Goal: Task Accomplishment & Management: Manage account settings

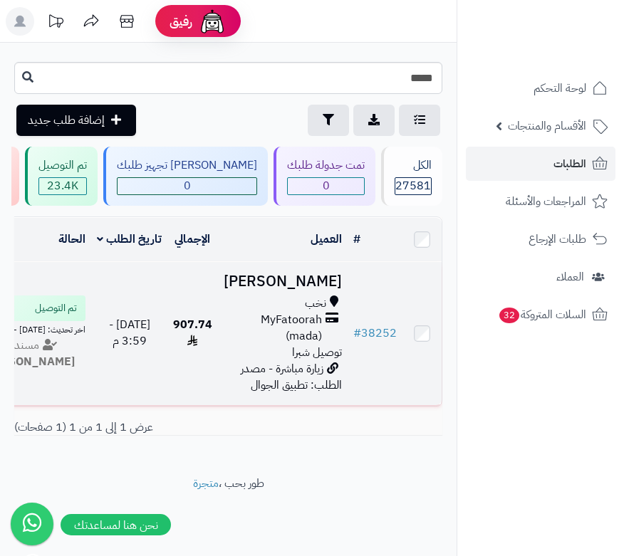
click at [322, 290] on h3 "[PERSON_NAME]" at bounding box center [283, 281] width 118 height 16
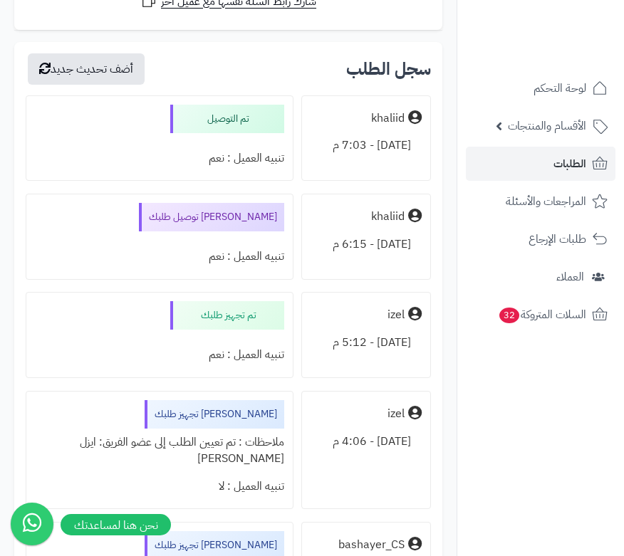
scroll to position [3631, 0]
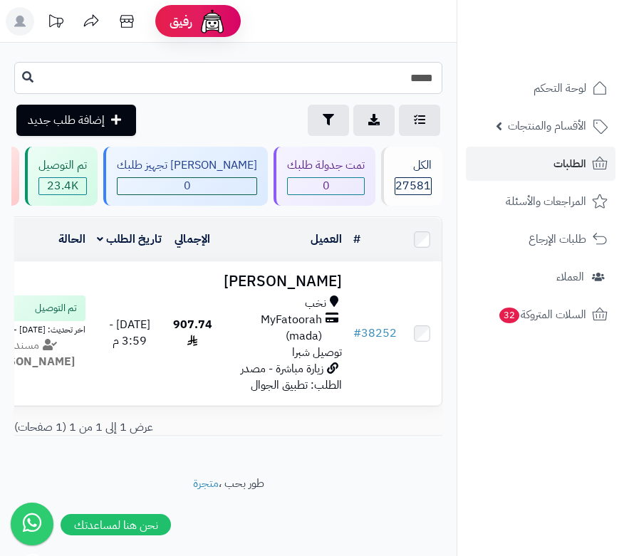
drag, startPoint x: 426, startPoint y: 82, endPoint x: 439, endPoint y: 74, distance: 15.0
click at [439, 74] on input "*****" at bounding box center [228, 78] width 428 height 32
type input "*****"
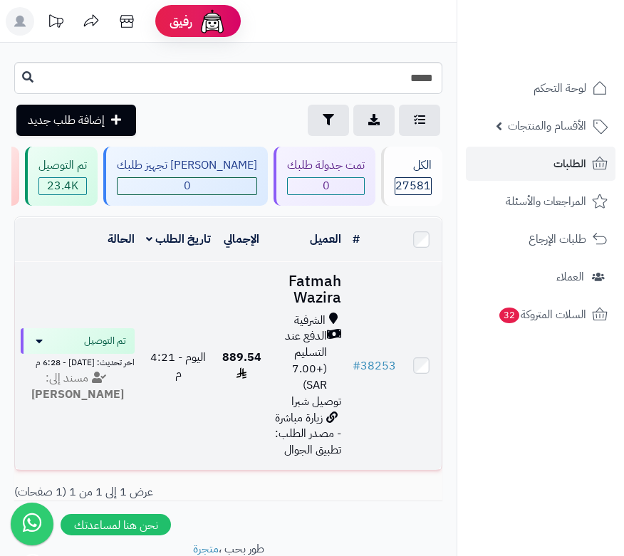
click at [322, 297] on h3 "Fatmah Wazira" at bounding box center [307, 289] width 68 height 33
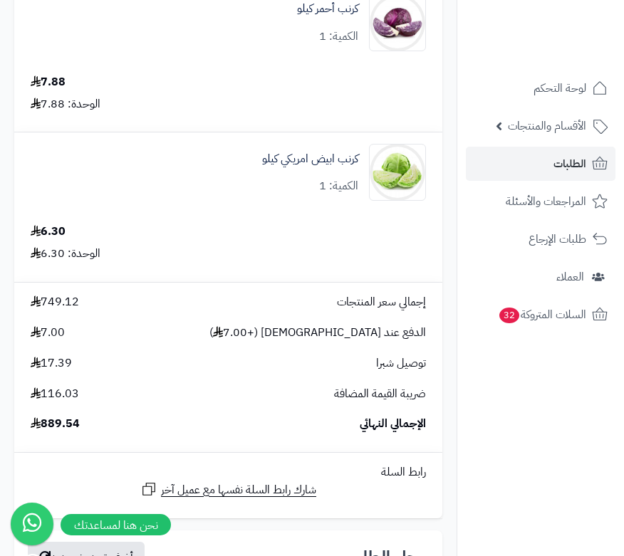
scroll to position [6977, 0]
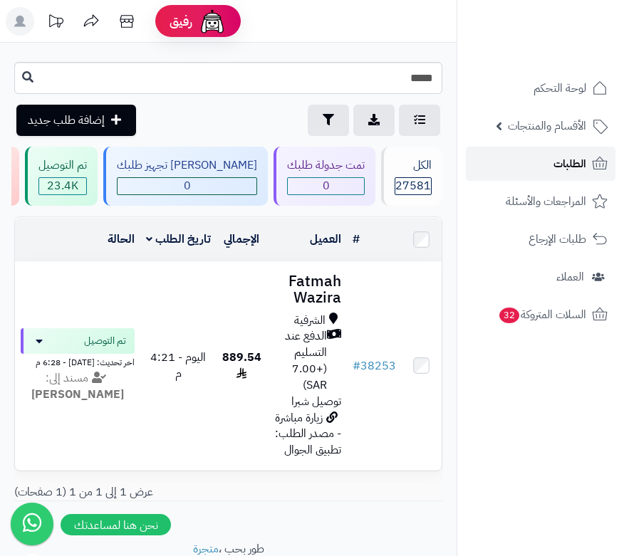
click at [560, 161] on span "الطلبات" at bounding box center [569, 164] width 33 height 20
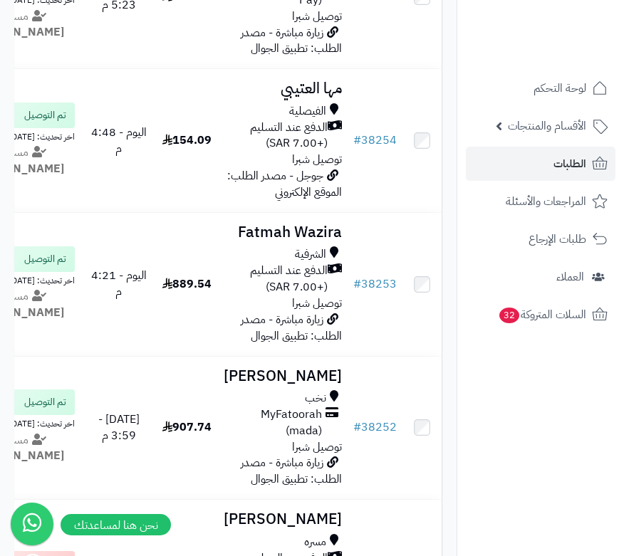
scroll to position [498, 0]
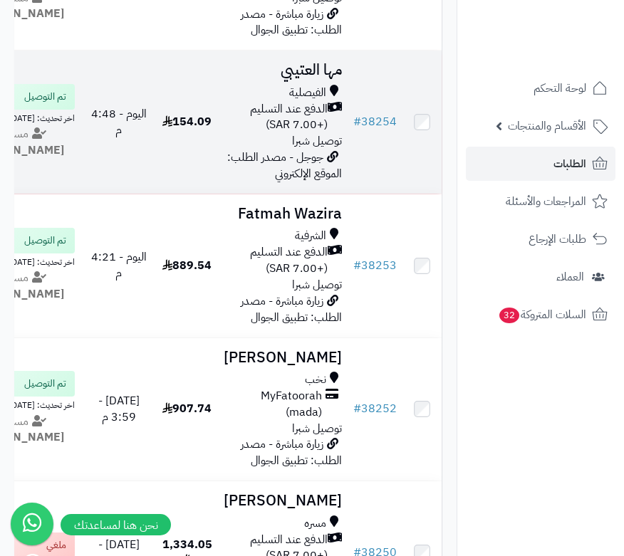
click at [313, 78] on h3 "مها العتيبي" at bounding box center [283, 70] width 118 height 16
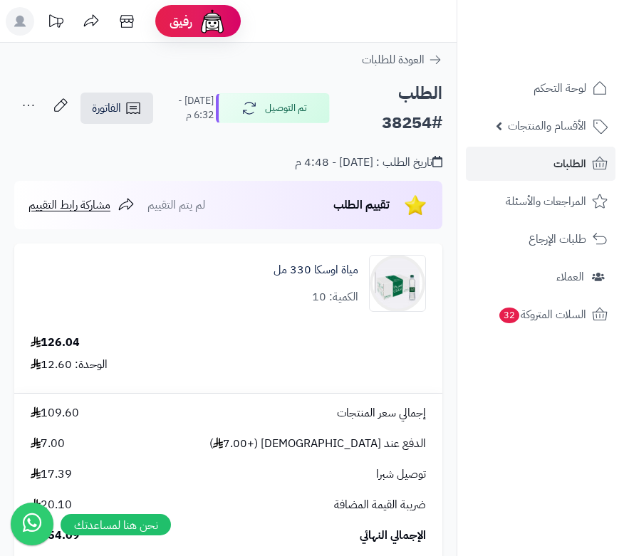
scroll to position [570, 0]
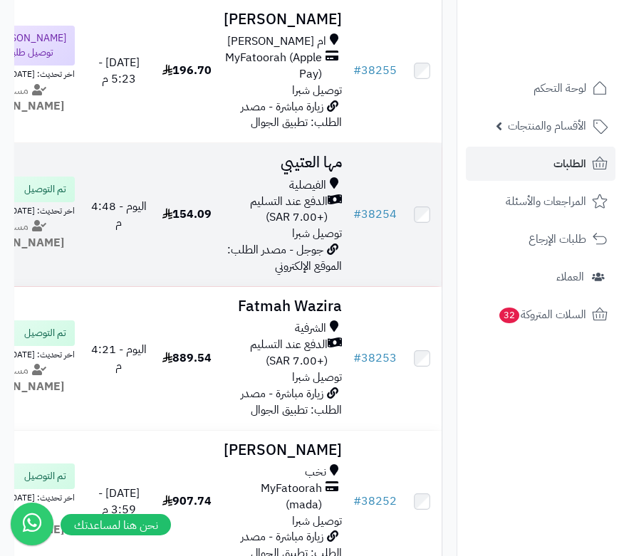
scroll to position [214, 0]
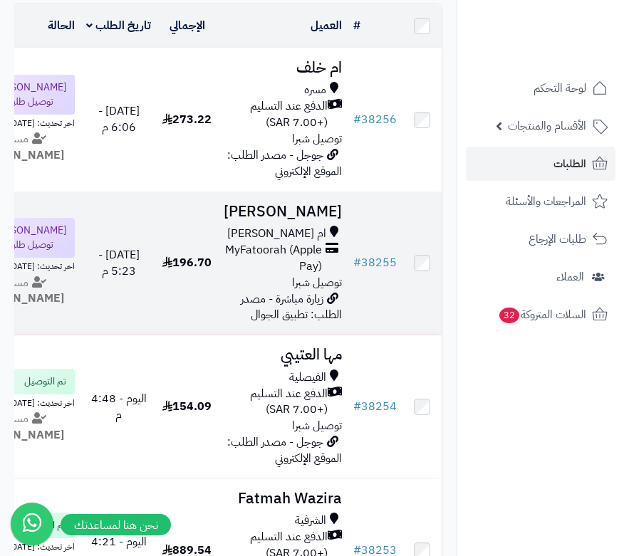
click at [330, 220] on h3 "[PERSON_NAME]" at bounding box center [283, 212] width 118 height 16
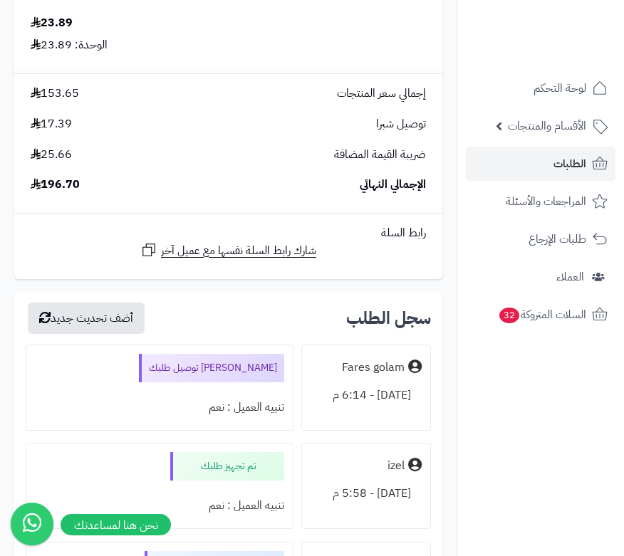
scroll to position [1993, 0]
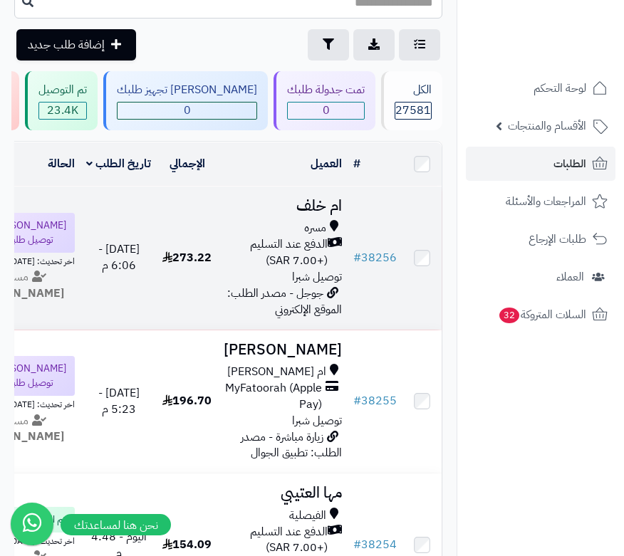
scroll to position [71, 0]
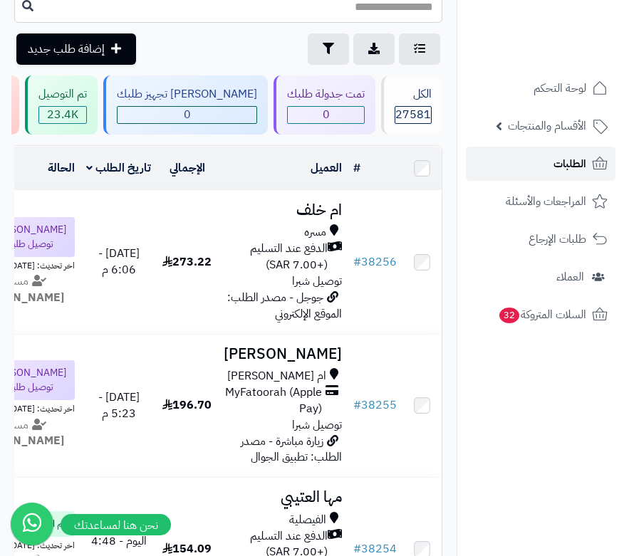
click at [530, 164] on link "الطلبات" at bounding box center [540, 164] width 149 height 34
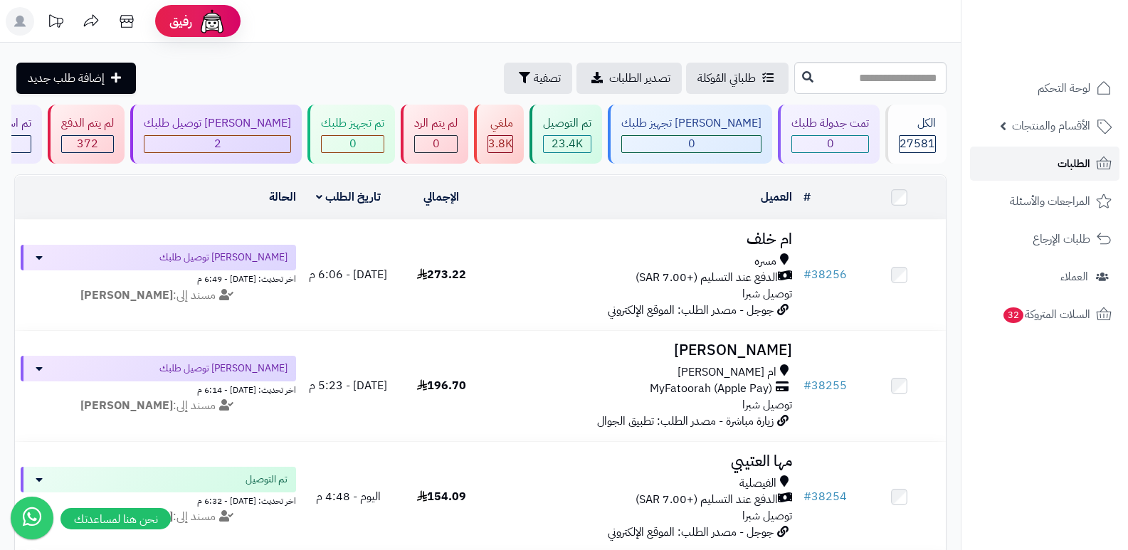
click at [623, 158] on span "الطلبات" at bounding box center [1074, 164] width 33 height 20
click at [1067, 164] on span "الطلبات" at bounding box center [1074, 164] width 33 height 20
click at [1067, 171] on span "الطلبات" at bounding box center [1074, 164] width 33 height 20
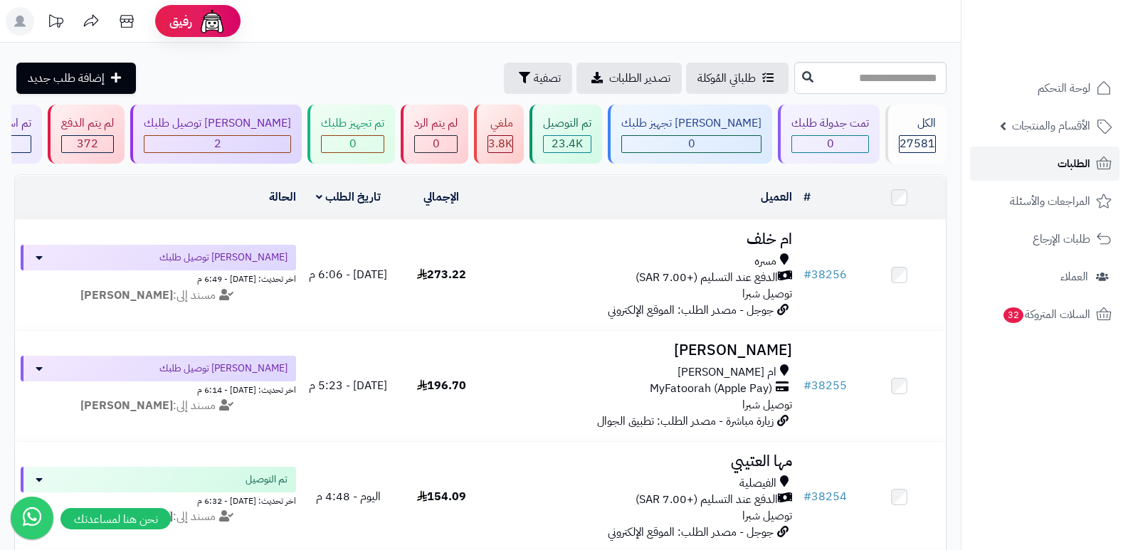
click at [1067, 171] on span "الطلبات" at bounding box center [1074, 164] width 33 height 20
click at [1054, 162] on link "الطلبات" at bounding box center [1044, 164] width 149 height 34
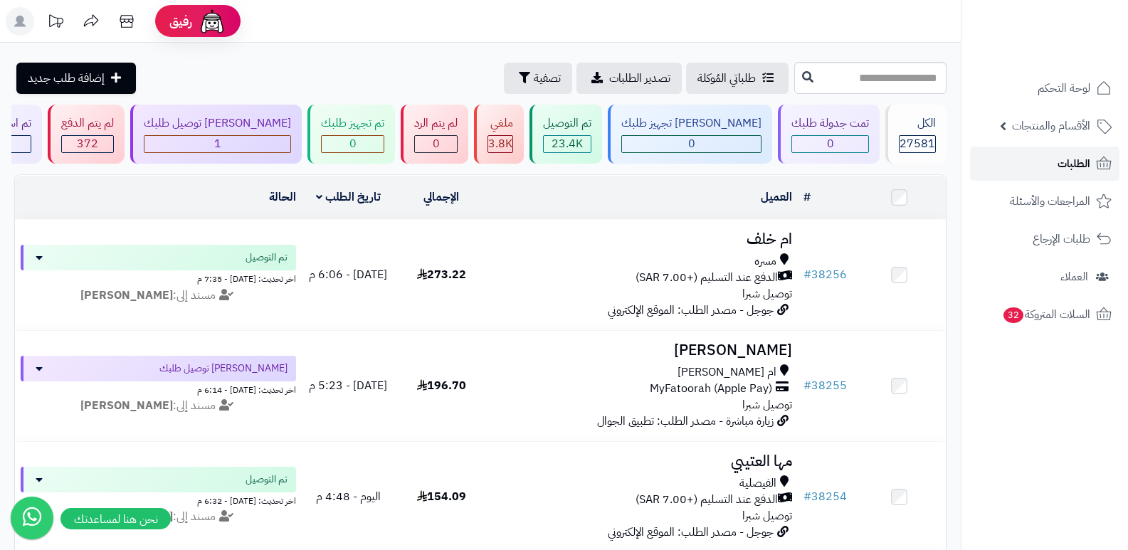
click at [1059, 162] on span "الطلبات" at bounding box center [1074, 164] width 33 height 20
click at [1090, 165] on span "الطلبات" at bounding box center [1074, 164] width 33 height 20
click at [1096, 167] on icon at bounding box center [1104, 163] width 17 height 17
click at [1055, 161] on link "الطلبات" at bounding box center [1044, 164] width 149 height 34
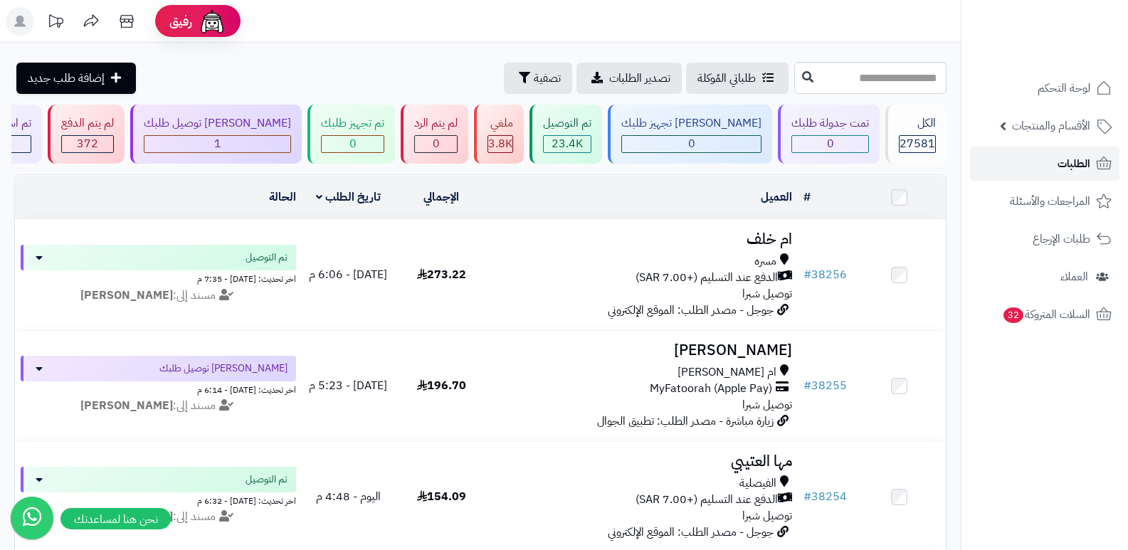
click at [1082, 180] on link "الطلبات" at bounding box center [1044, 164] width 149 height 34
click at [1076, 174] on link "الطلبات" at bounding box center [1044, 164] width 149 height 34
click at [1070, 154] on span "الطلبات" at bounding box center [1074, 164] width 33 height 20
click at [1091, 153] on link "الطلبات" at bounding box center [1044, 164] width 149 height 34
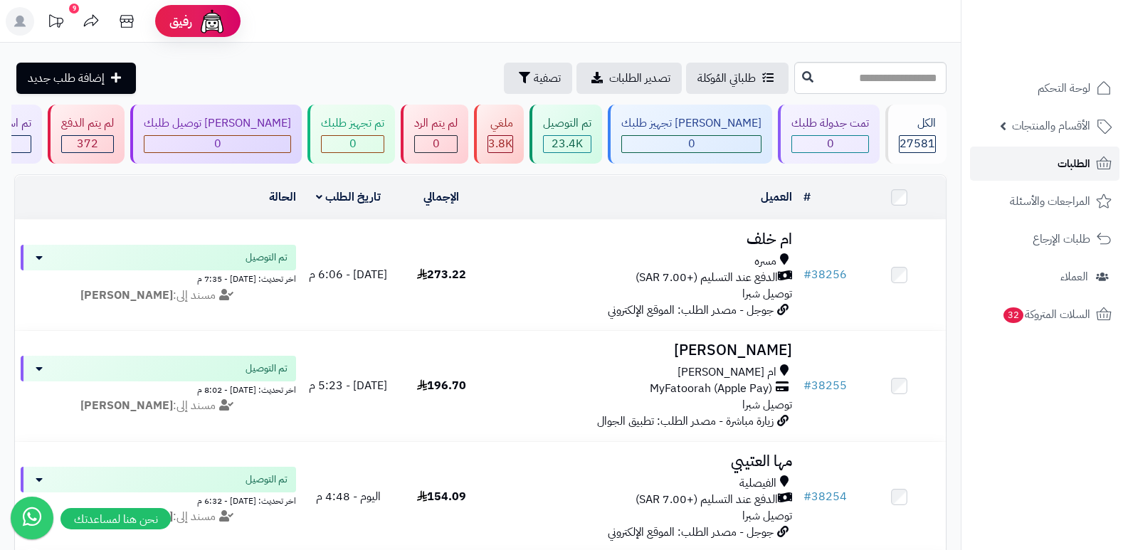
click at [1090, 153] on link "الطلبات" at bounding box center [1044, 164] width 149 height 34
click at [1085, 159] on span "الطلبات" at bounding box center [1074, 164] width 33 height 20
click at [1087, 158] on span "الطلبات" at bounding box center [1074, 164] width 33 height 20
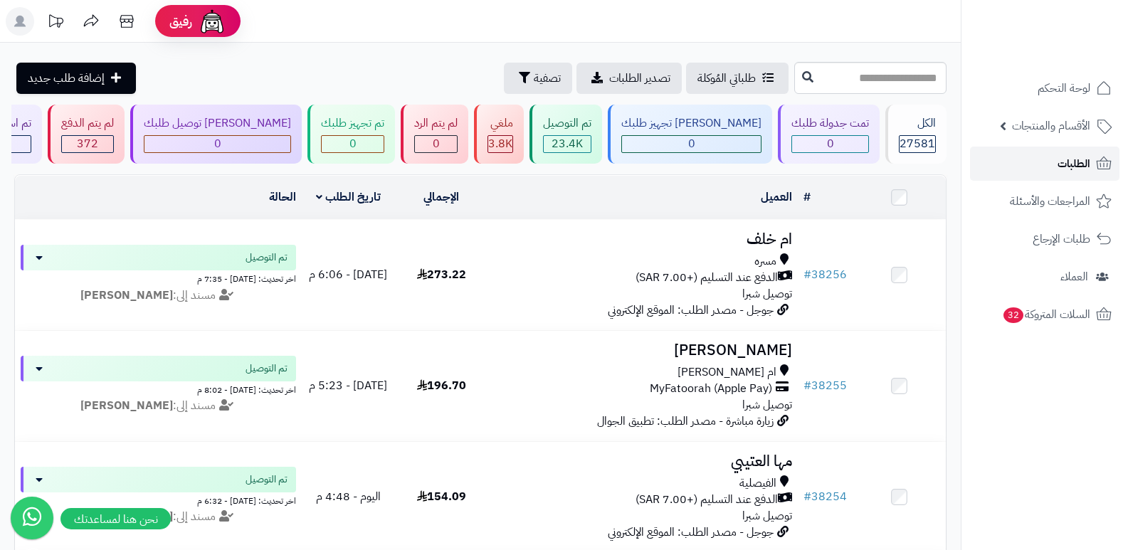
click at [1087, 158] on span "الطلبات" at bounding box center [1074, 164] width 33 height 20
click at [1061, 164] on span "الطلبات" at bounding box center [1074, 164] width 33 height 20
click at [1055, 171] on link "الطلبات" at bounding box center [1044, 164] width 149 height 34
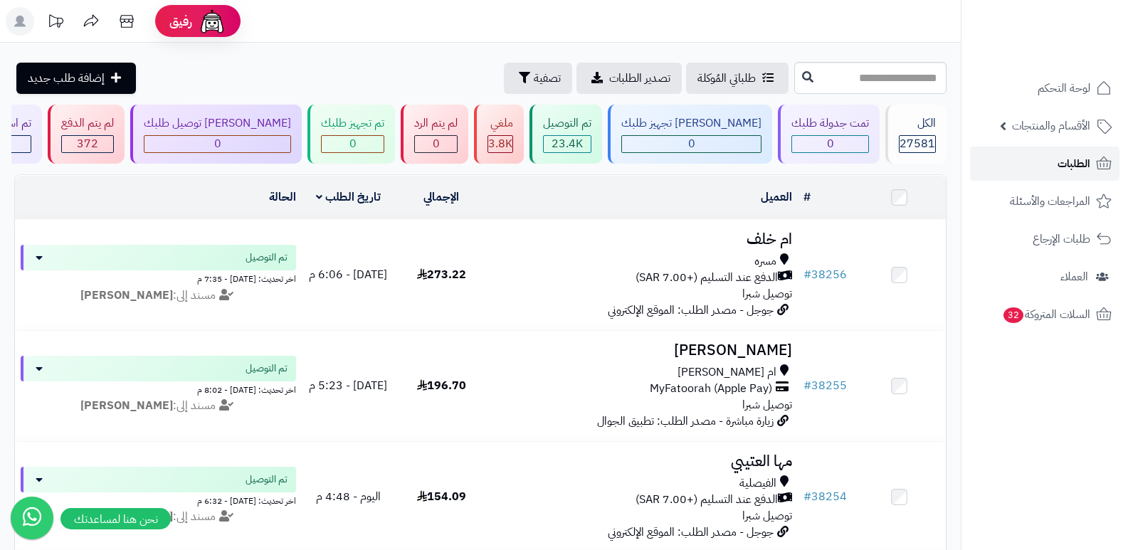
click at [1055, 171] on link "الطلبات" at bounding box center [1044, 164] width 149 height 34
click at [1044, 160] on link "الطلبات" at bounding box center [1044, 164] width 149 height 34
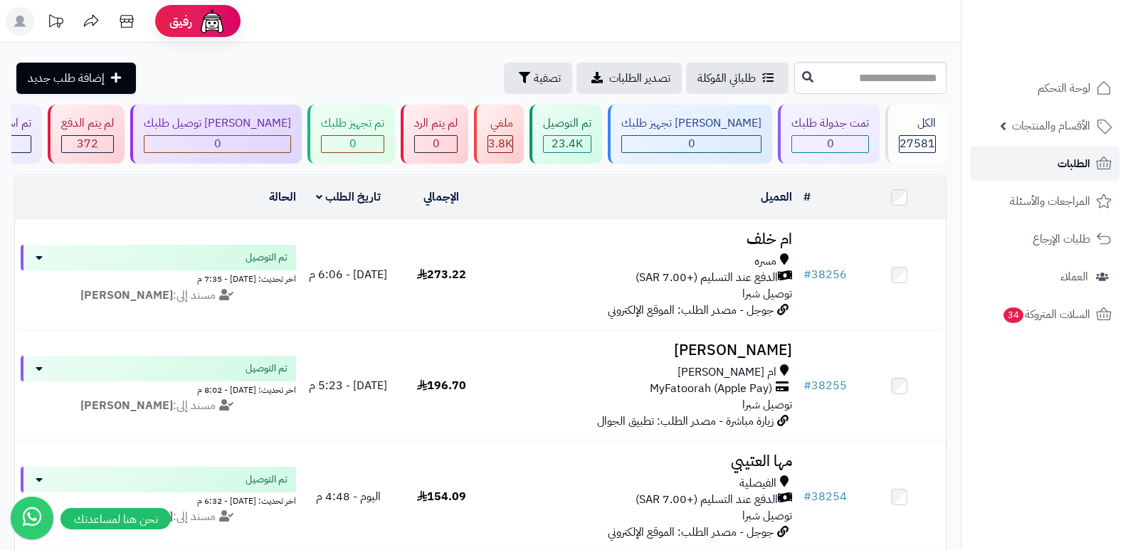
click at [1044, 160] on link "الطلبات" at bounding box center [1044, 164] width 149 height 34
click at [1027, 158] on link "الطلبات" at bounding box center [1044, 164] width 149 height 34
click at [1045, 148] on link "الطلبات" at bounding box center [1044, 164] width 149 height 34
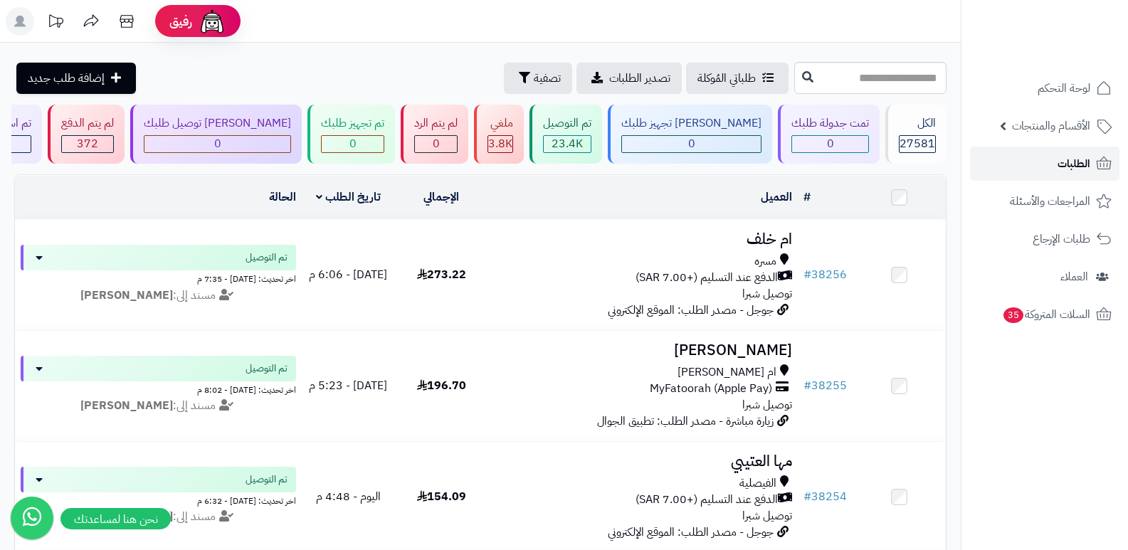
click at [1067, 158] on span "الطلبات" at bounding box center [1074, 164] width 33 height 20
click at [1082, 166] on span "الطلبات" at bounding box center [1074, 164] width 33 height 20
click at [1076, 166] on span "الطلبات" at bounding box center [1074, 164] width 33 height 20
click at [1088, 171] on span "الطلبات" at bounding box center [1074, 164] width 33 height 20
click at [1074, 81] on span "لوحة التحكم" at bounding box center [1065, 88] width 52 height 20
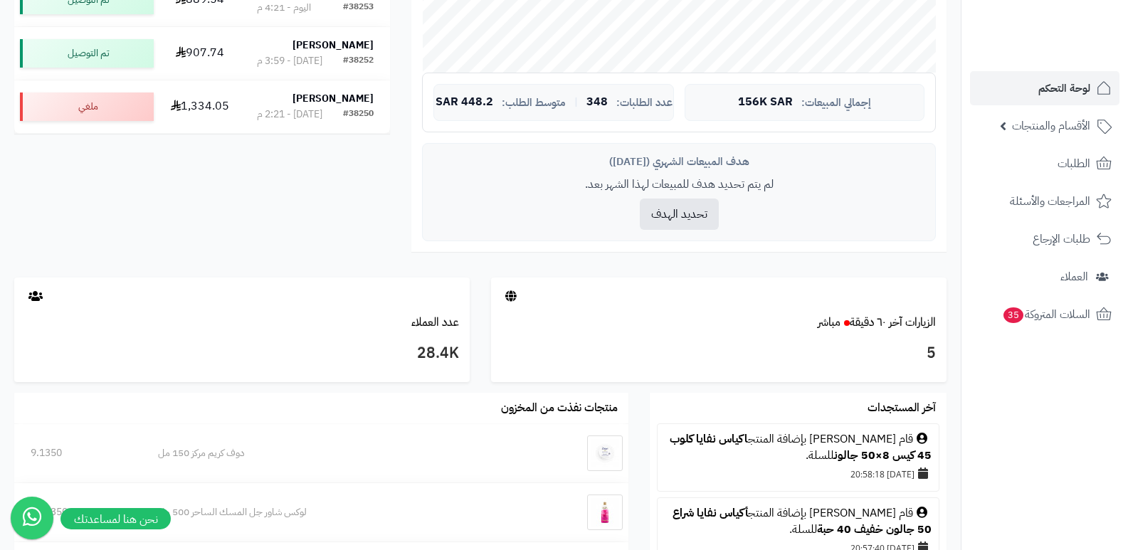
scroll to position [498, 0]
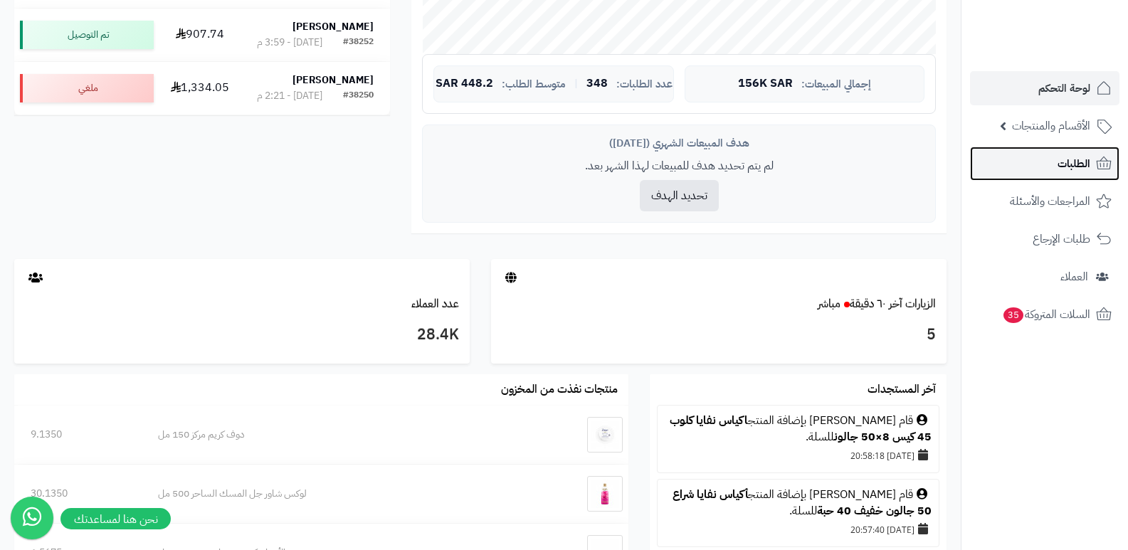
click at [1076, 156] on span "الطلبات" at bounding box center [1074, 164] width 33 height 20
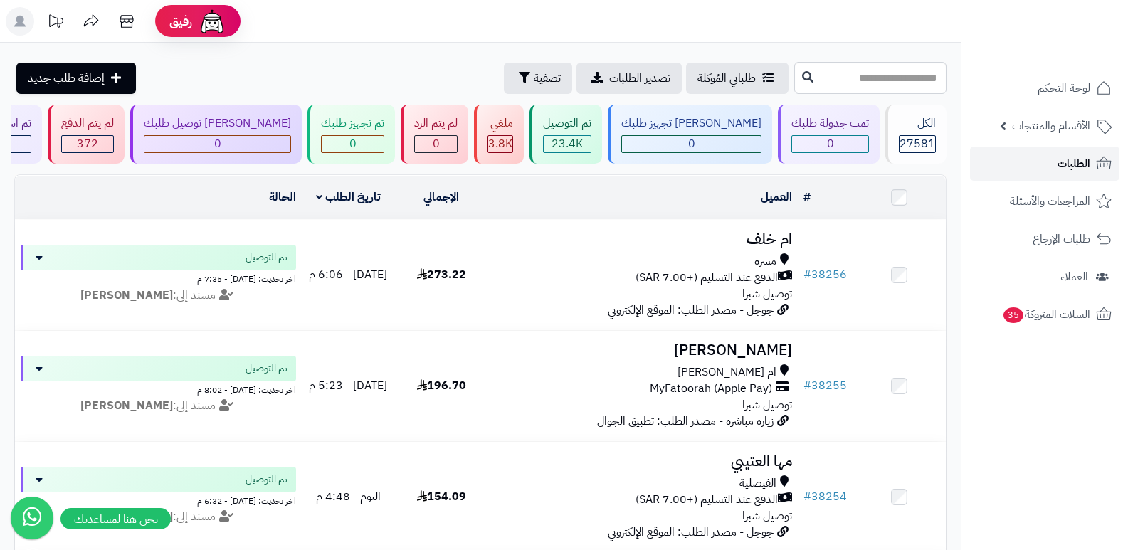
click at [1054, 166] on link "الطلبات" at bounding box center [1044, 164] width 149 height 34
click at [1064, 168] on span "الطلبات" at bounding box center [1074, 164] width 33 height 20
click at [1086, 163] on span "الطلبات" at bounding box center [1074, 164] width 33 height 20
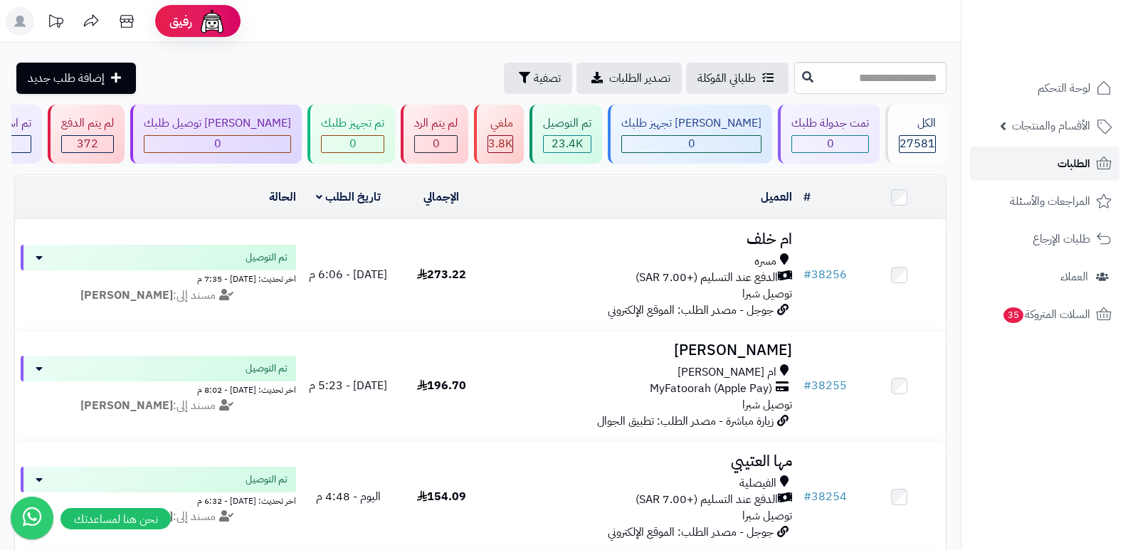
click at [1086, 163] on span "الطلبات" at bounding box center [1074, 164] width 33 height 20
click at [1046, 156] on link "الطلبات" at bounding box center [1044, 164] width 149 height 34
click at [1075, 169] on span "الطلبات" at bounding box center [1074, 164] width 33 height 20
click at [1078, 162] on span "الطلبات" at bounding box center [1074, 164] width 33 height 20
click at [1056, 172] on link "الطلبات" at bounding box center [1044, 164] width 149 height 34
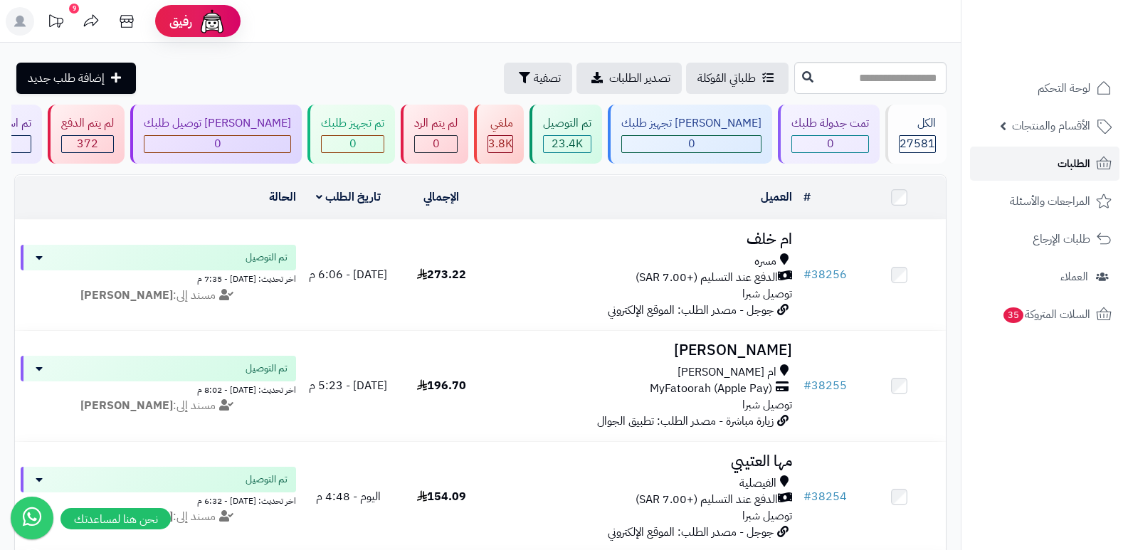
click at [1049, 166] on link "الطلبات" at bounding box center [1044, 164] width 149 height 34
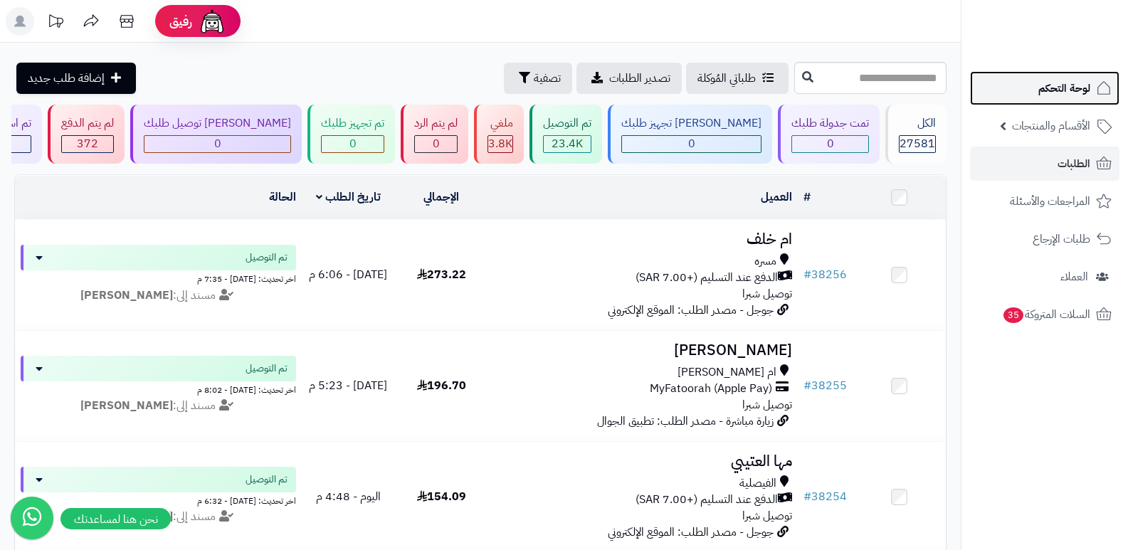
click at [1050, 81] on span "لوحة التحكم" at bounding box center [1065, 88] width 52 height 20
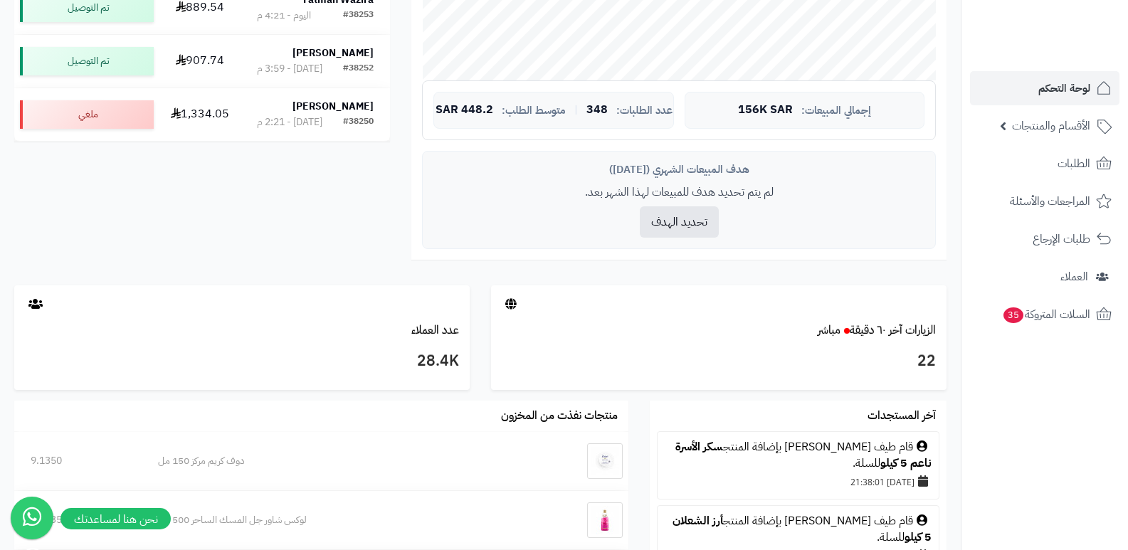
scroll to position [498, 0]
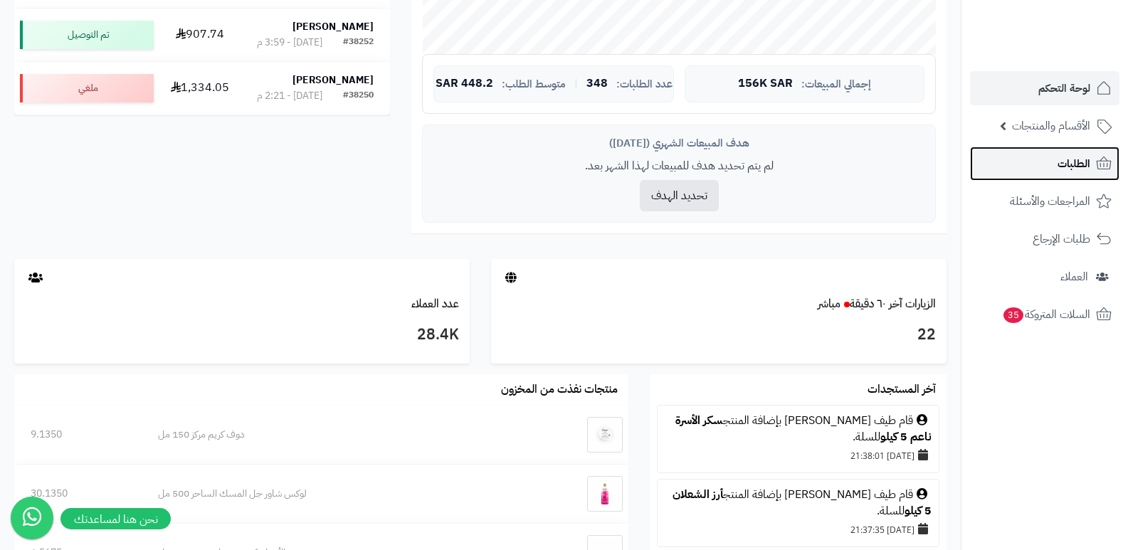
click at [1063, 158] on span "الطلبات" at bounding box center [1074, 164] width 33 height 20
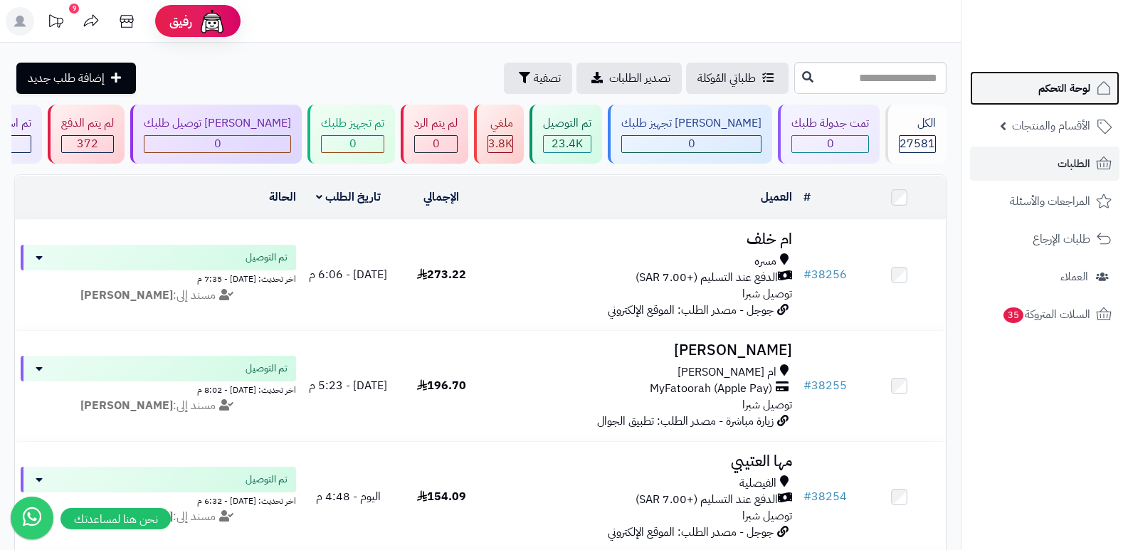
click at [1063, 82] on span "لوحة التحكم" at bounding box center [1065, 88] width 52 height 20
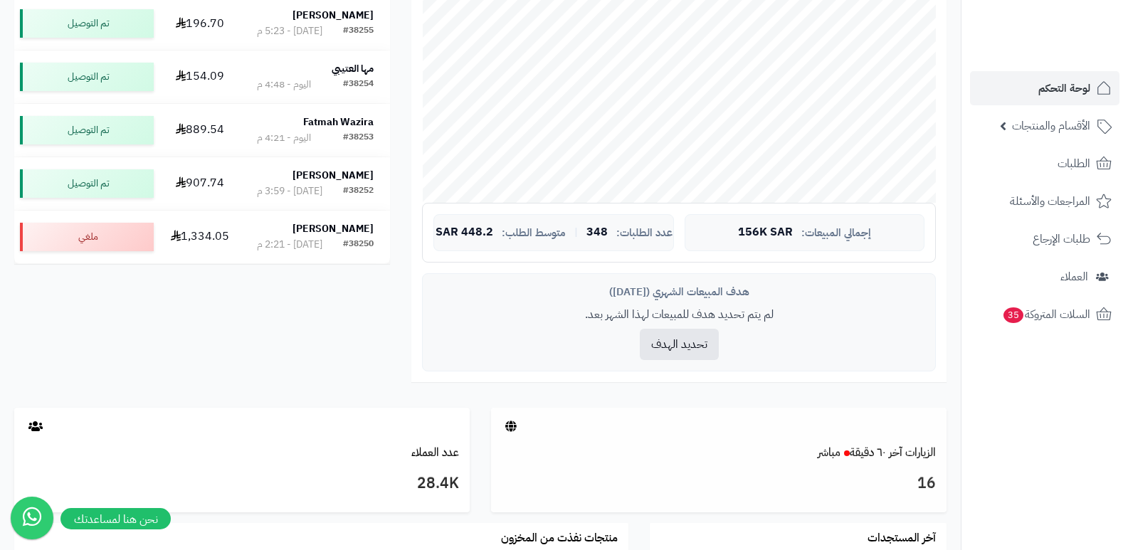
scroll to position [427, 0]
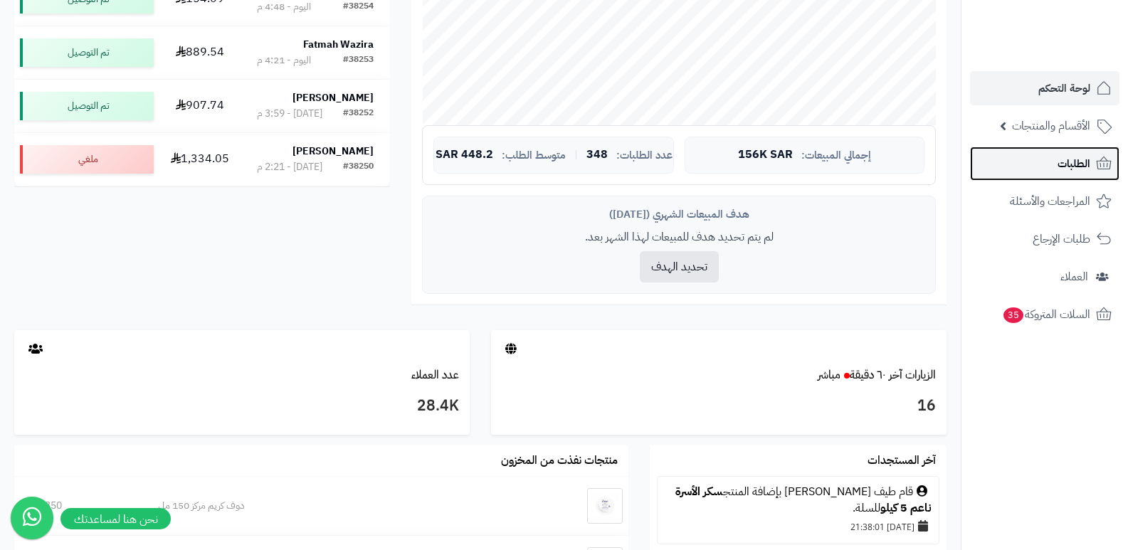
click at [1081, 152] on link "الطلبات" at bounding box center [1044, 164] width 149 height 34
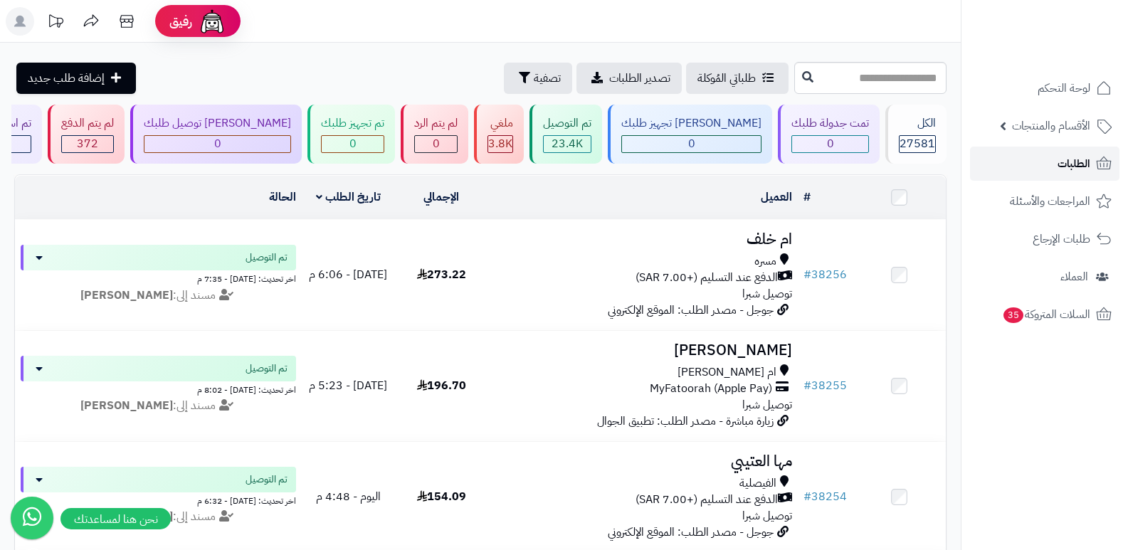
click at [1065, 167] on span "الطلبات" at bounding box center [1074, 164] width 33 height 20
click at [1082, 157] on span "الطلبات" at bounding box center [1074, 164] width 33 height 20
click at [1056, 164] on link "الطلبات" at bounding box center [1044, 164] width 149 height 34
click at [1051, 129] on span "الأقسام والمنتجات" at bounding box center [1051, 126] width 78 height 20
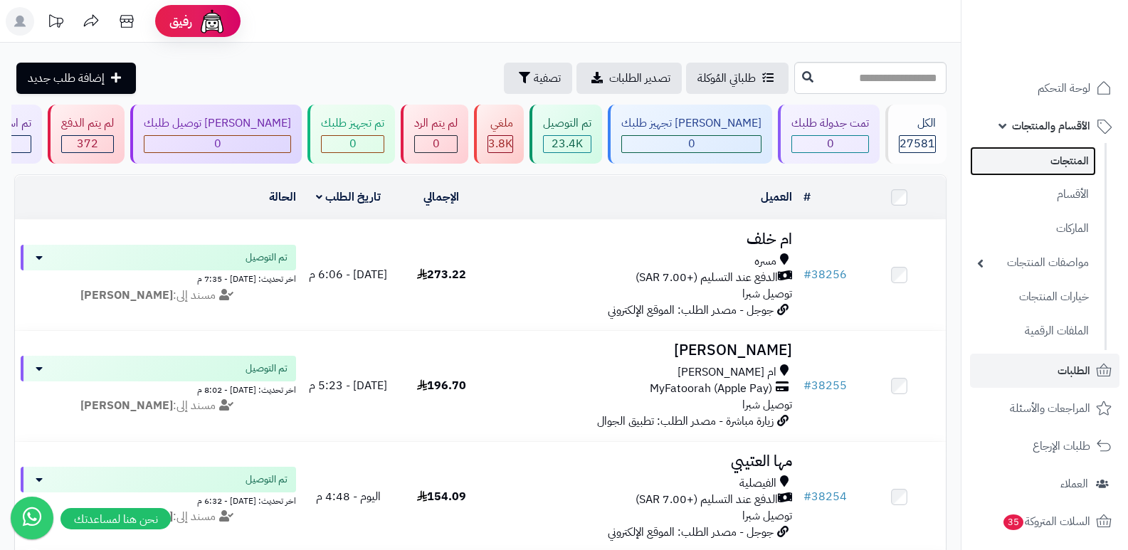
click at [1061, 162] on link "المنتجات" at bounding box center [1033, 161] width 126 height 29
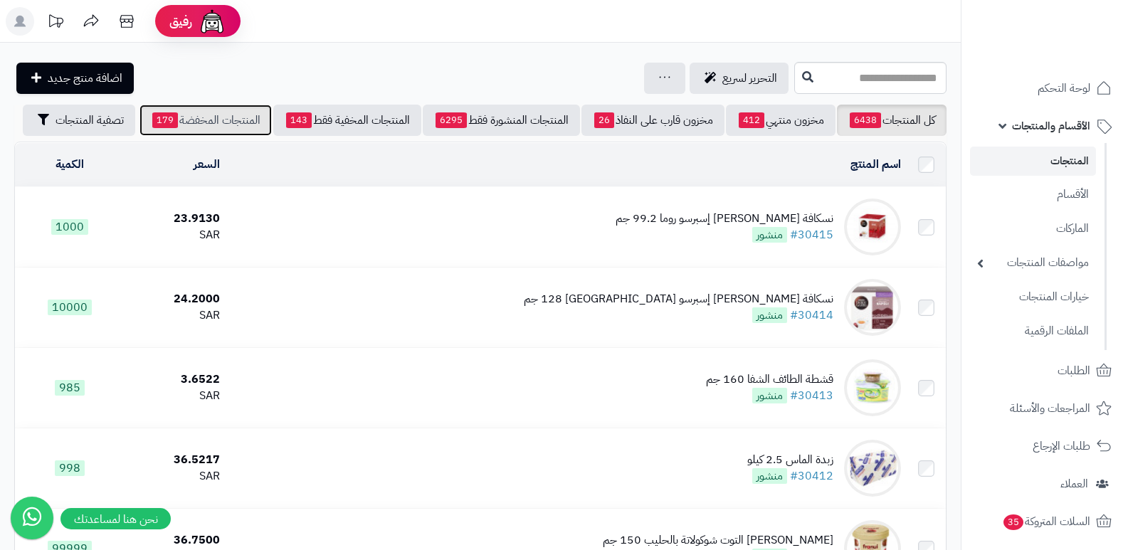
click at [225, 125] on link "المنتجات المخفضة 179" at bounding box center [206, 120] width 132 height 31
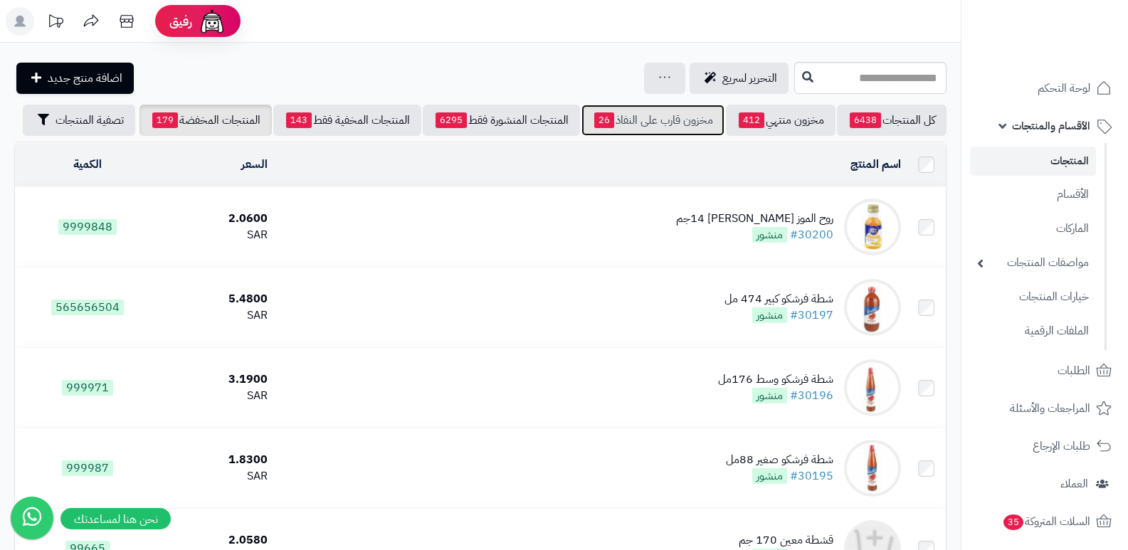
click at [693, 118] on link "مخزون قارب على النفاذ 26" at bounding box center [653, 120] width 143 height 31
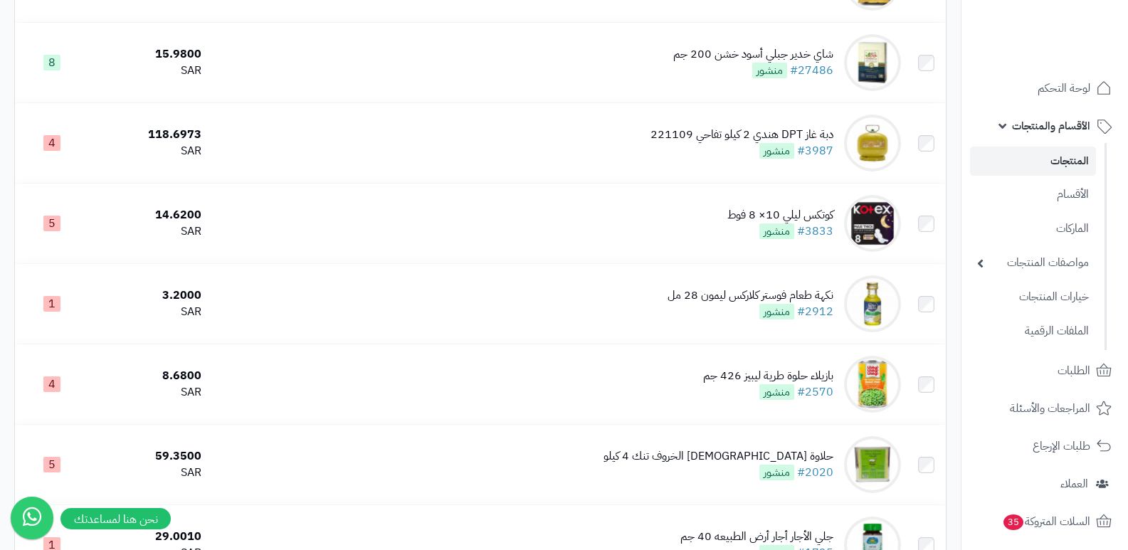
scroll to position [1353, 0]
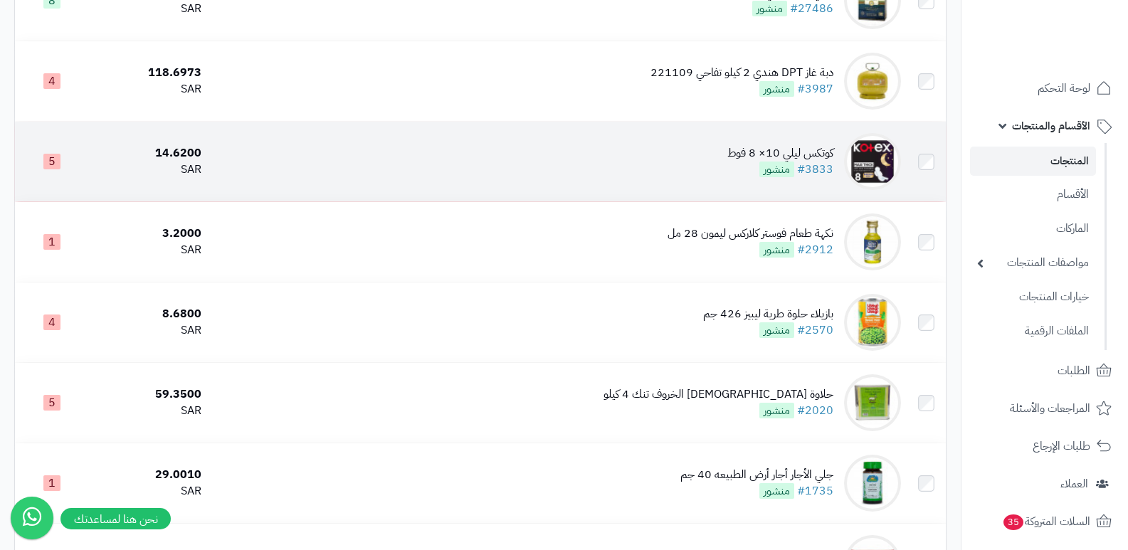
click at [707, 162] on td "كوتكس ليلي 10× 8 فوط #3833 منشور" at bounding box center [556, 162] width 699 height 80
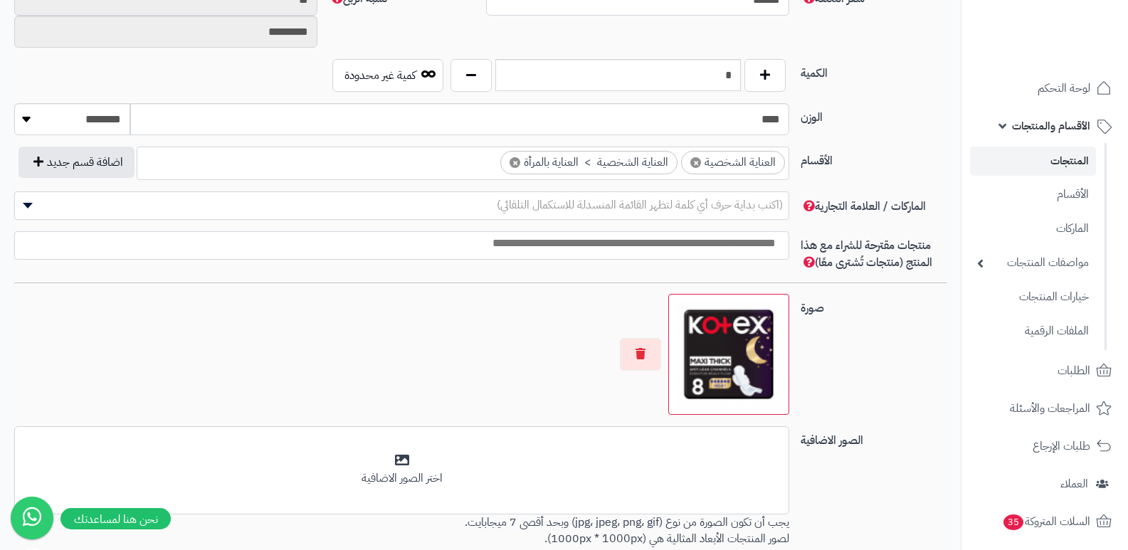
scroll to position [918, 0]
click at [722, 67] on input "*" at bounding box center [618, 74] width 246 height 32
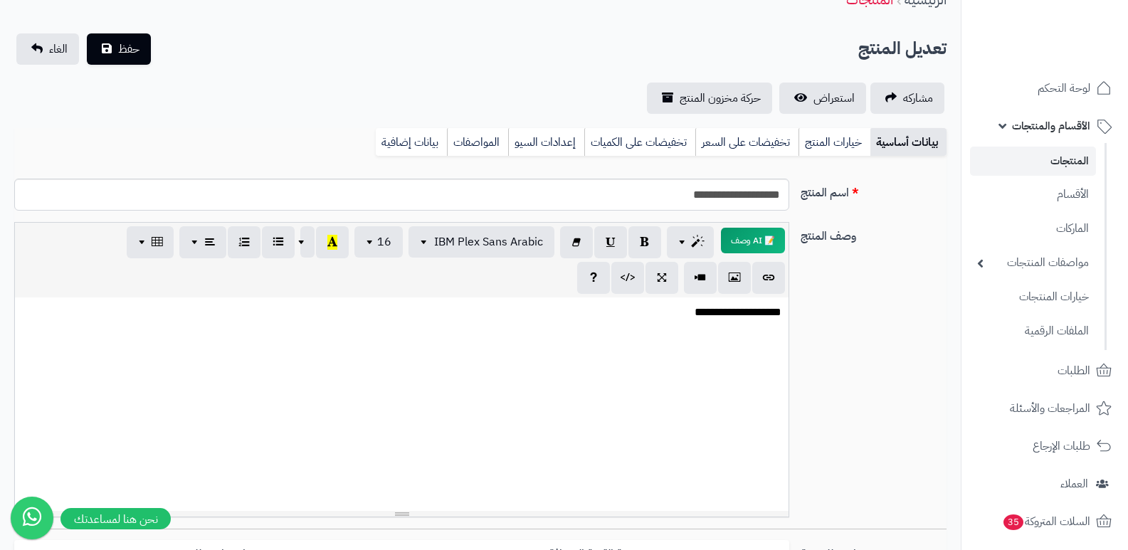
scroll to position [0, 0]
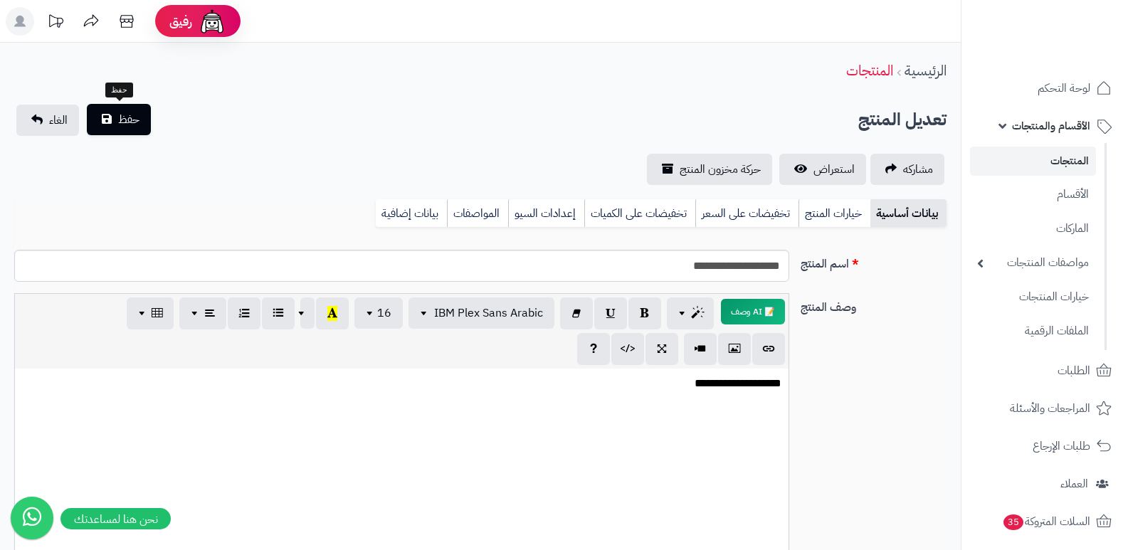
type input "*"
click at [145, 124] on button "حفظ" at bounding box center [119, 119] width 64 height 31
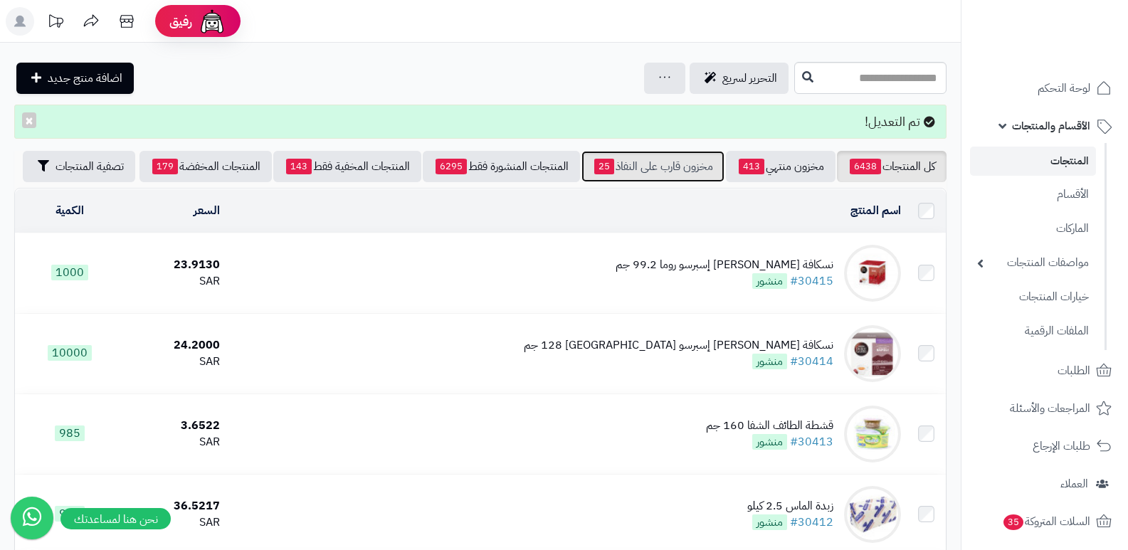
click at [639, 162] on link "مخزون قارب على النفاذ 25" at bounding box center [653, 166] width 143 height 31
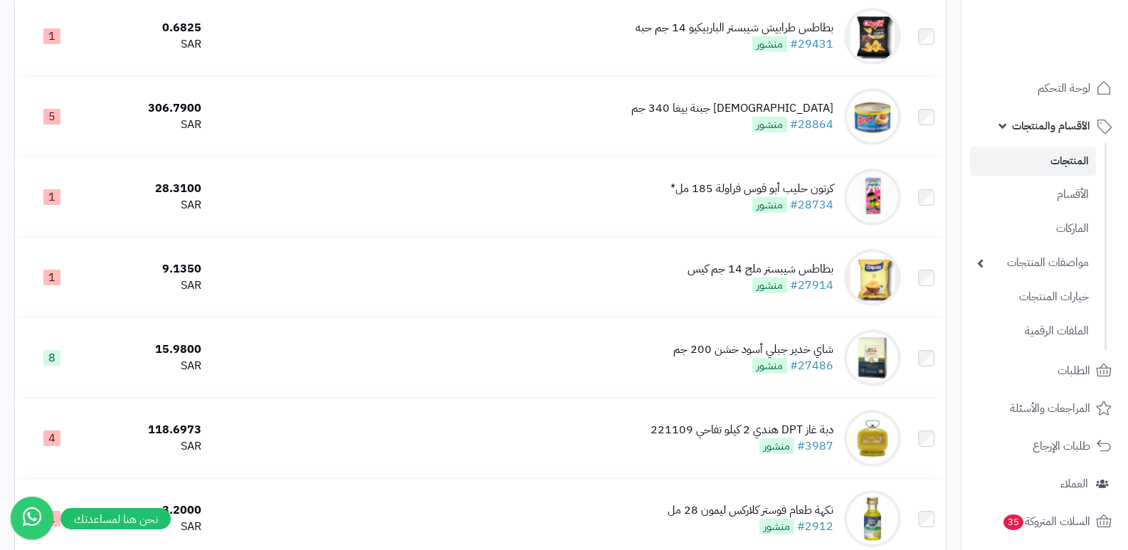
scroll to position [997, 0]
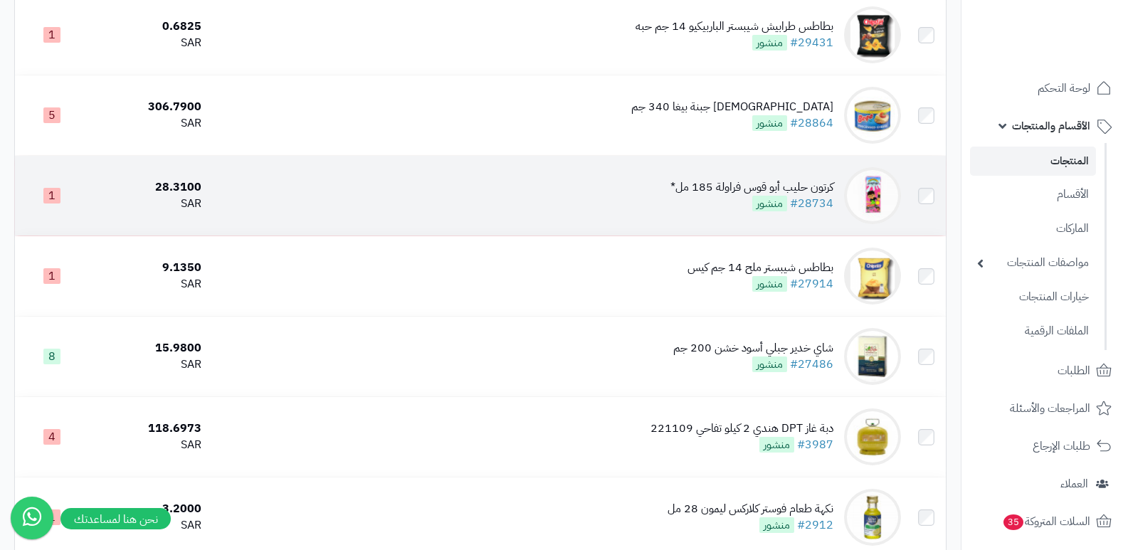
click at [605, 192] on td "كرتون حليب أبو قوس فراولة 185 مل* #28734 منشور" at bounding box center [556, 196] width 699 height 80
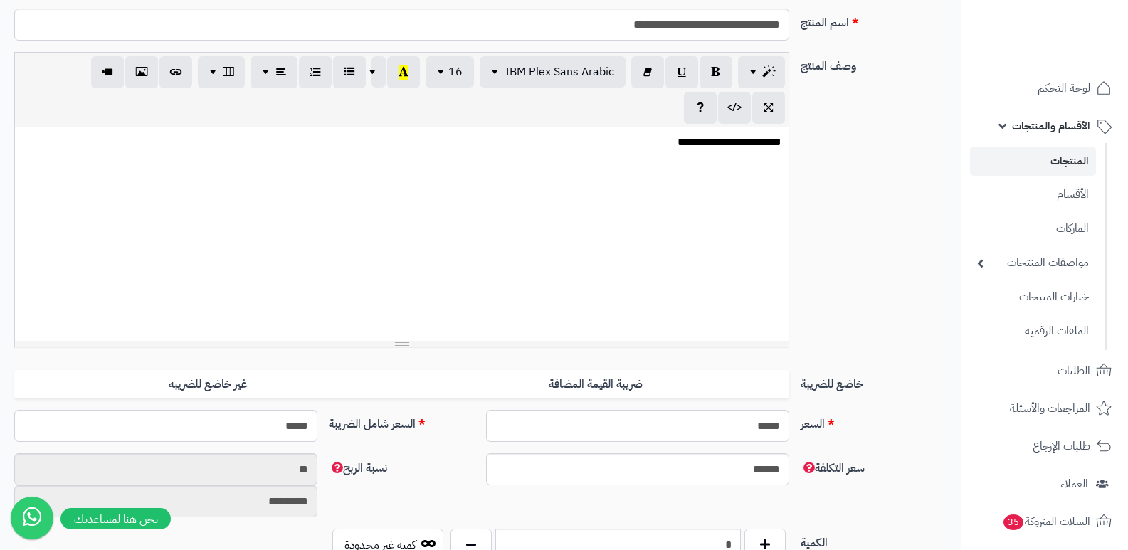
scroll to position [427, 0]
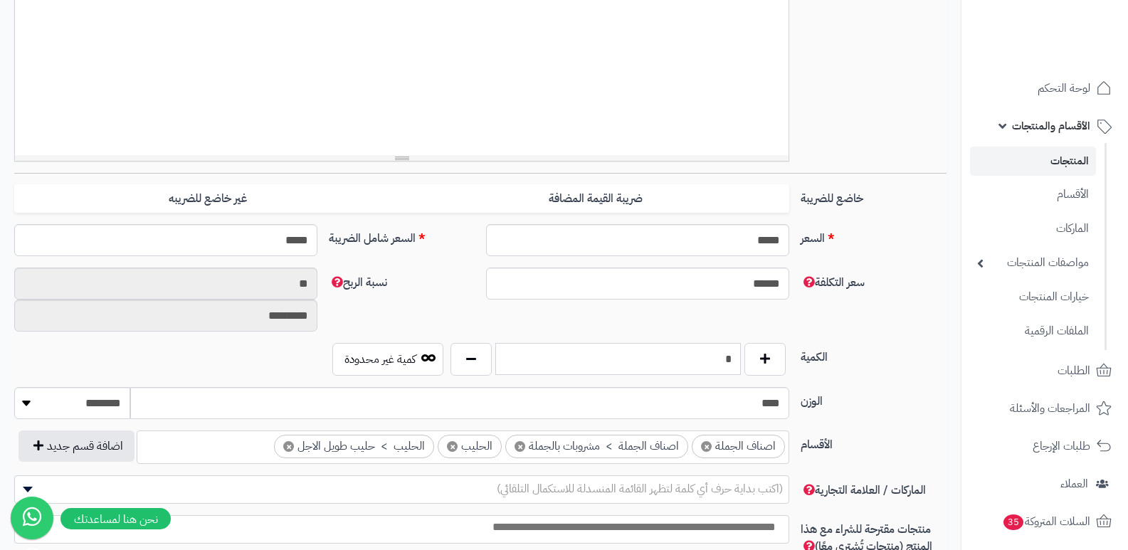
click at [724, 355] on input "*" at bounding box center [618, 359] width 246 height 32
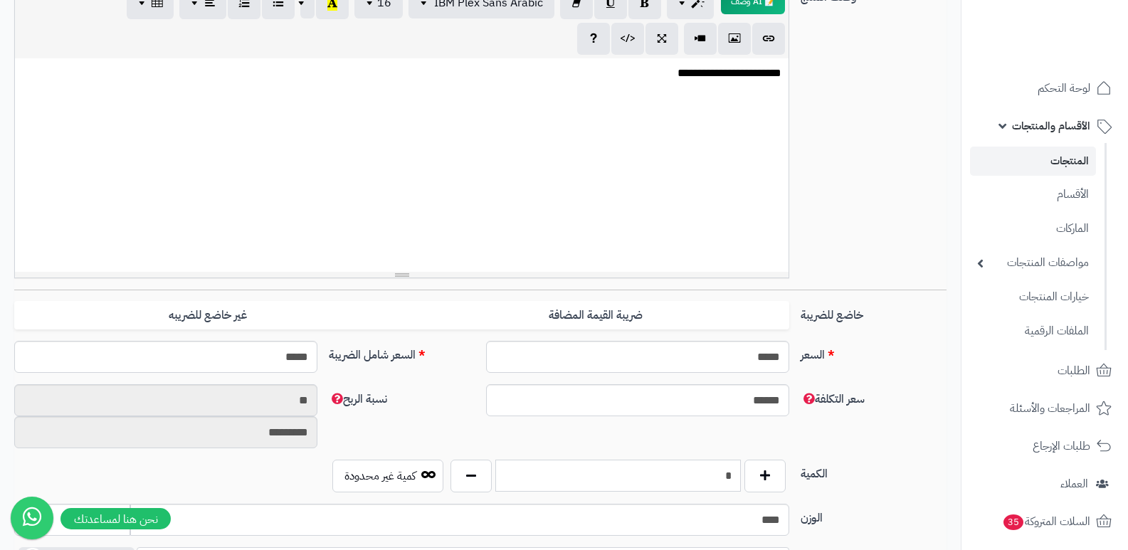
type input "*"
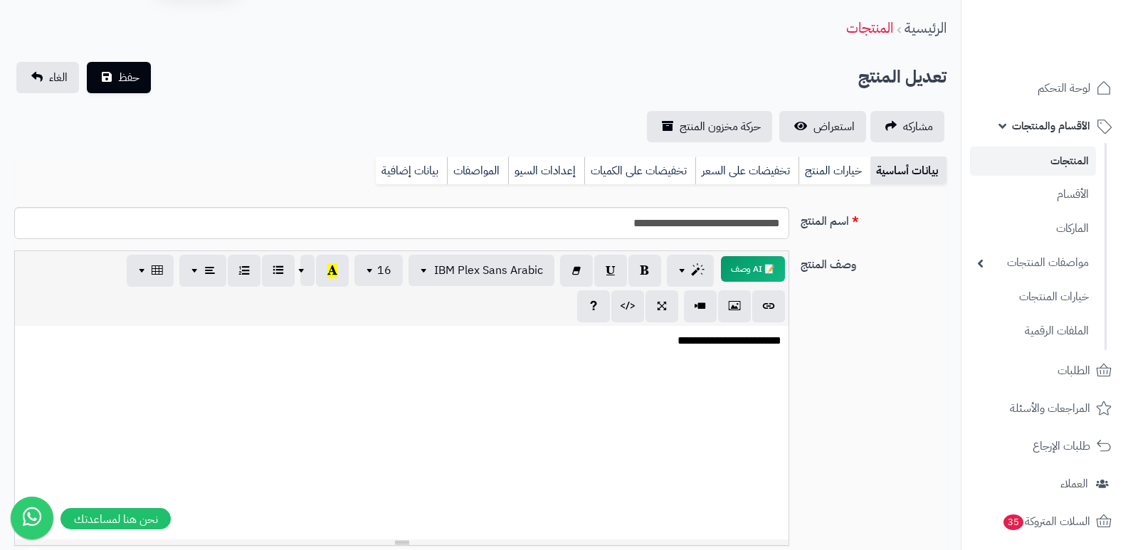
scroll to position [0, 0]
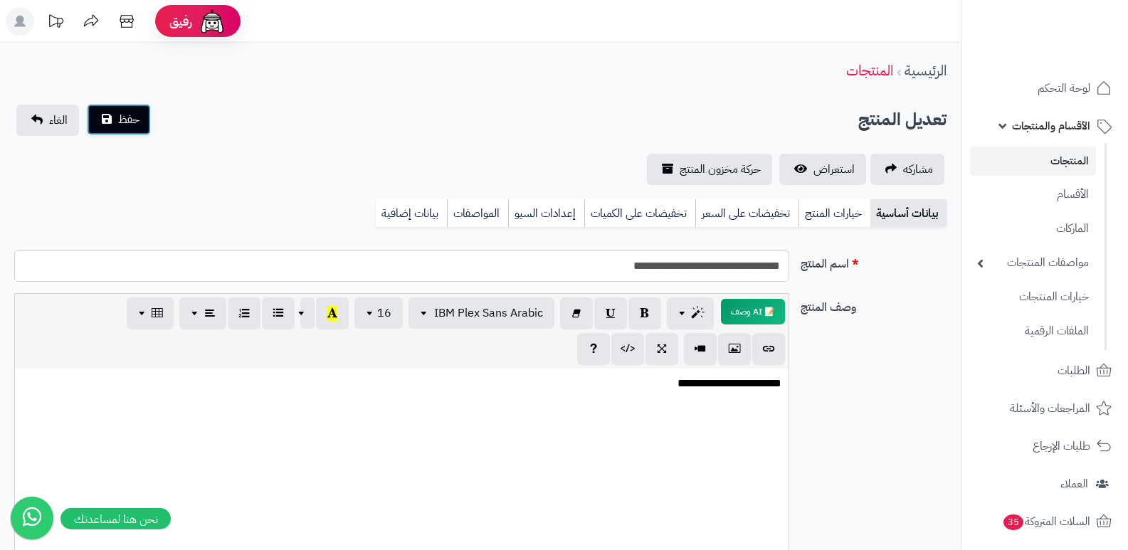
click at [135, 114] on span "حفظ" at bounding box center [128, 119] width 21 height 17
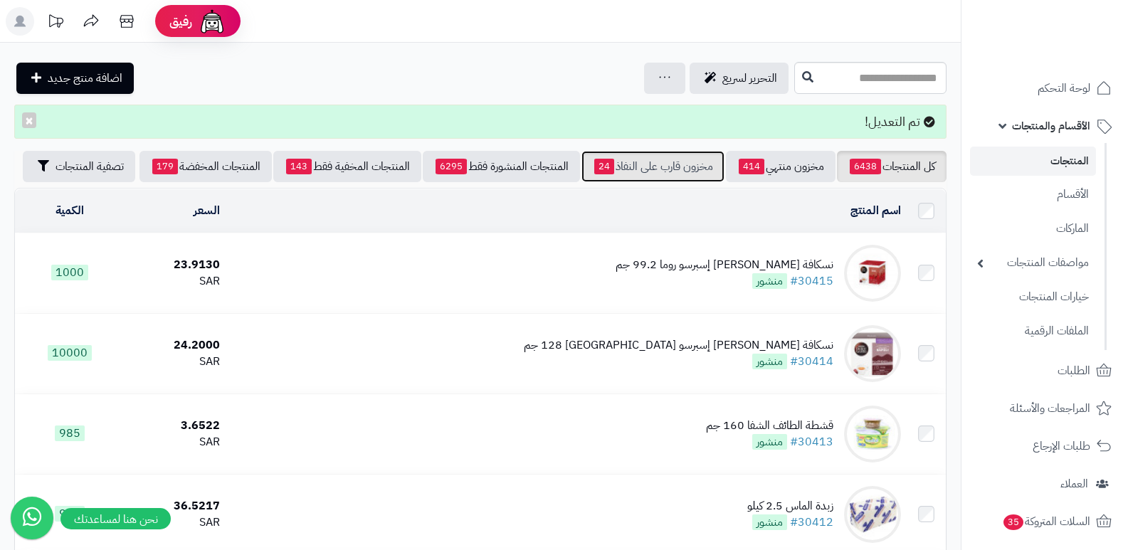
click at [676, 167] on link "مخزون قارب على النفاذ 24" at bounding box center [653, 166] width 143 height 31
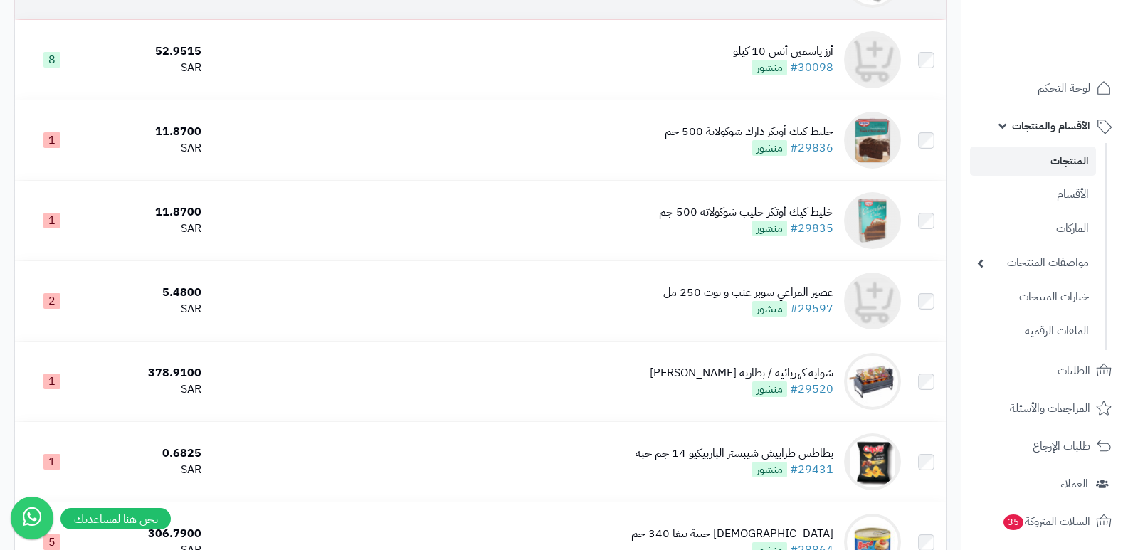
scroll to position [712, 0]
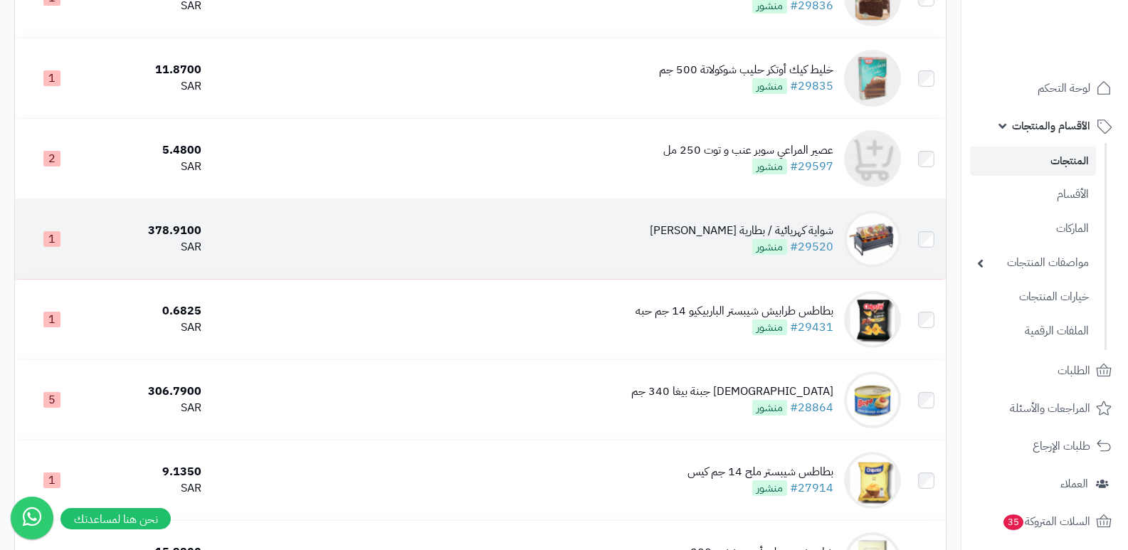
click at [727, 233] on div "شواية كهريائية / بطارية [PERSON_NAME]" at bounding box center [742, 231] width 184 height 16
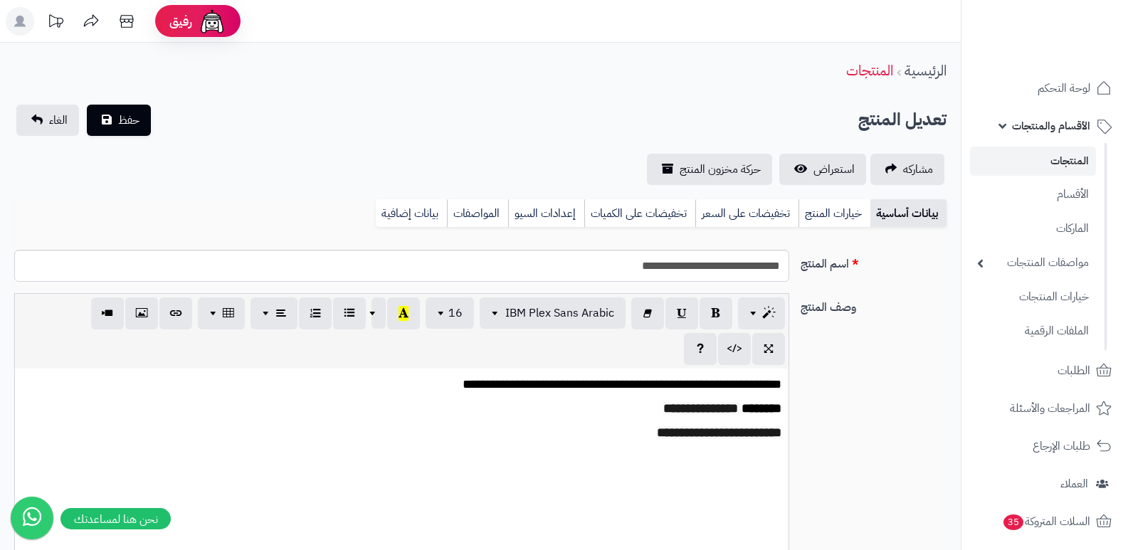
scroll to position [1630, 0]
click at [399, 221] on link "بيانات إضافية" at bounding box center [411, 213] width 71 height 28
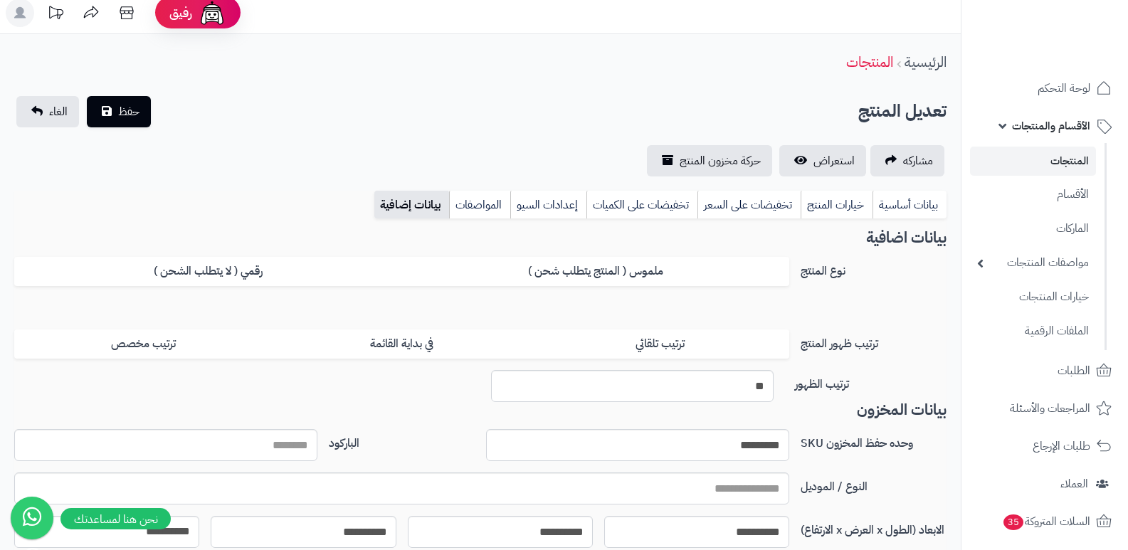
scroll to position [0, 0]
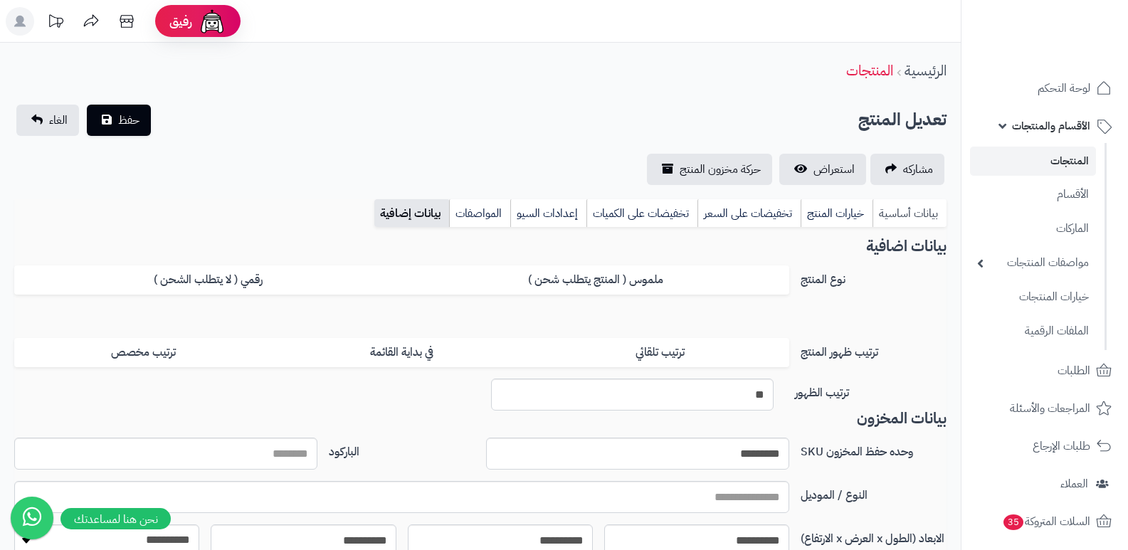
click at [910, 215] on link "بيانات أساسية" at bounding box center [910, 213] width 74 height 28
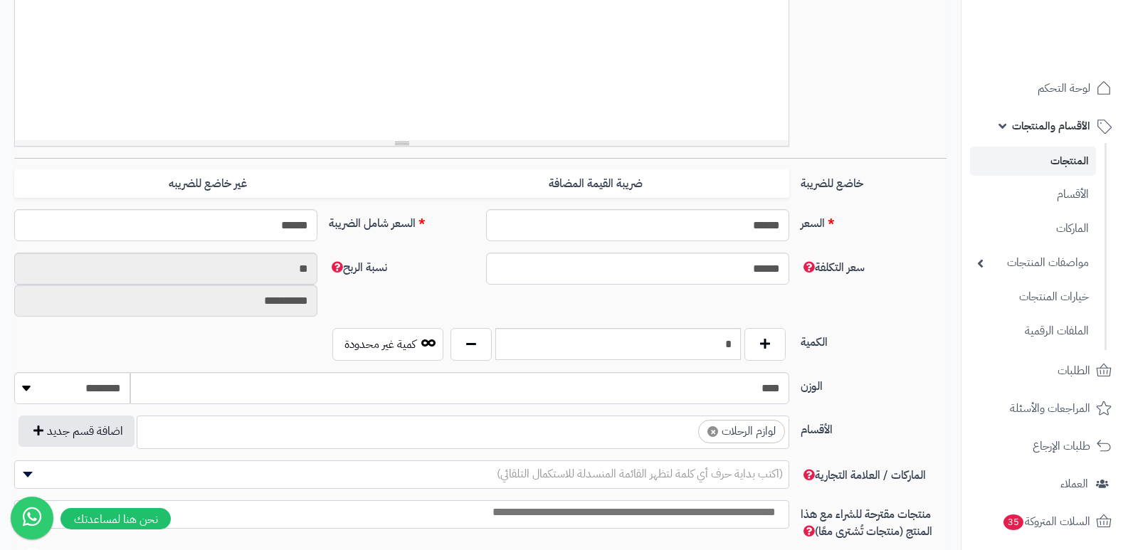
scroll to position [570, 0]
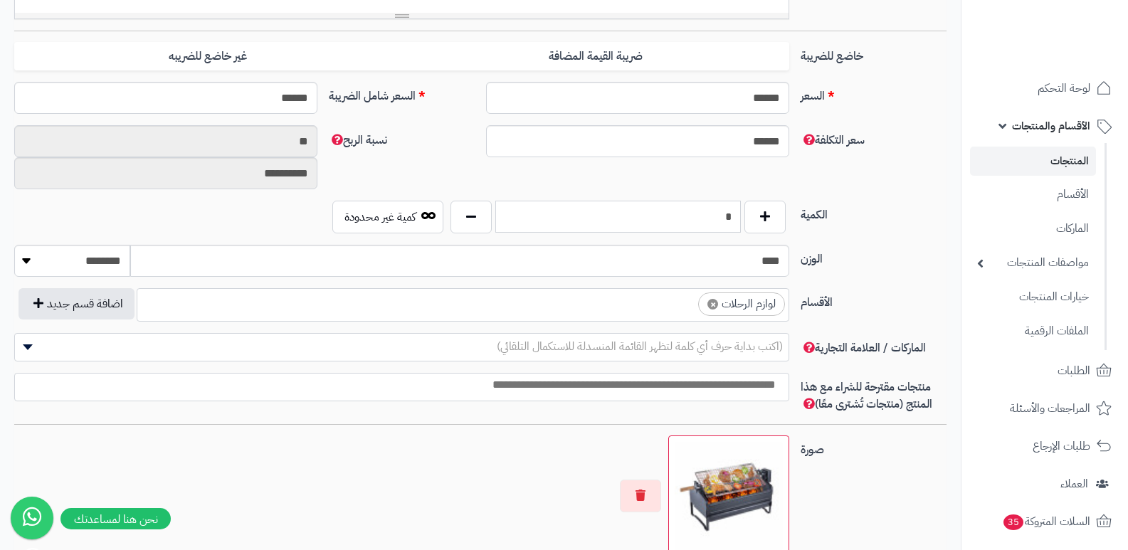
click at [718, 215] on input "*" at bounding box center [618, 217] width 246 height 32
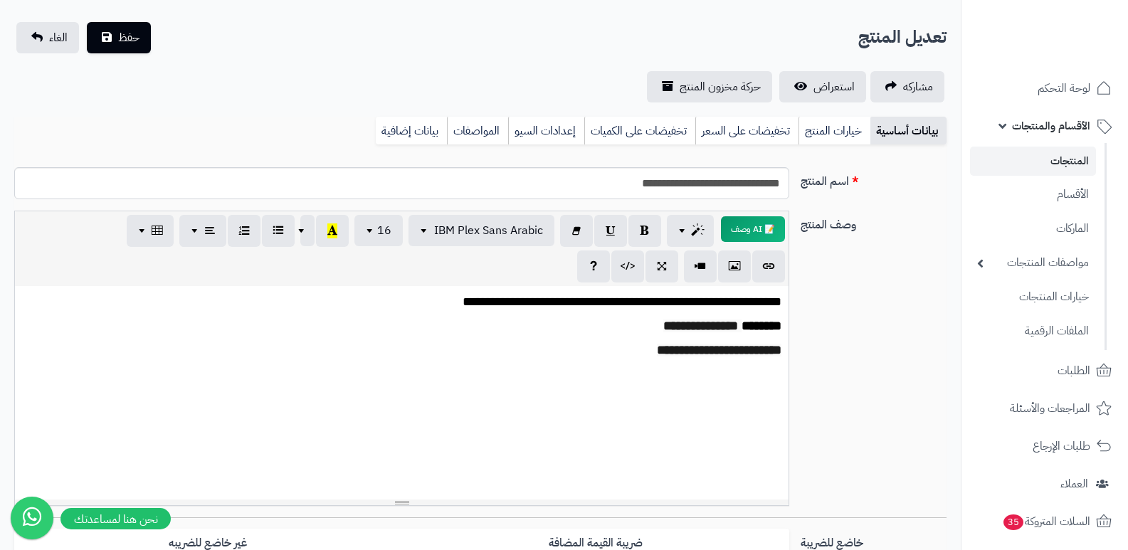
scroll to position [0, 0]
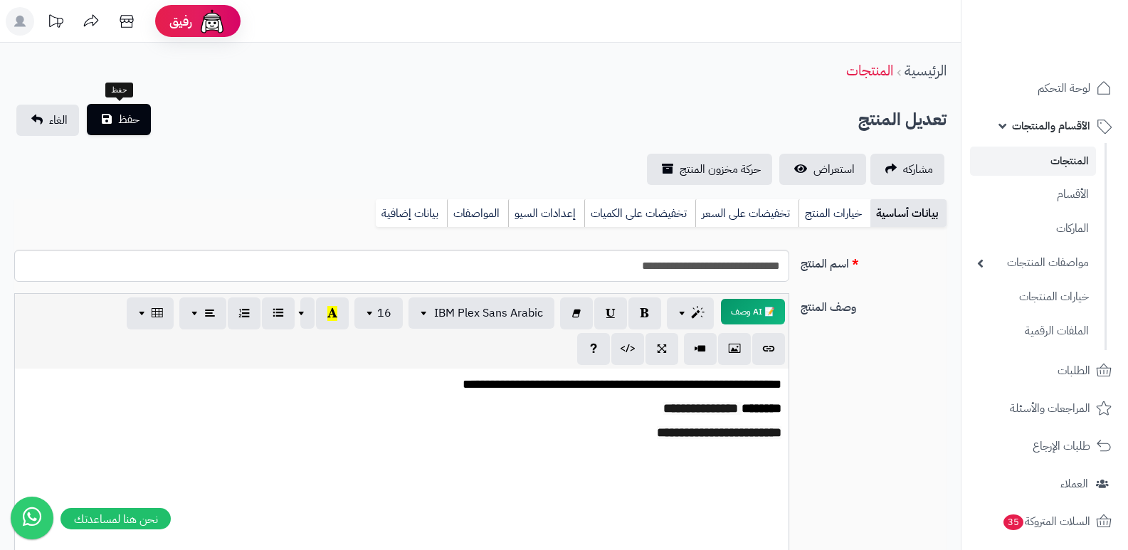
type input "*"
click at [140, 112] on button "حفظ" at bounding box center [119, 119] width 64 height 31
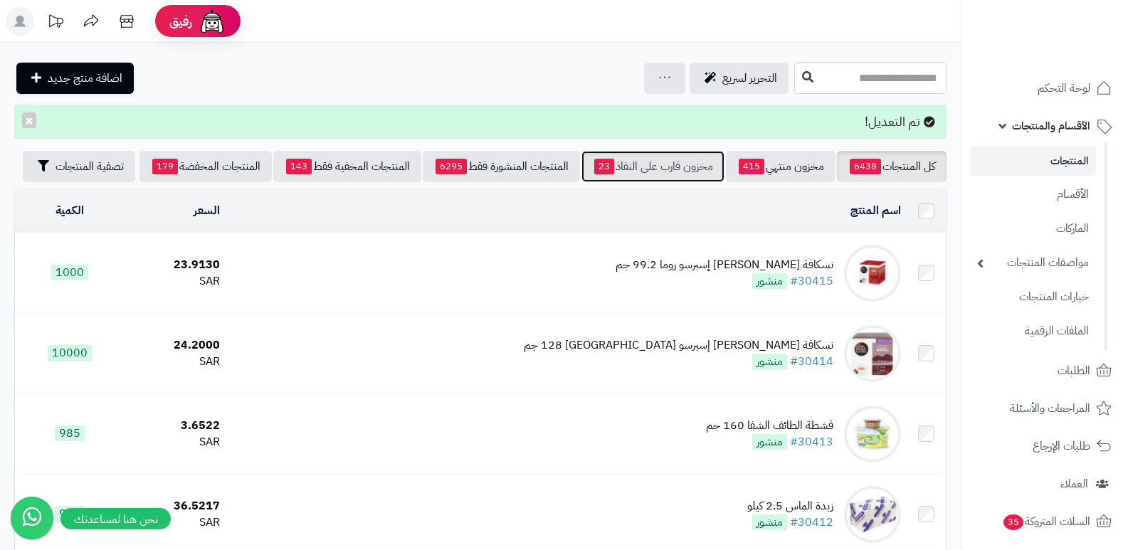
click at [670, 174] on link "مخزون قارب على النفاذ 23" at bounding box center [653, 166] width 143 height 31
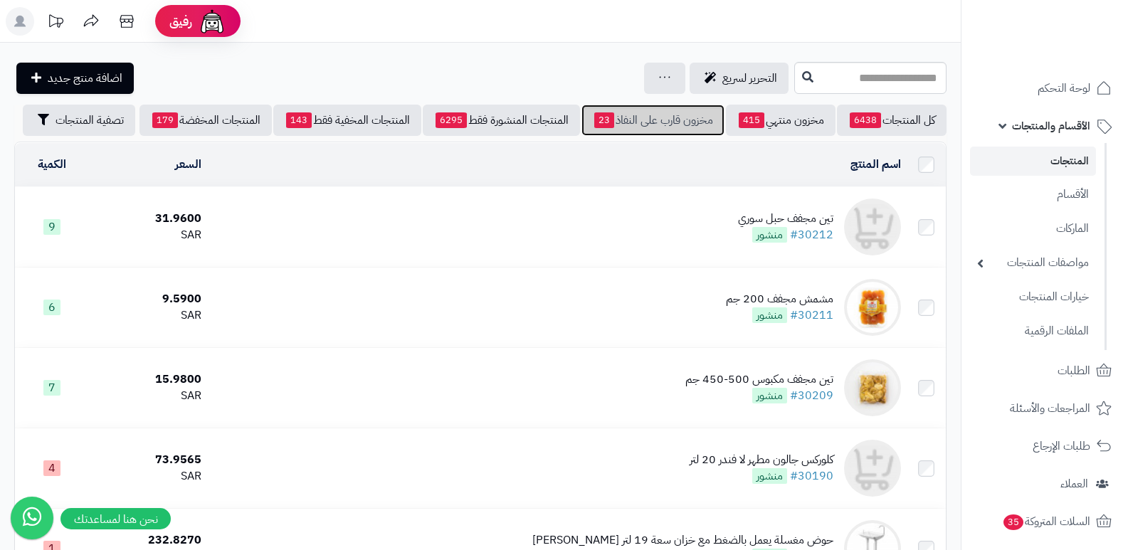
click at [672, 130] on link "مخزون قارب على النفاذ 23" at bounding box center [653, 120] width 143 height 31
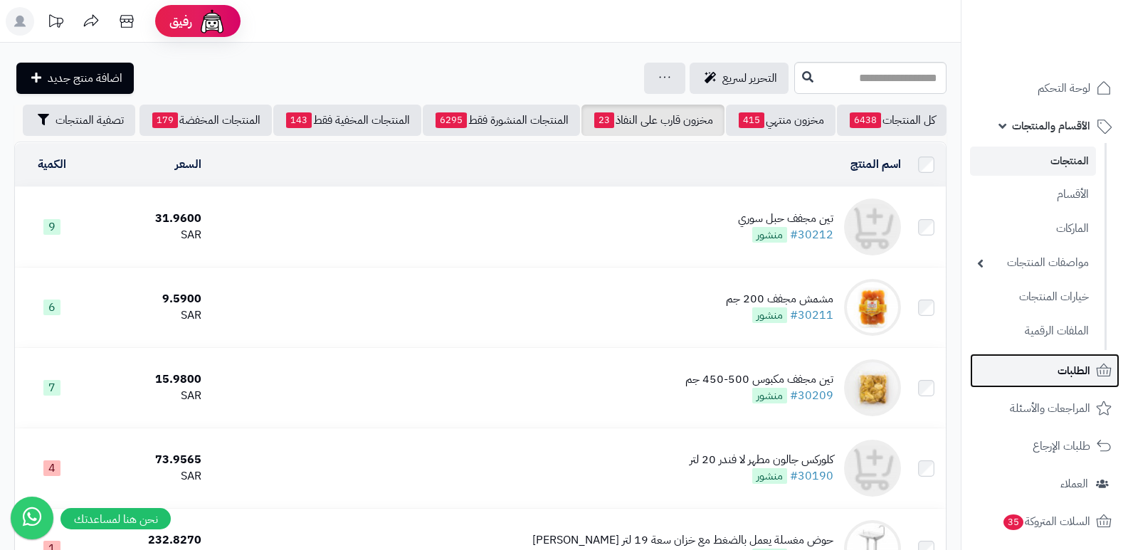
click at [1049, 379] on link "الطلبات" at bounding box center [1044, 371] width 149 height 34
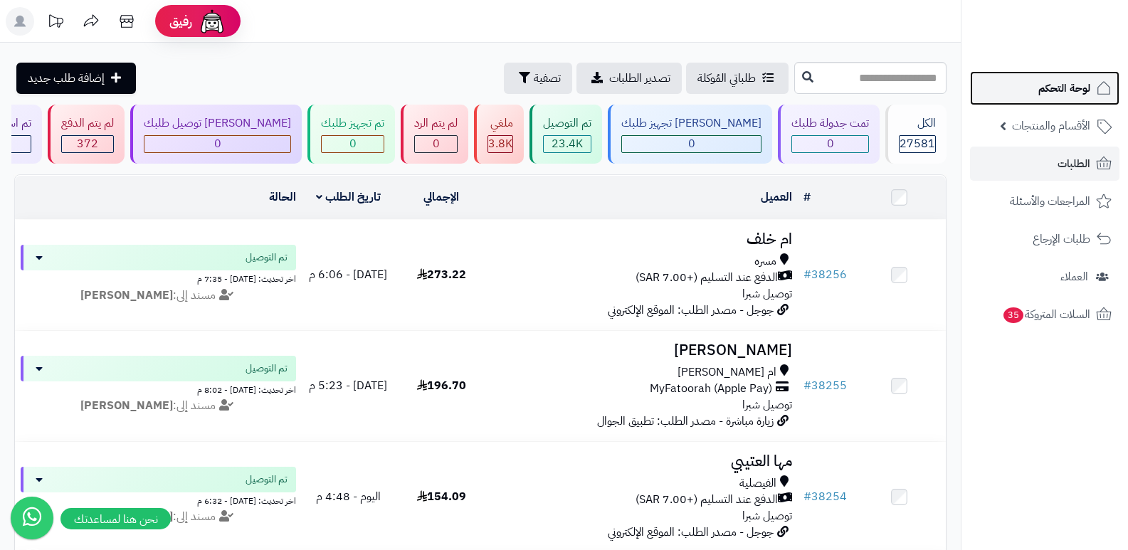
click at [1054, 89] on span "لوحة التحكم" at bounding box center [1065, 88] width 52 height 20
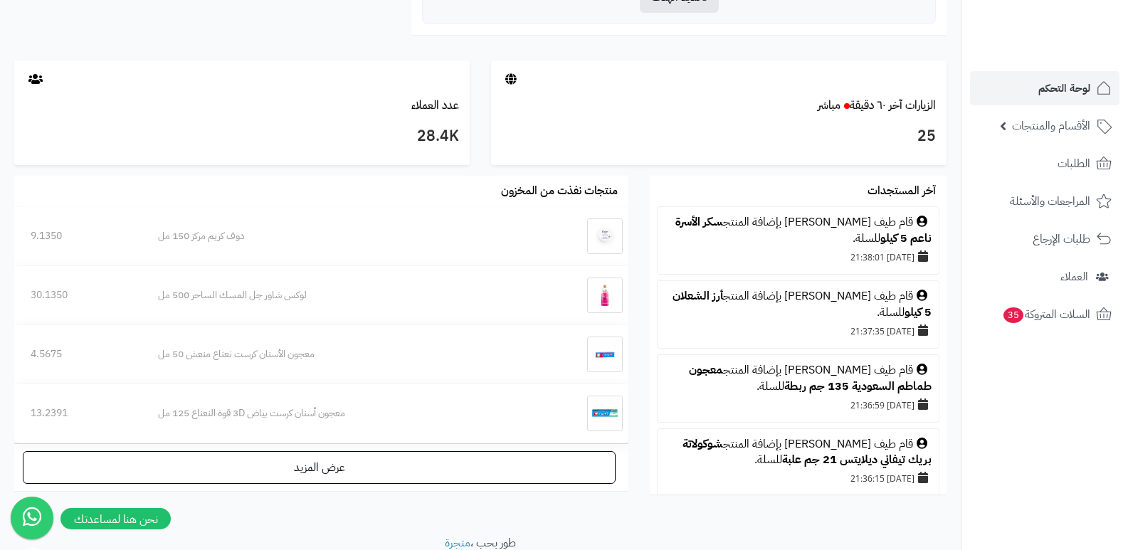
scroll to position [753, 0]
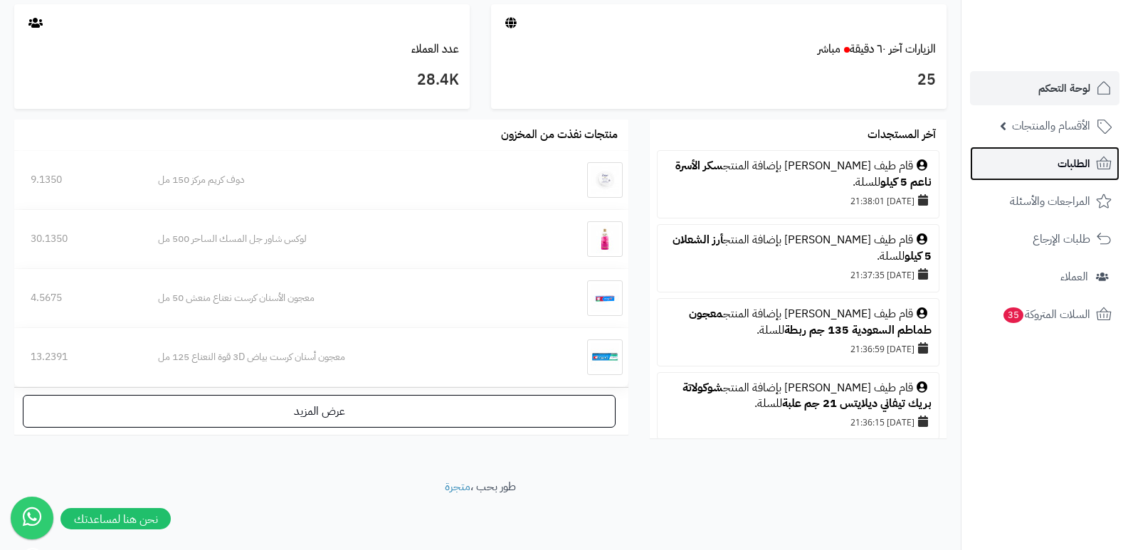
click at [1071, 151] on link "الطلبات" at bounding box center [1044, 164] width 149 height 34
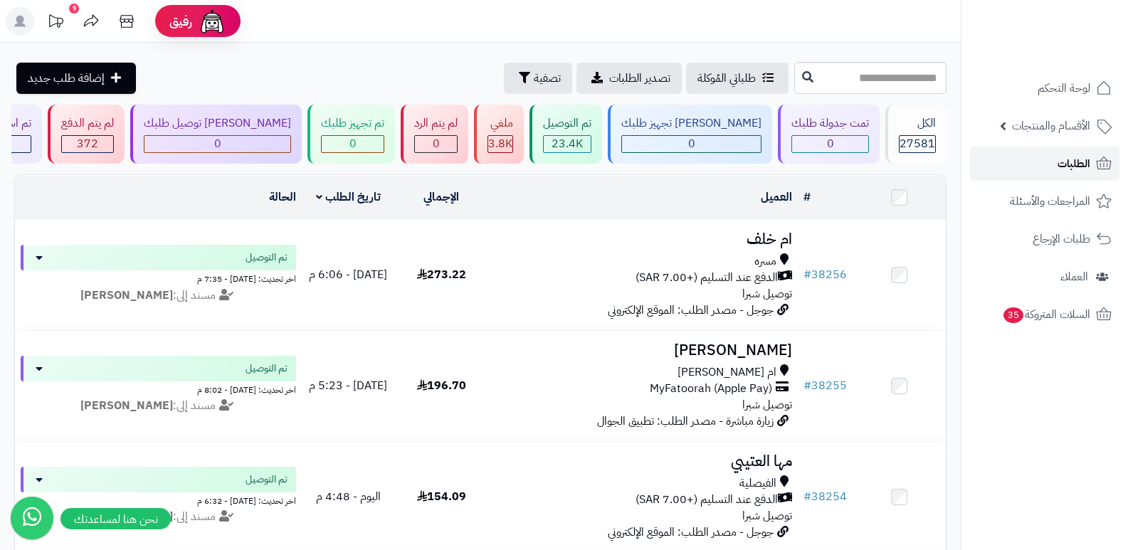
click at [1084, 165] on span "الطلبات" at bounding box center [1074, 164] width 33 height 20
click at [1066, 162] on span "الطلبات" at bounding box center [1074, 164] width 33 height 20
click at [1056, 158] on link "الطلبات" at bounding box center [1044, 164] width 149 height 34
click at [1054, 306] on span "السلات المتروكة 35" at bounding box center [1046, 315] width 89 height 20
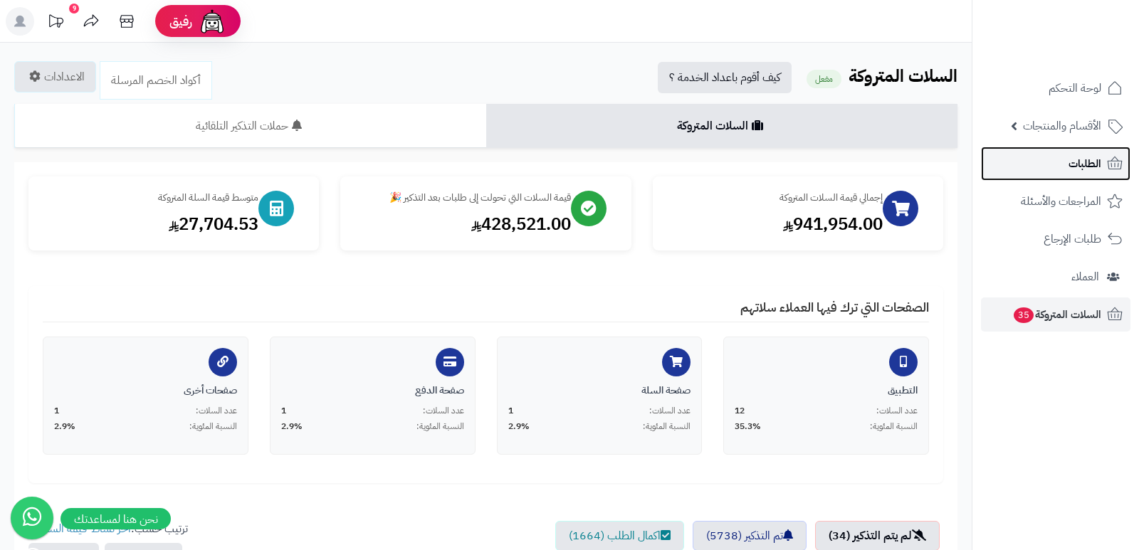
click at [1084, 155] on span "الطلبات" at bounding box center [1085, 164] width 33 height 20
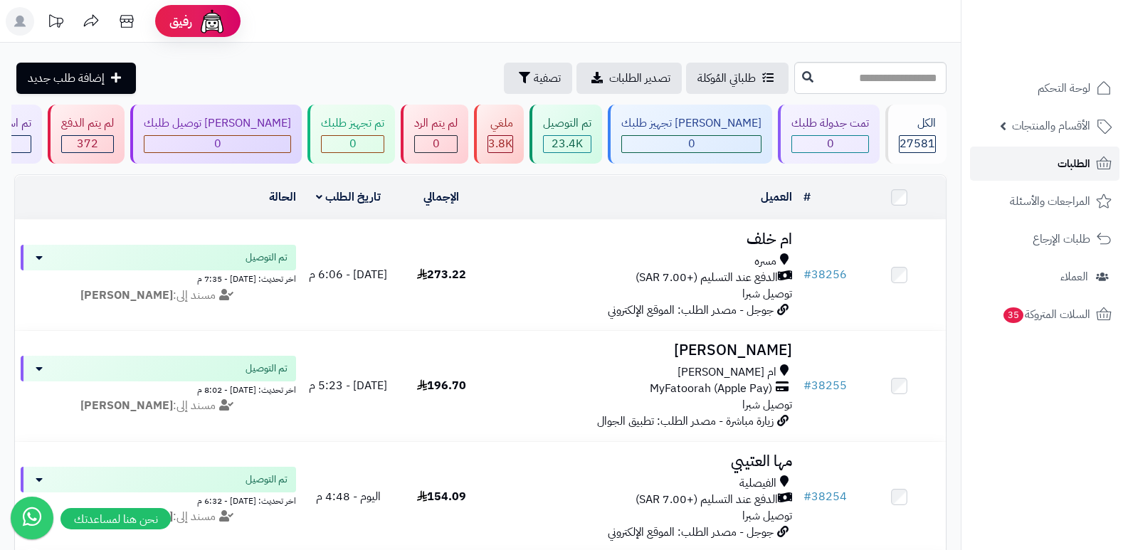
click at [1076, 174] on link "الطلبات" at bounding box center [1044, 164] width 149 height 34
click at [1067, 160] on span "الطلبات" at bounding box center [1074, 164] width 33 height 20
click at [1022, 183] on ul "لوحة التحكم الأقسام والمنتجات المنتجات الأقسام الماركات مواصفات المنتجات مواصفا…" at bounding box center [1045, 201] width 167 height 261
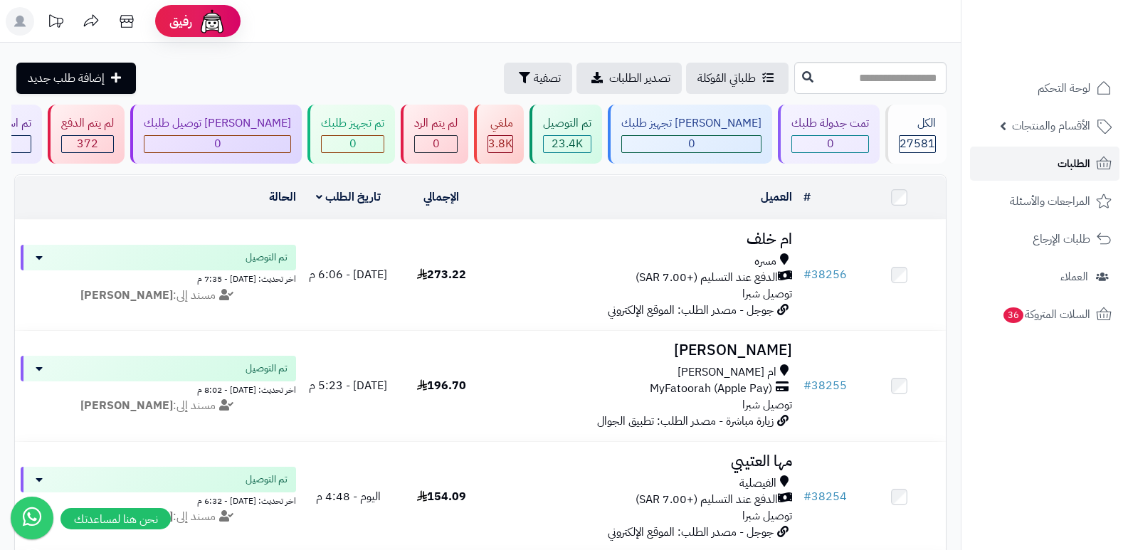
click at [1093, 157] on link "الطلبات" at bounding box center [1044, 164] width 149 height 34
click at [1083, 88] on span "لوحة التحكم" at bounding box center [1065, 88] width 52 height 20
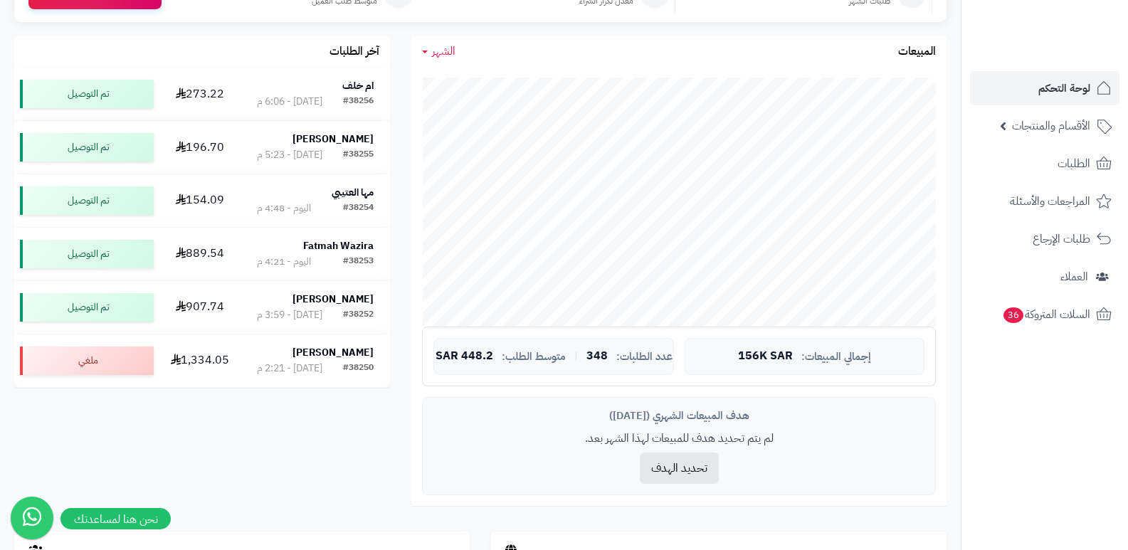
scroll to position [356, 0]
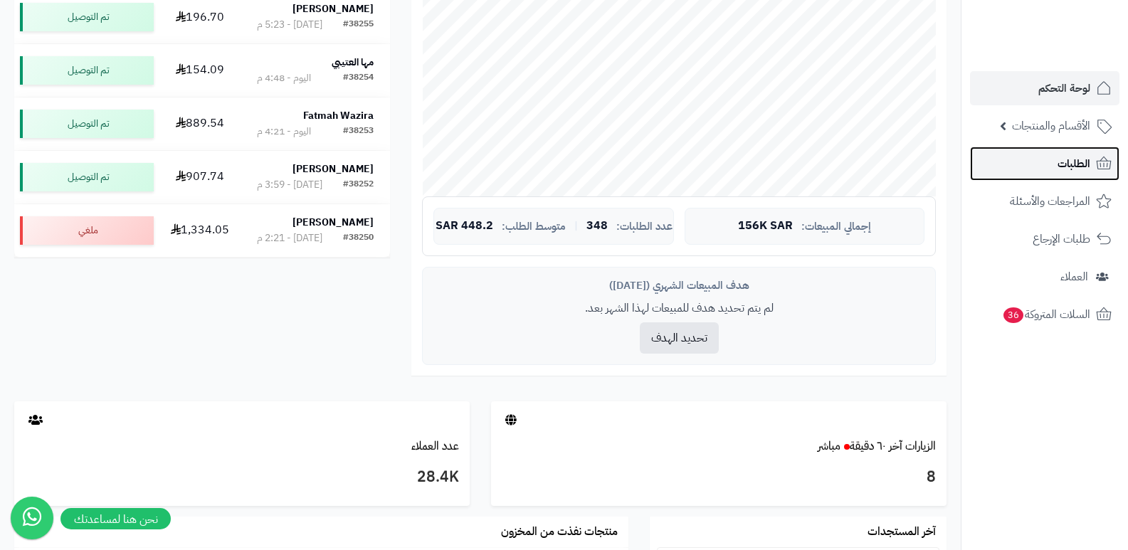
click at [1081, 158] on span "الطلبات" at bounding box center [1074, 164] width 33 height 20
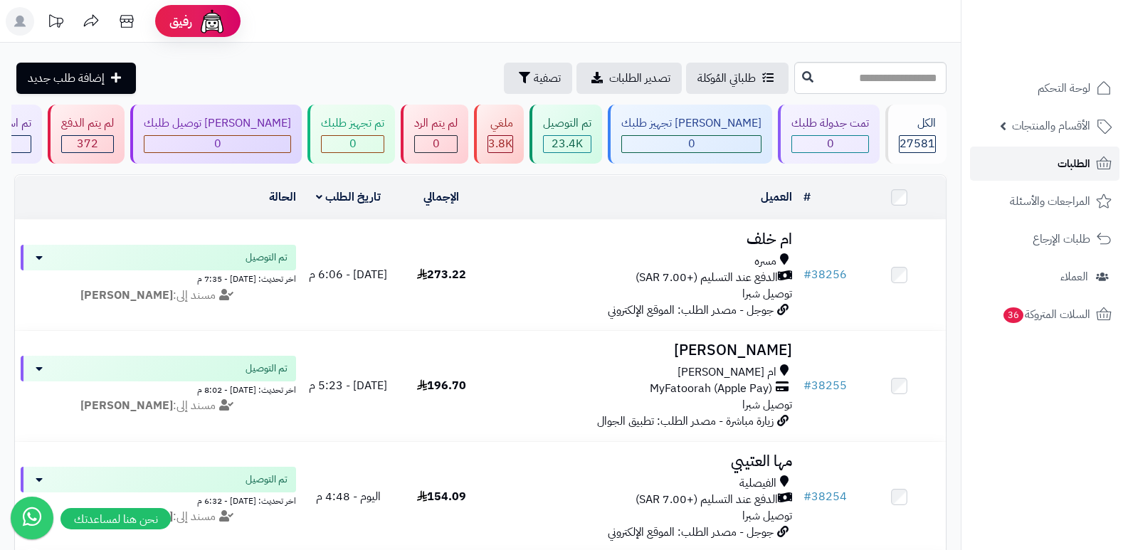
click at [1081, 158] on span "الطلبات" at bounding box center [1074, 164] width 33 height 20
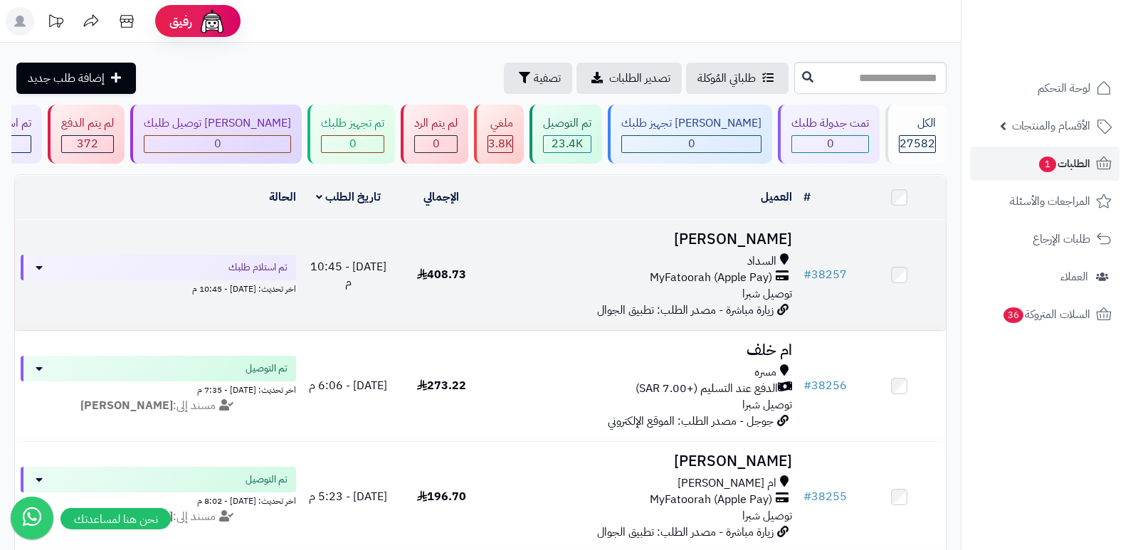
click at [748, 243] on h3 "[PERSON_NAME]" at bounding box center [643, 239] width 299 height 16
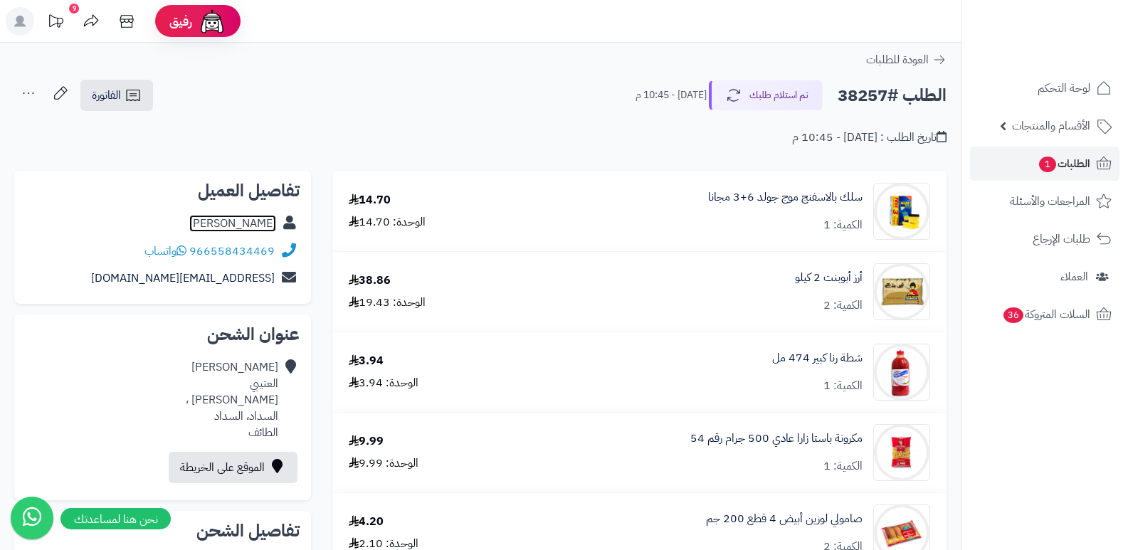
click at [256, 219] on link "فيصل العتيبي" at bounding box center [232, 223] width 87 height 17
click at [853, 99] on h2 "الطلب #38257" at bounding box center [892, 95] width 109 height 29
copy h2 "38257"
click at [1065, 164] on span "الطلبات 1" at bounding box center [1064, 164] width 53 height 20
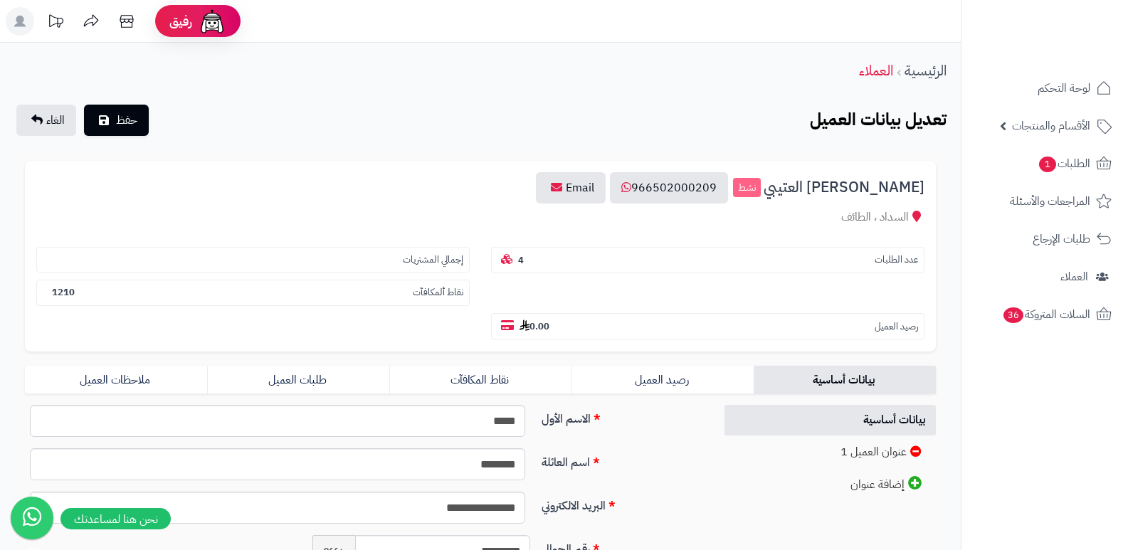
scroll to position [289, 0]
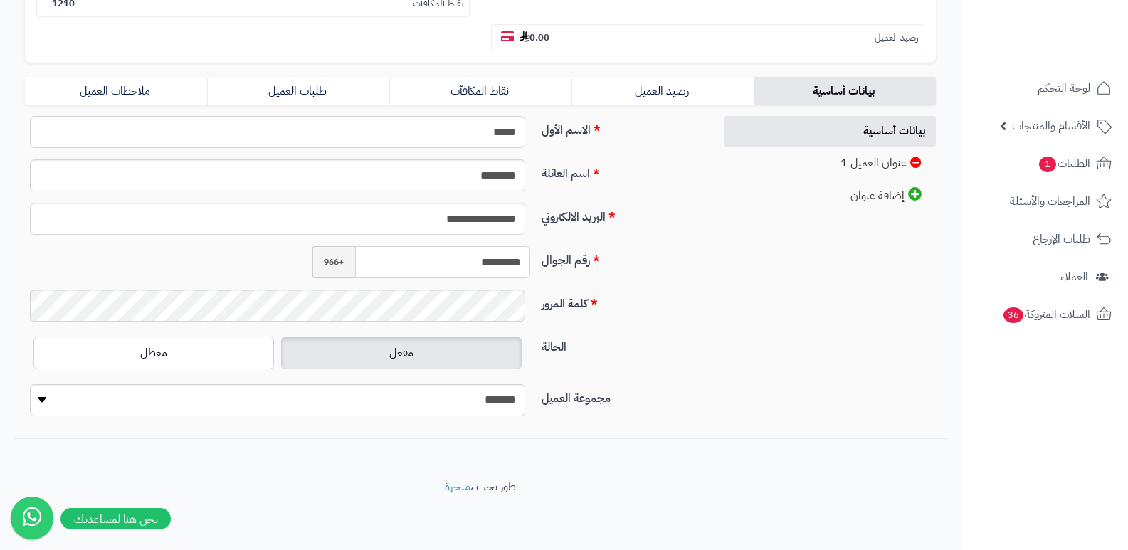
click at [481, 266] on input "*********" at bounding box center [443, 262] width 176 height 32
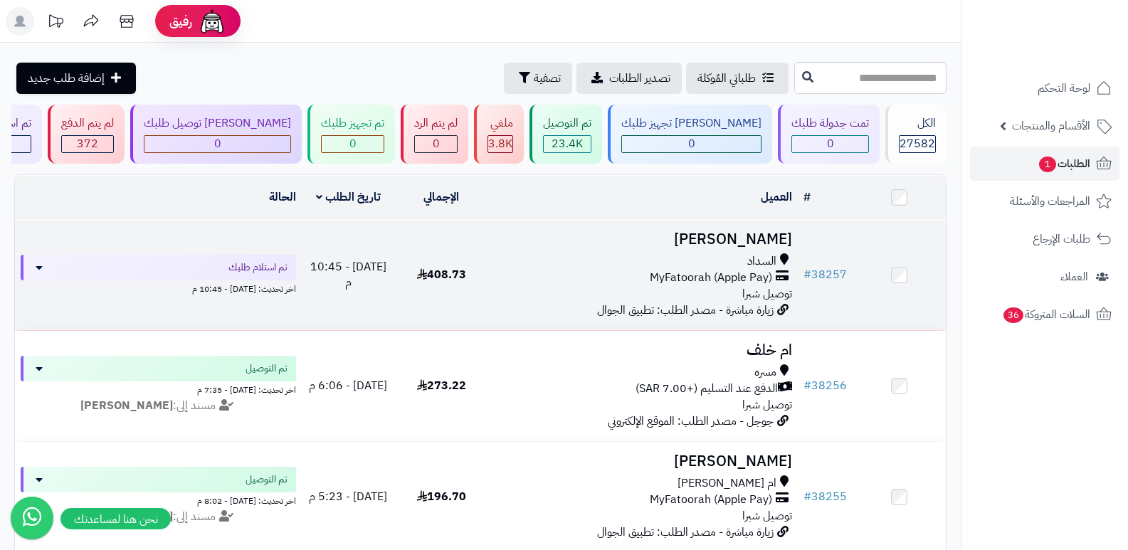
click at [760, 233] on h3 "فيصل العتيبي" at bounding box center [643, 239] width 299 height 16
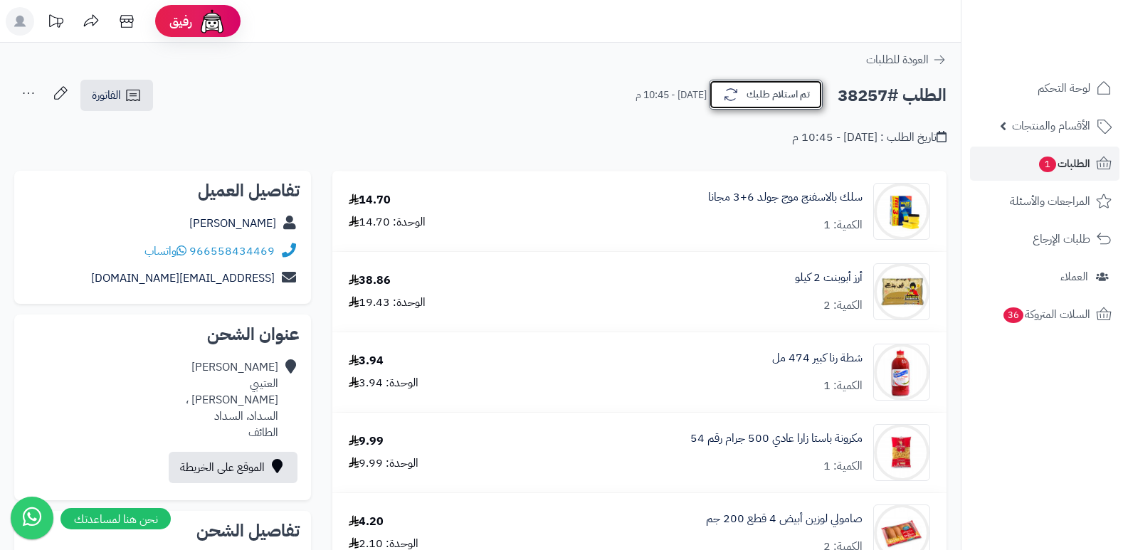
click at [789, 88] on button "تم استلام طلبك" at bounding box center [766, 95] width 114 height 30
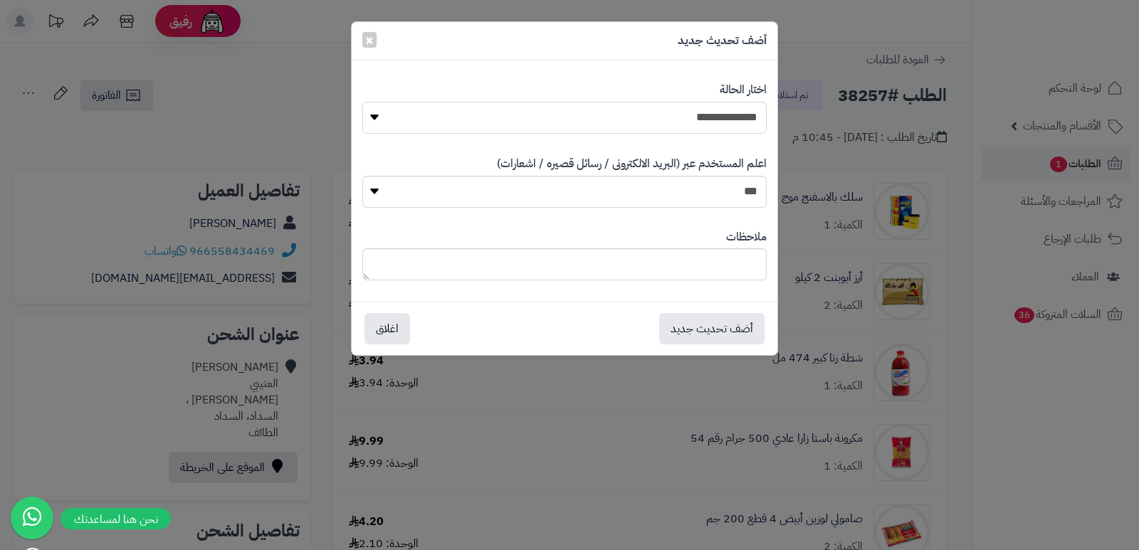
click at [738, 105] on select "**********" at bounding box center [564, 118] width 404 height 32
click at [362, 102] on select "**********" at bounding box center [564, 118] width 404 height 32
click at [720, 111] on select "**********" at bounding box center [564, 118] width 404 height 32
select select "*"
click at [362, 102] on select "**********" at bounding box center [564, 118] width 404 height 32
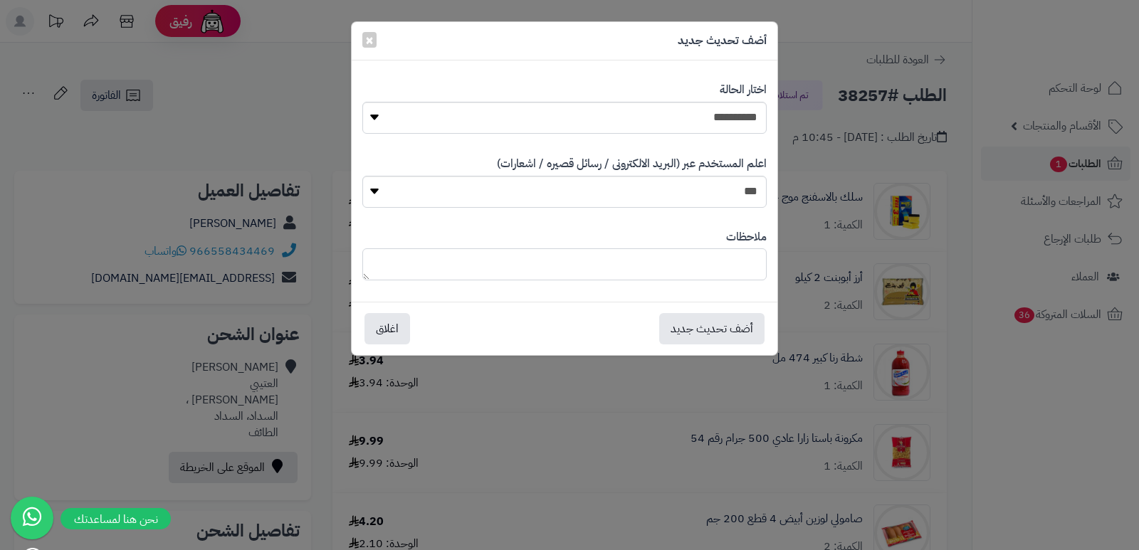
click at [682, 256] on textarea at bounding box center [564, 264] width 404 height 32
drag, startPoint x: 666, startPoint y: 264, endPoint x: 587, endPoint y: 267, distance: 78.4
click at [587, 267] on textarea "**********" at bounding box center [564, 264] width 404 height 32
type textarea "**********"
click at [713, 322] on button "أضف تحديث جديد" at bounding box center [711, 328] width 105 height 31
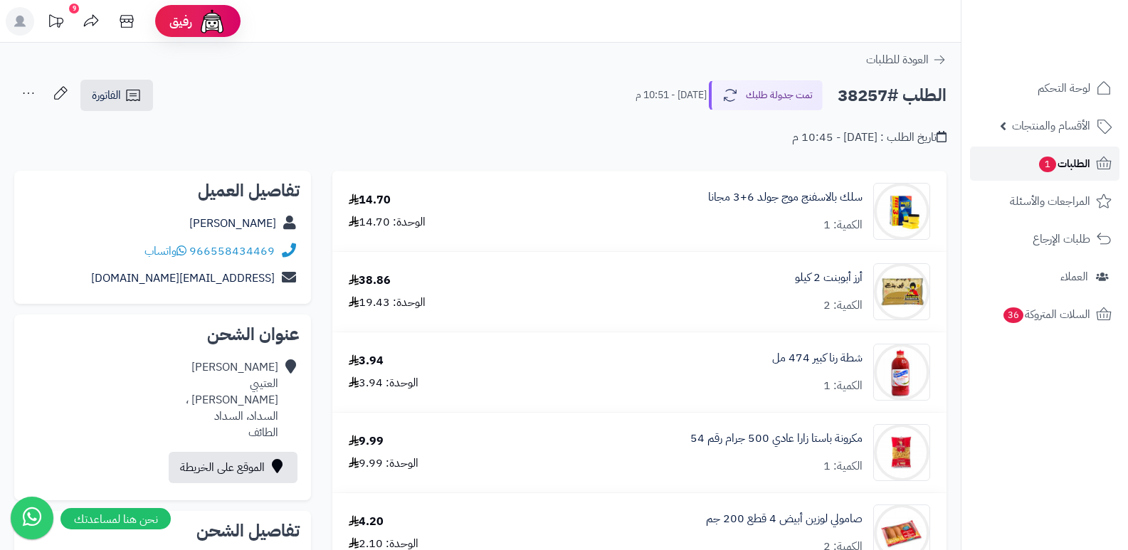
click at [1078, 165] on span "الطلبات 1" at bounding box center [1064, 164] width 53 height 20
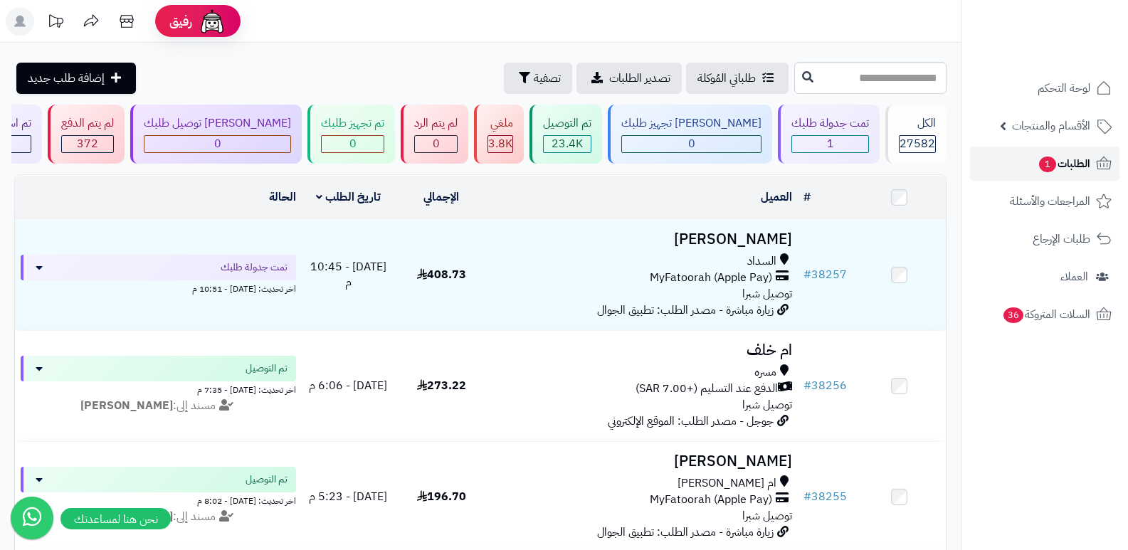
click at [1072, 154] on span "الطلبات 1" at bounding box center [1064, 164] width 53 height 20
click at [1070, 167] on span "الطلبات 1" at bounding box center [1064, 164] width 53 height 20
click at [1069, 169] on span "الطلبات 1" at bounding box center [1064, 164] width 53 height 20
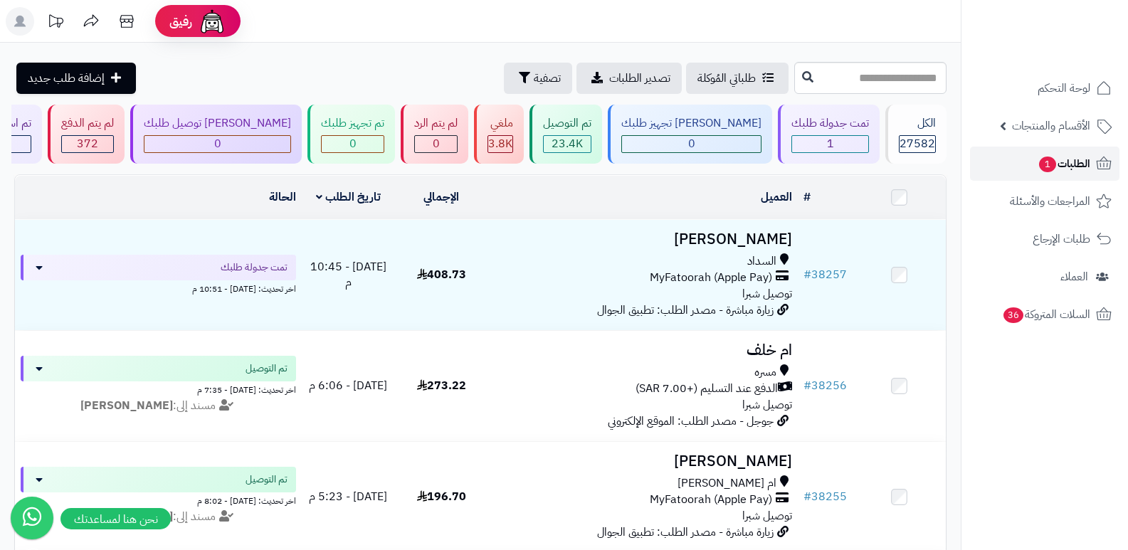
click at [1076, 162] on span "الطلبات 1" at bounding box center [1064, 164] width 53 height 20
click at [1076, 162] on span "الطلبات" at bounding box center [1074, 164] width 33 height 20
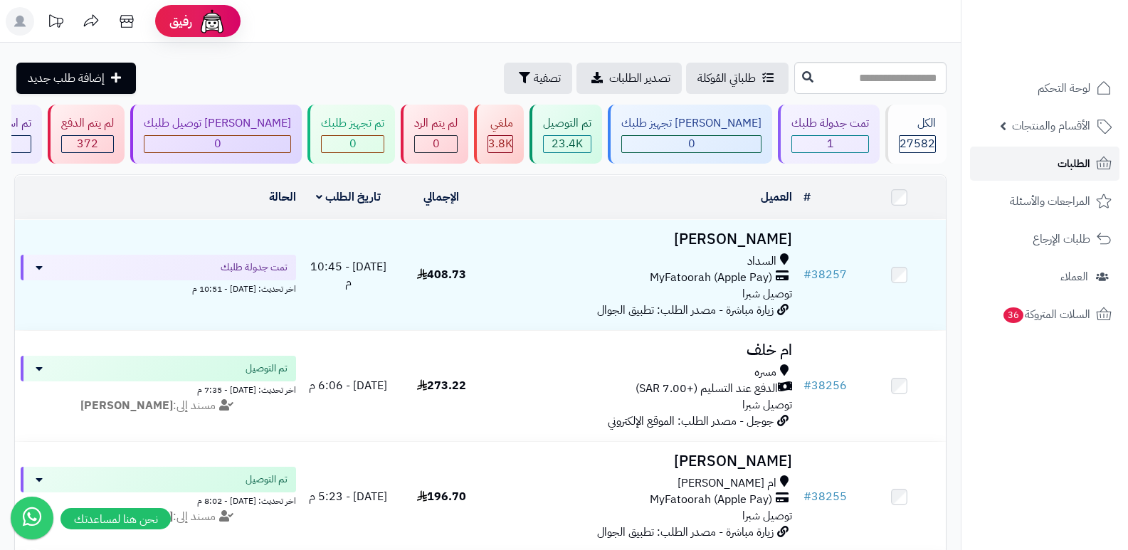
click at [1070, 164] on span "الطلبات" at bounding box center [1074, 164] width 33 height 20
click at [1082, 167] on span "الطلبات" at bounding box center [1074, 164] width 33 height 20
click at [1093, 164] on link "الطلبات" at bounding box center [1044, 164] width 149 height 34
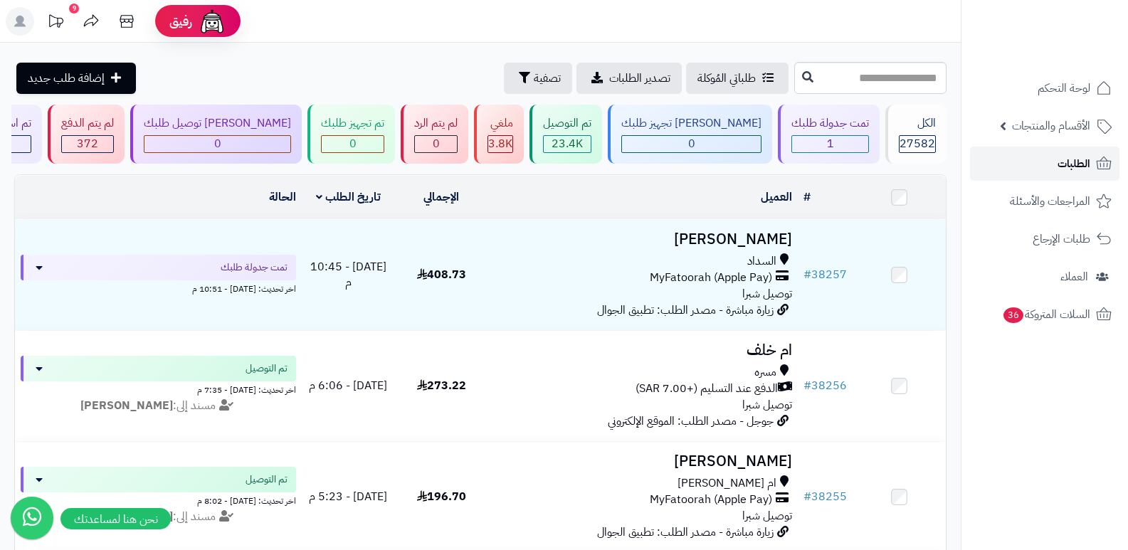
click at [1093, 164] on link "الطلبات" at bounding box center [1044, 164] width 149 height 34
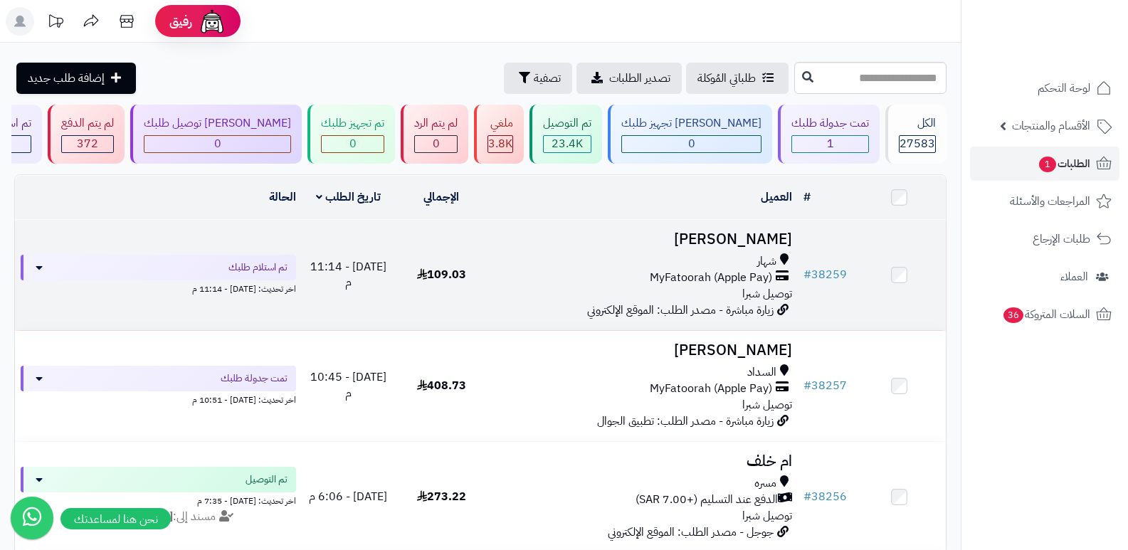
click at [740, 243] on h3 "[PERSON_NAME]" at bounding box center [643, 239] width 299 height 16
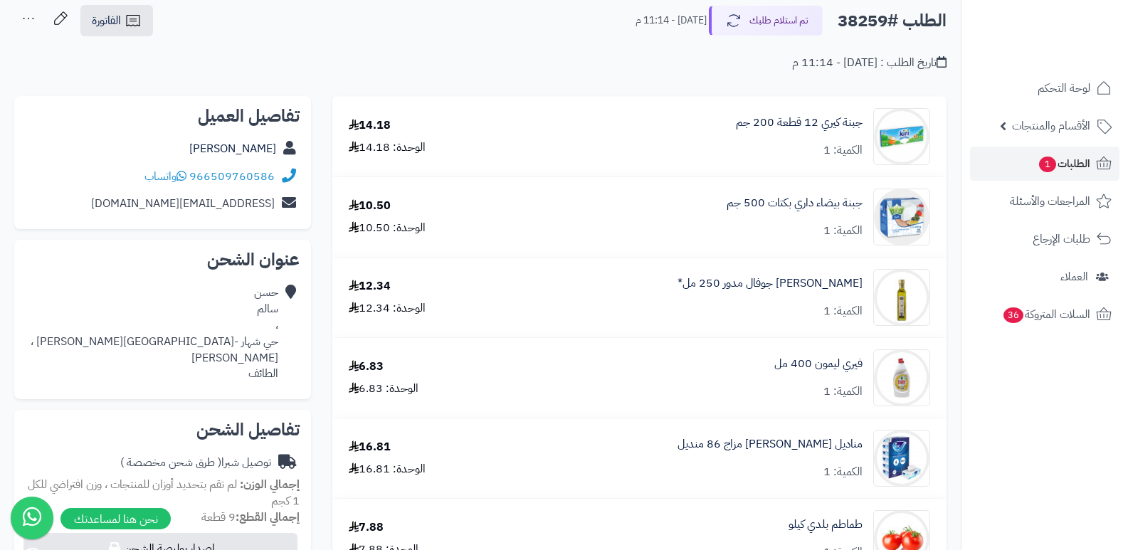
scroll to position [71, 0]
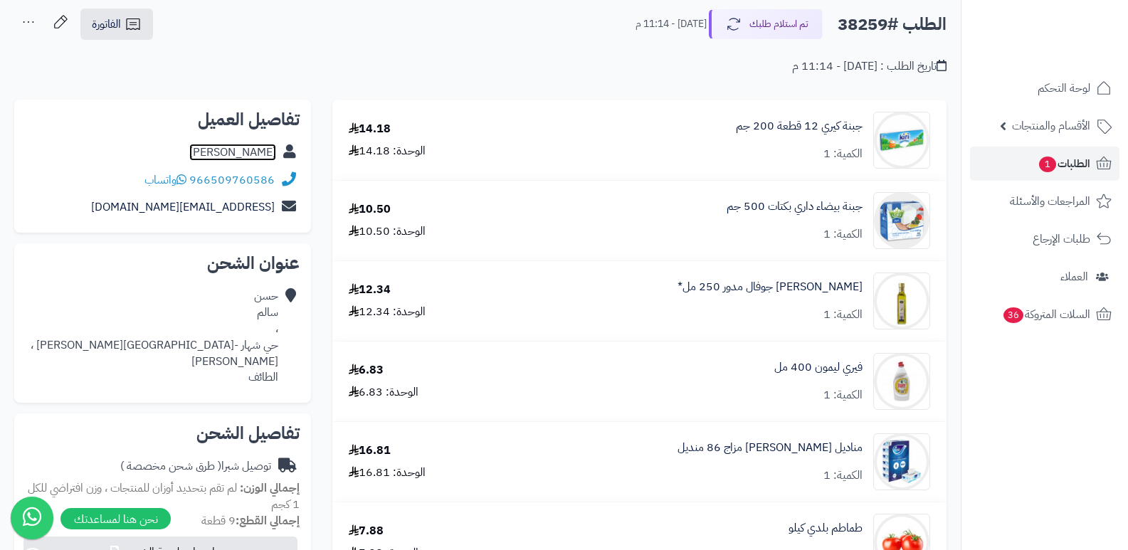
click at [251, 154] on link "حسن سالم" at bounding box center [232, 152] width 87 height 17
click at [867, 26] on h2 "الطلب #38259" at bounding box center [892, 24] width 109 height 29
copy h2 "38259"
click at [1054, 168] on span "الطلبات 1" at bounding box center [1064, 164] width 53 height 20
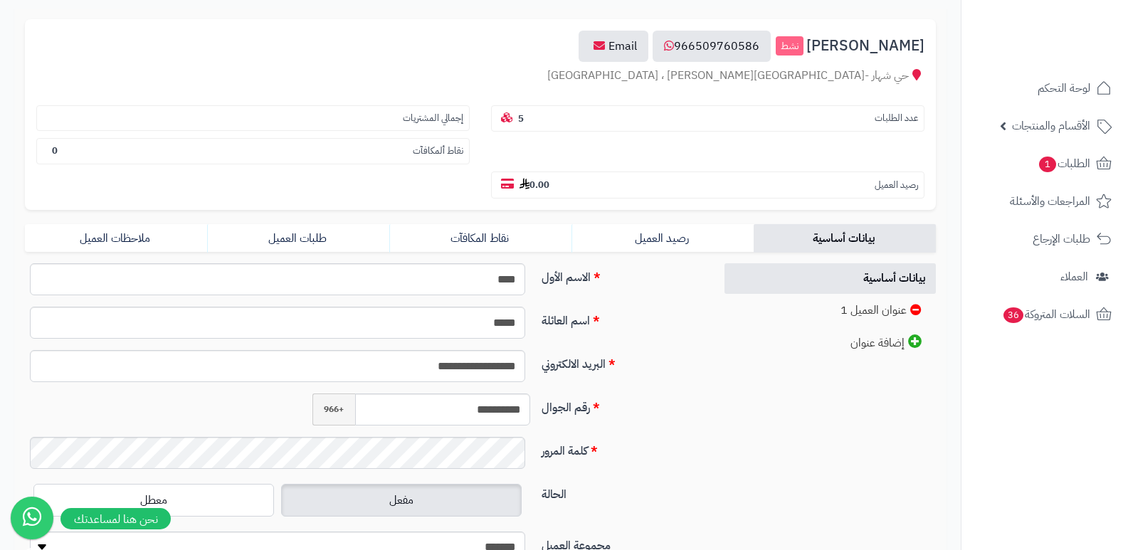
scroll to position [142, 0]
drag, startPoint x: 458, startPoint y: 404, endPoint x: 533, endPoint y: 394, distance: 76.2
click at [533, 394] on div "**********" at bounding box center [422, 409] width 230 height 32
click at [331, 233] on link "طلبات العميل" at bounding box center [298, 238] width 182 height 28
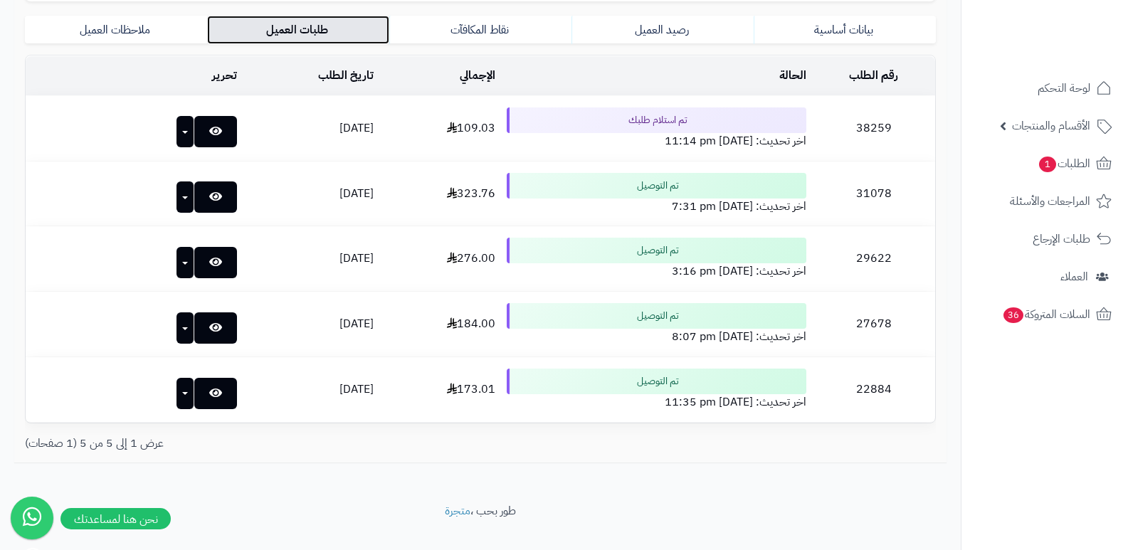
scroll to position [374, 0]
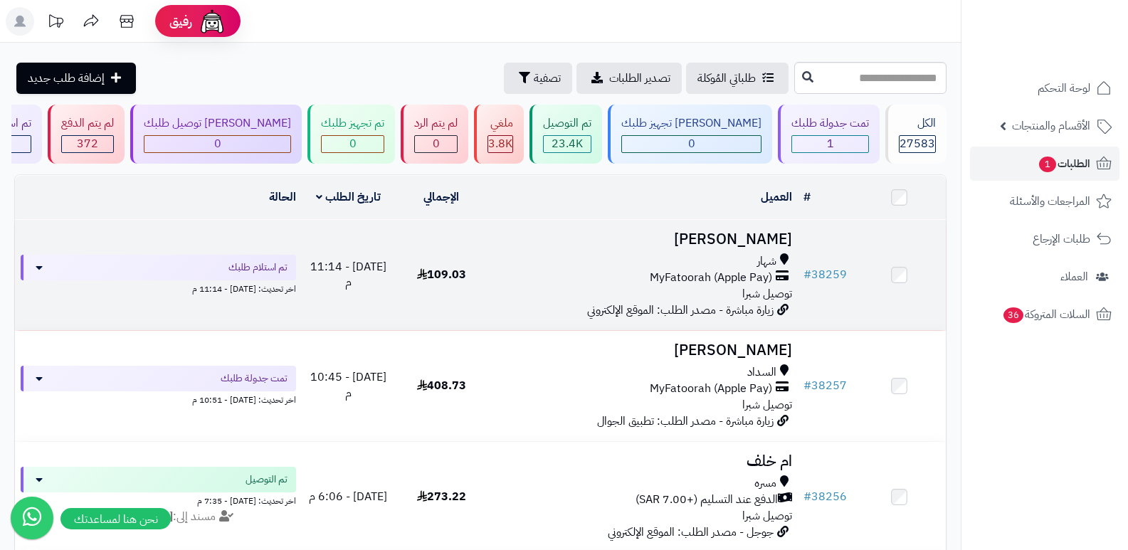
click at [737, 241] on h3 "حسن سالم" at bounding box center [643, 239] width 299 height 16
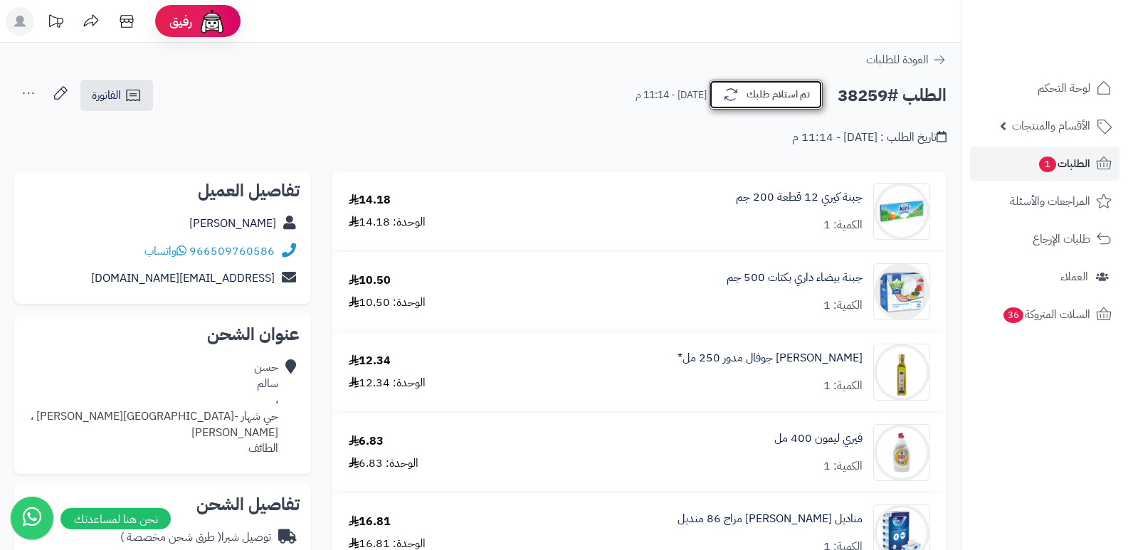
click at [782, 88] on button "تم استلام طلبك" at bounding box center [766, 95] width 114 height 30
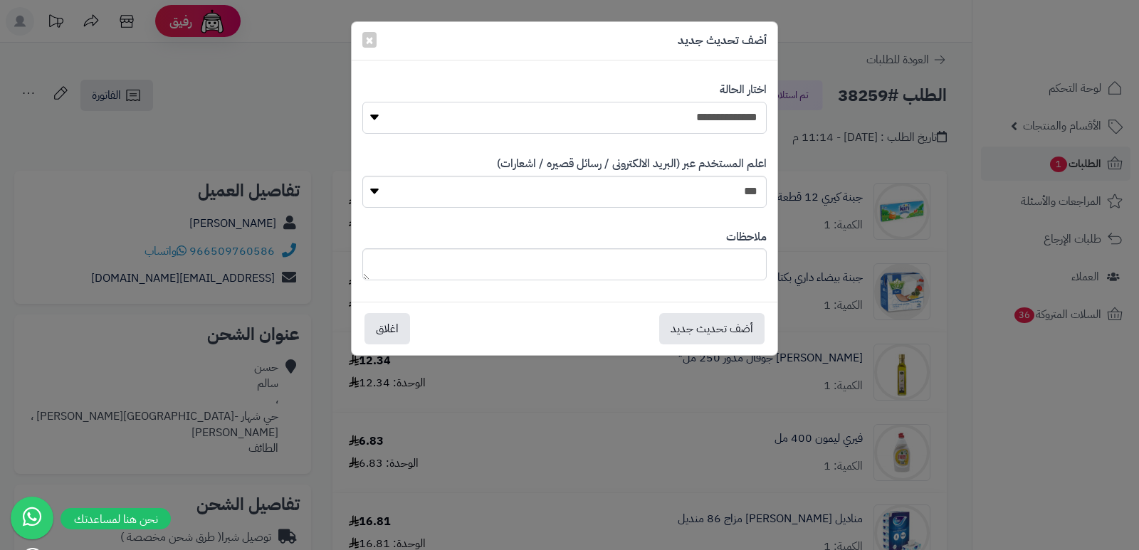
click at [737, 120] on select "**********" at bounding box center [564, 118] width 404 height 32
select select "*"
click at [362, 102] on select "**********" at bounding box center [564, 118] width 404 height 32
click at [710, 268] on textarea at bounding box center [564, 264] width 404 height 32
click at [710, 268] on textarea "**********" at bounding box center [564, 264] width 404 height 32
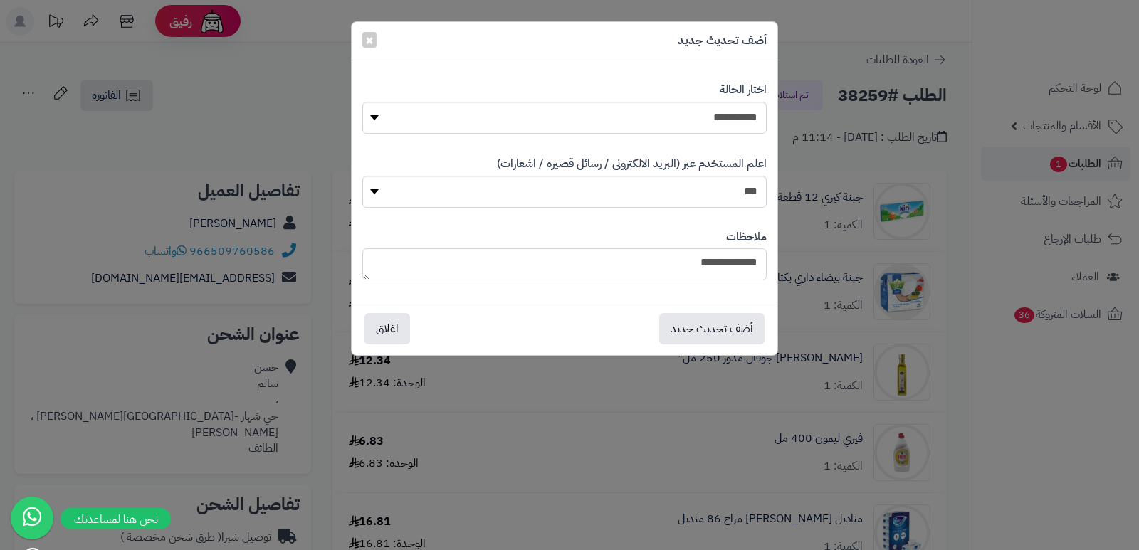
click at [710, 268] on textarea "**********" at bounding box center [564, 264] width 404 height 32
type textarea "**********"
click at [693, 318] on button "أضف تحديث جديد" at bounding box center [711, 328] width 105 height 31
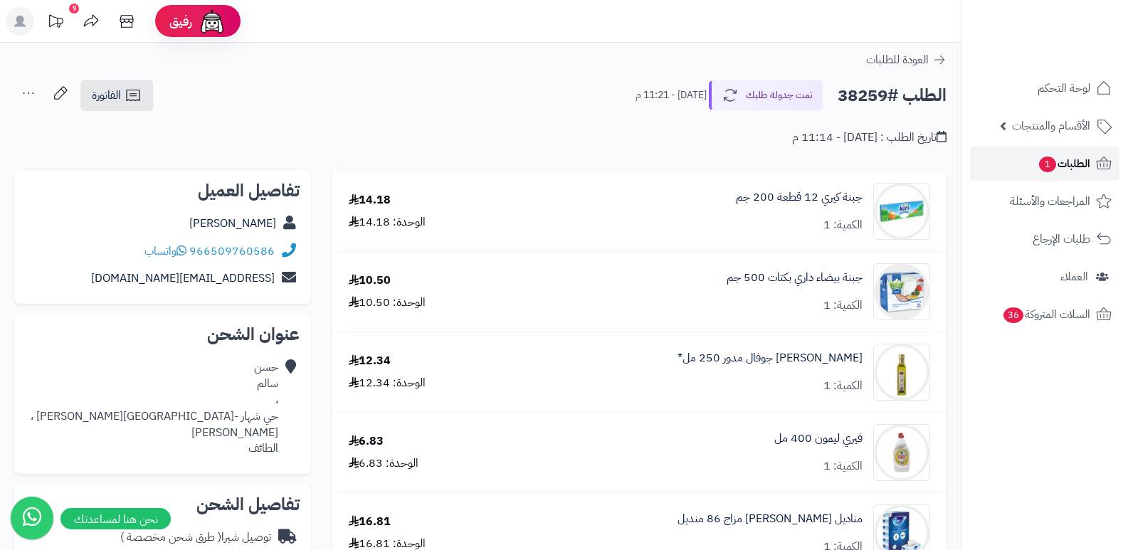
click at [1090, 162] on span "الطلبات 1" at bounding box center [1064, 164] width 53 height 20
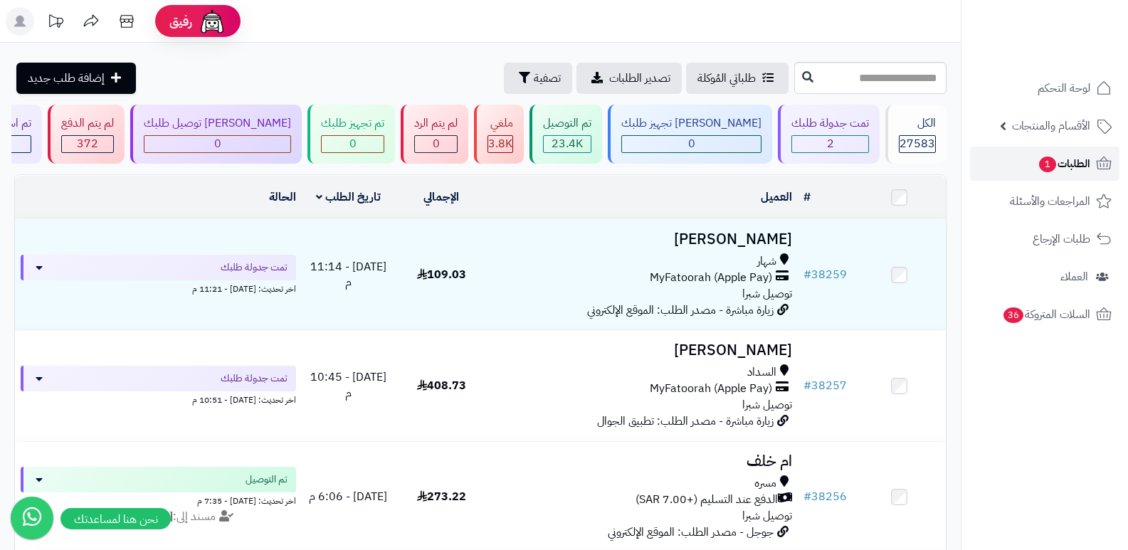
click at [1064, 154] on span "الطلبات 1" at bounding box center [1064, 164] width 53 height 20
click at [1079, 164] on span "الطلبات 1" at bounding box center [1064, 164] width 53 height 20
click at [1093, 160] on link "الطلبات 1" at bounding box center [1044, 164] width 149 height 34
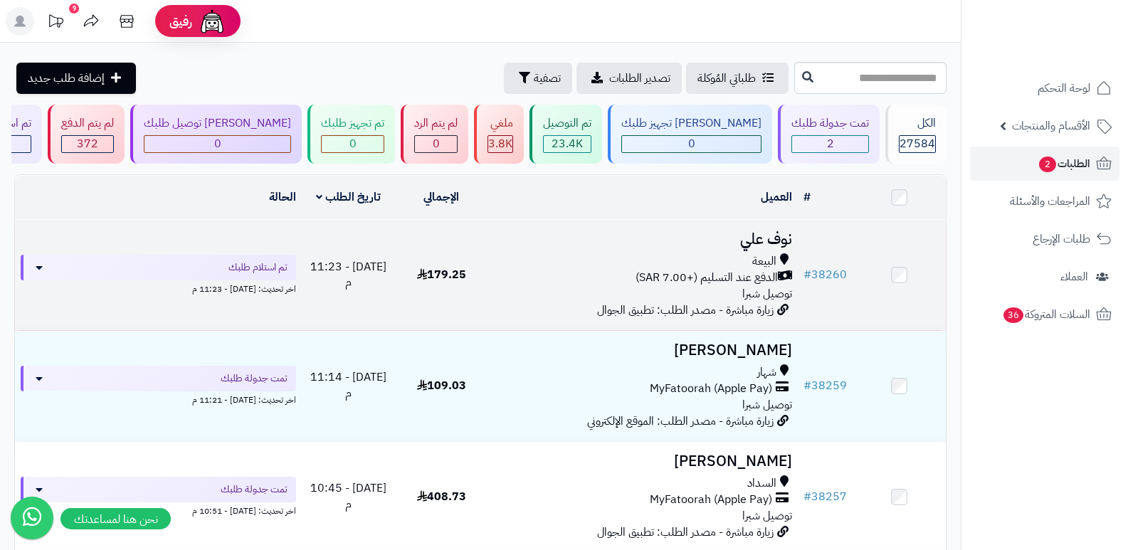
click at [758, 235] on h3 "نوف علي" at bounding box center [643, 239] width 299 height 16
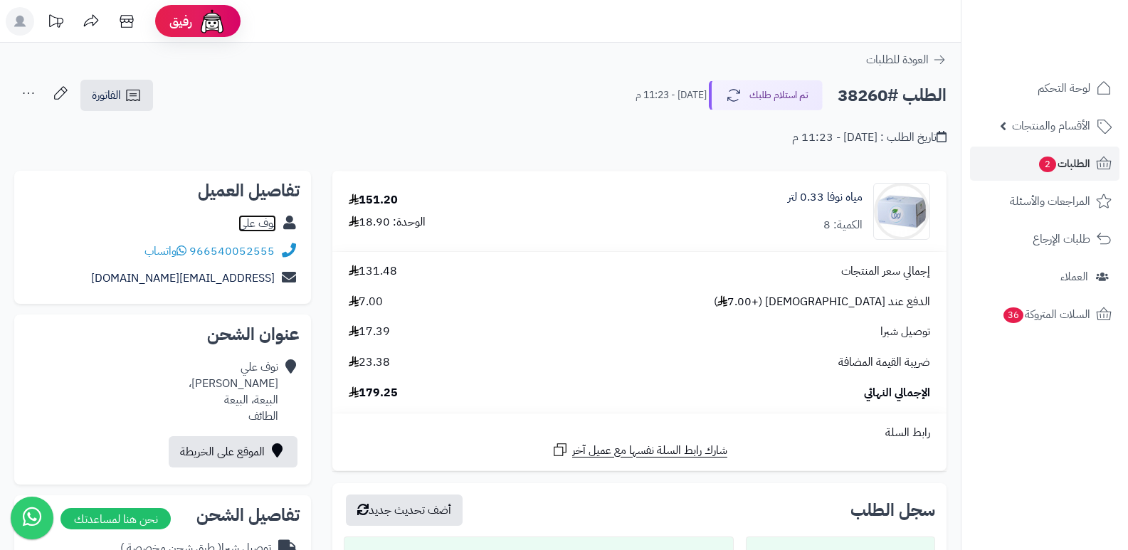
click at [271, 224] on link "نوف علي" at bounding box center [257, 223] width 38 height 17
click at [869, 103] on h2 "الطلب #38260" at bounding box center [892, 95] width 109 height 29
copy h2 "38260"
click at [780, 85] on button "تم استلام طلبك" at bounding box center [766, 95] width 114 height 30
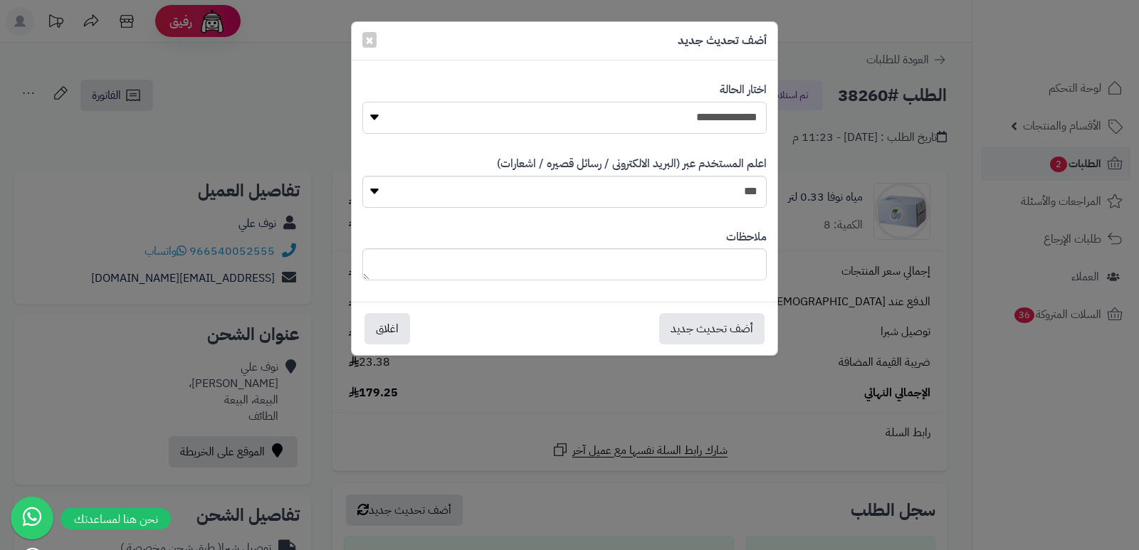
click at [744, 113] on select "**********" at bounding box center [564, 118] width 404 height 32
select select "*"
click at [362, 102] on select "**********" at bounding box center [564, 118] width 404 height 32
click at [734, 266] on textarea at bounding box center [564, 264] width 404 height 32
click at [734, 266] on textarea "**********" at bounding box center [564, 264] width 404 height 32
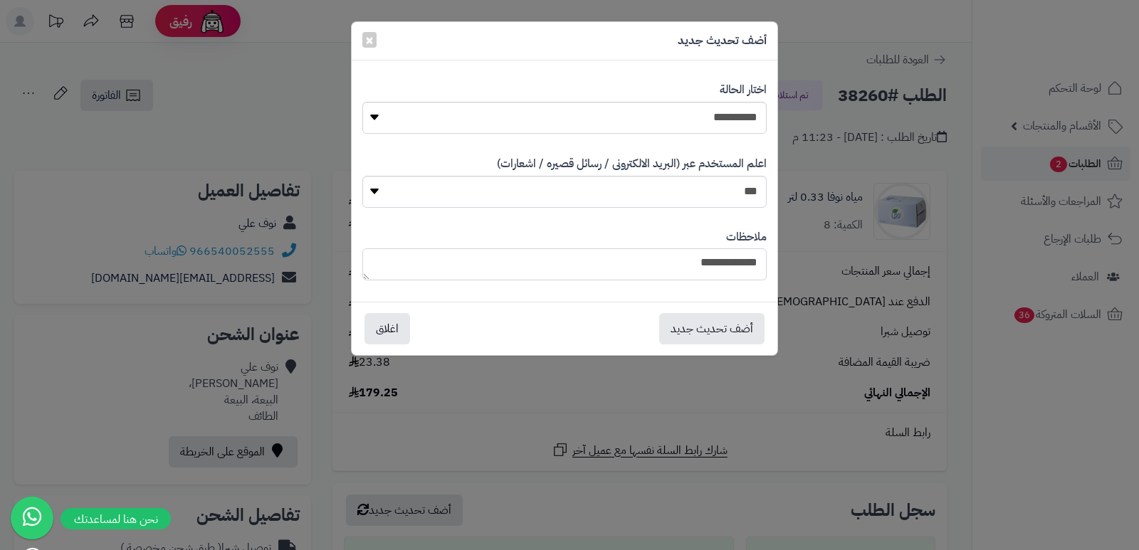
click at [734, 266] on textarea "**********" at bounding box center [564, 264] width 404 height 32
type textarea "**********"
click at [713, 333] on button "أضف تحديث جديد" at bounding box center [711, 328] width 105 height 31
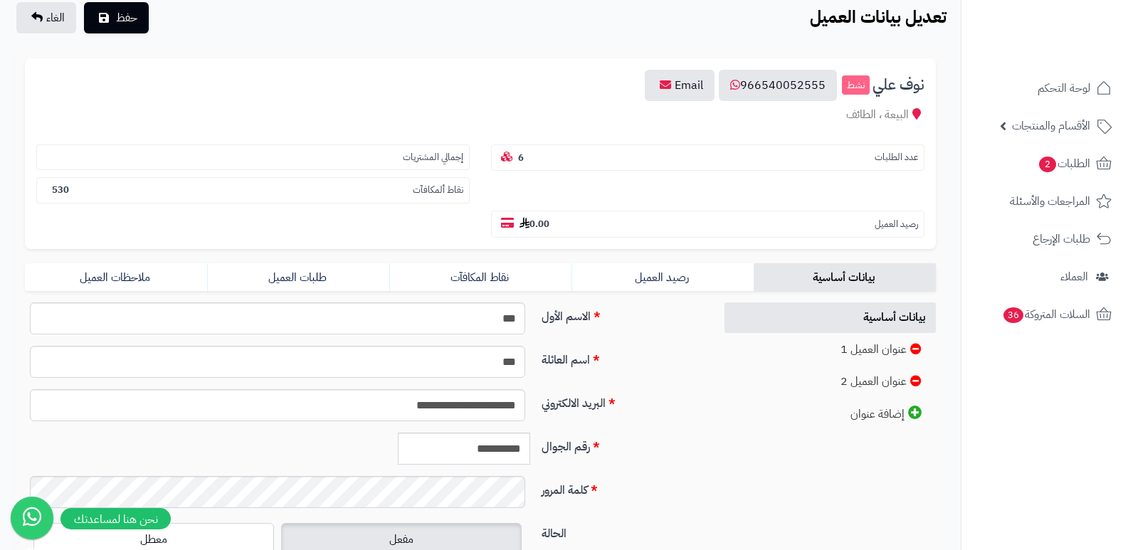
scroll to position [285, 0]
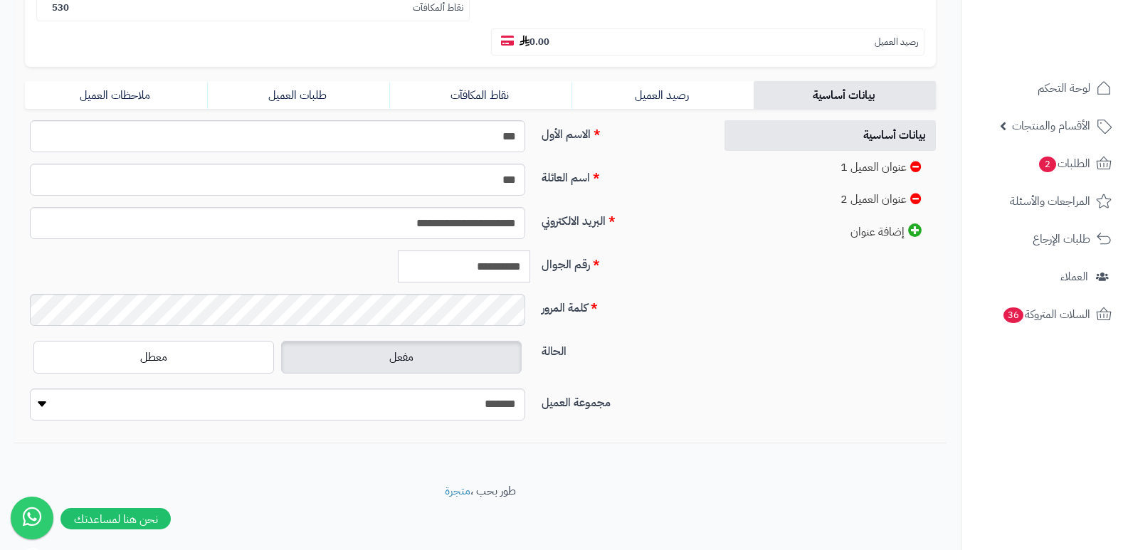
drag, startPoint x: 461, startPoint y: 273, endPoint x: 529, endPoint y: 249, distance: 72.5
click at [529, 249] on div "**********" at bounding box center [364, 276] width 678 height 312
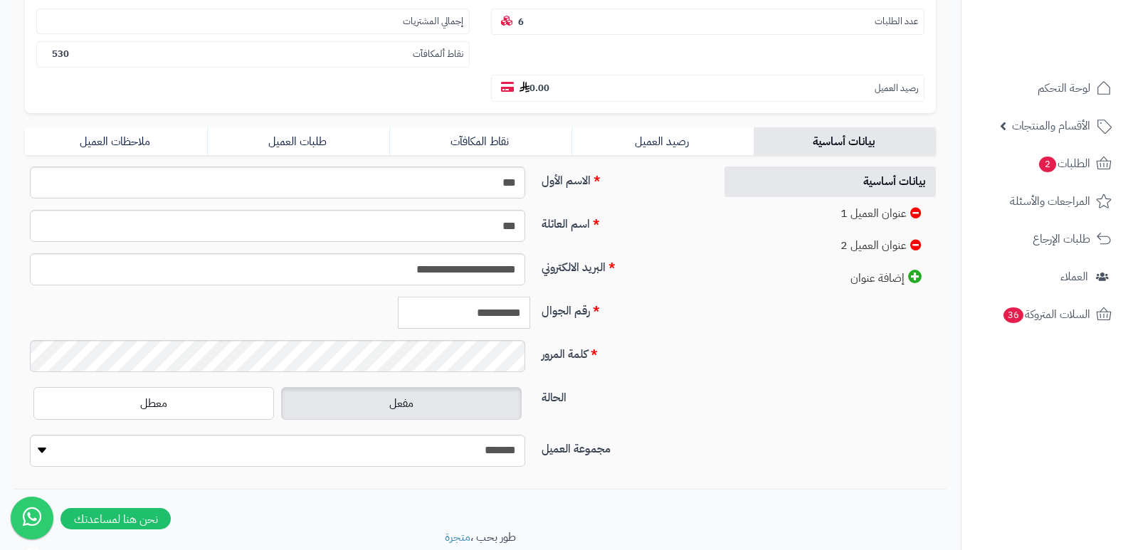
scroll to position [214, 0]
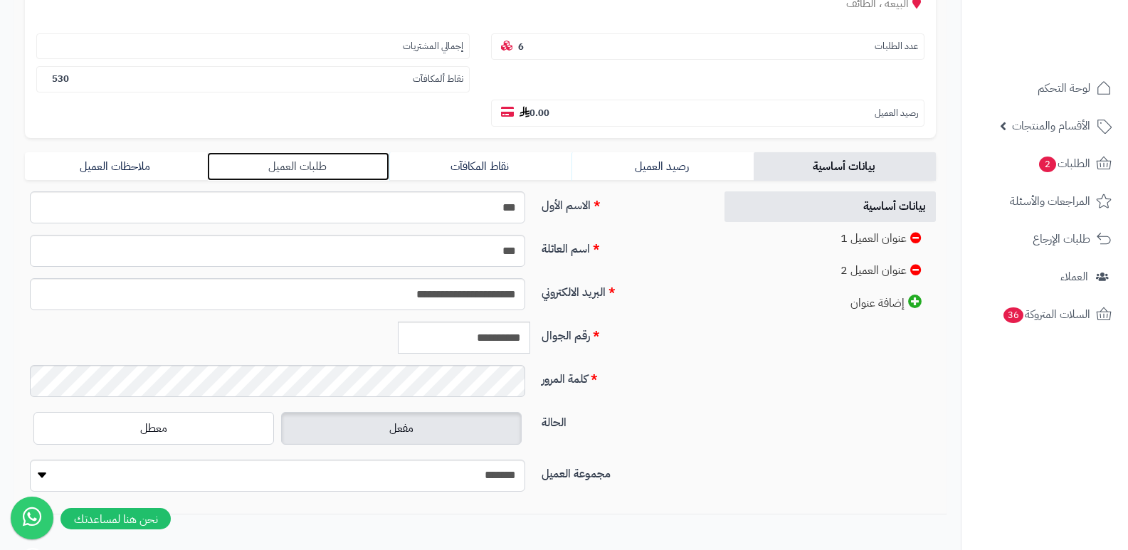
click at [309, 162] on link "طلبات العميل" at bounding box center [298, 166] width 182 height 28
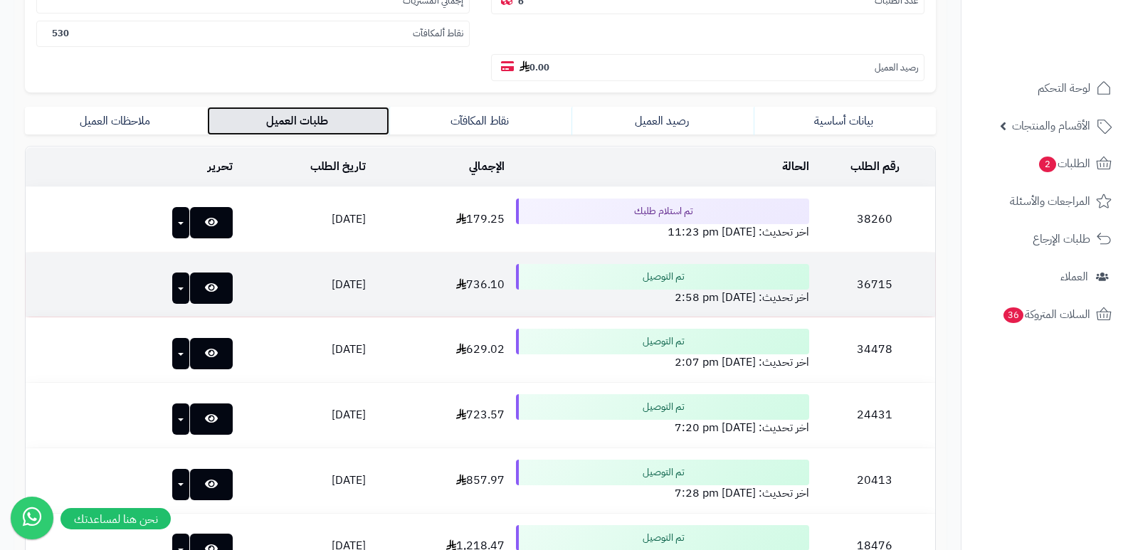
scroll to position [285, 0]
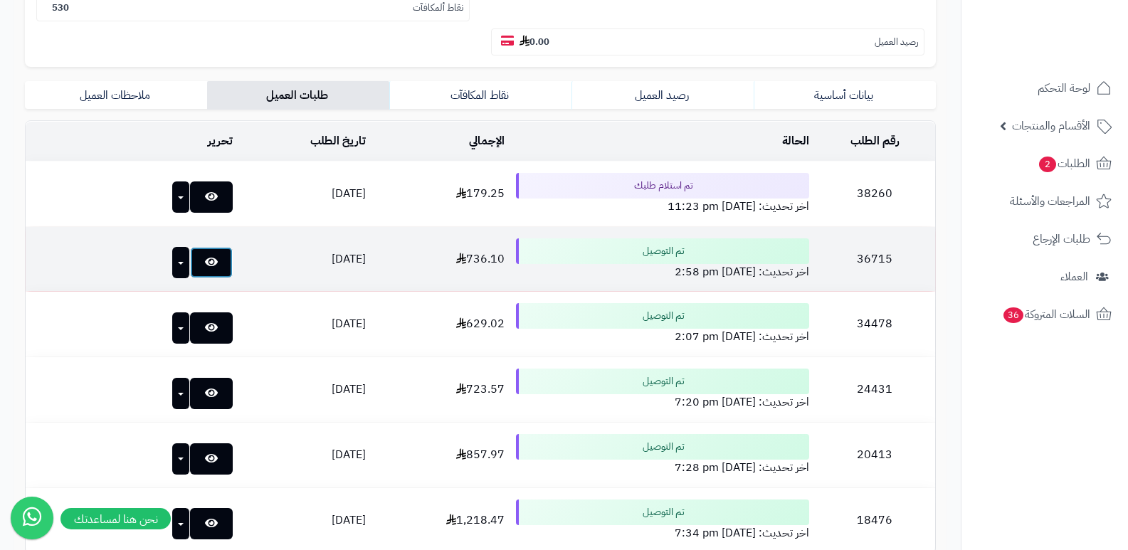
click at [204, 254] on link at bounding box center [211, 262] width 43 height 31
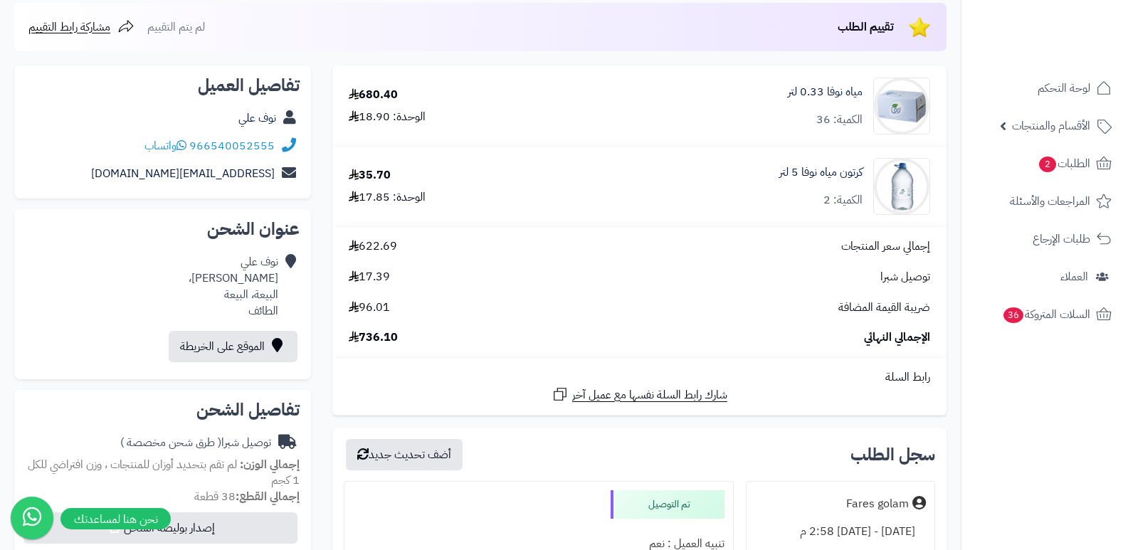
scroll to position [142, 0]
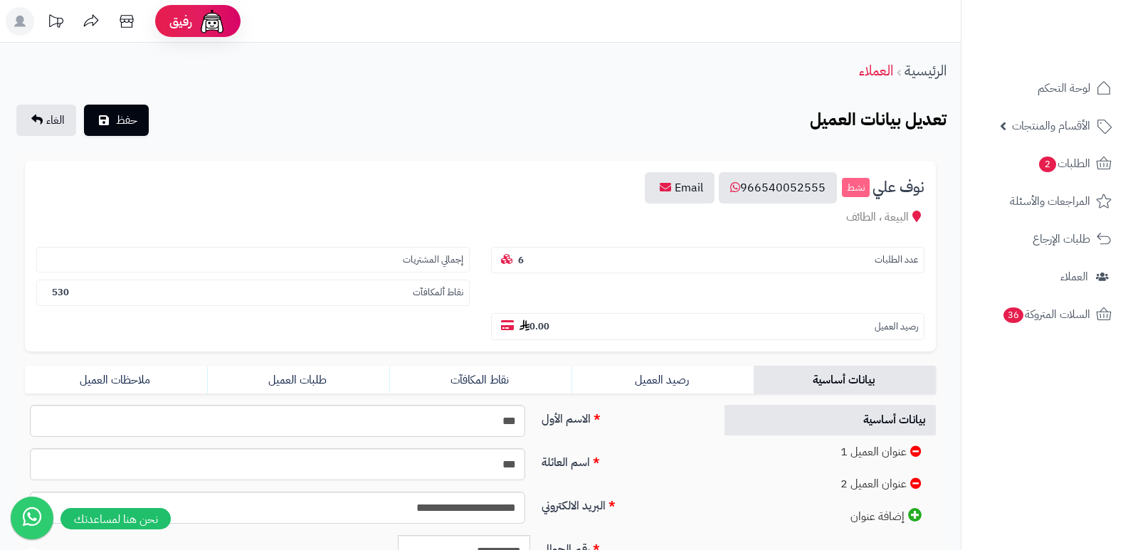
scroll to position [285, 0]
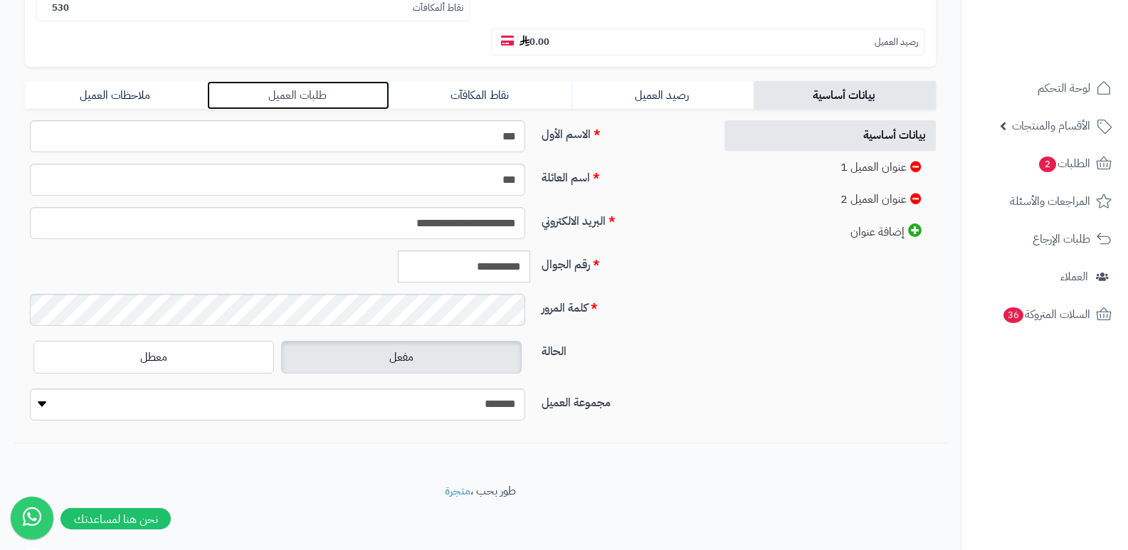
click at [308, 91] on link "طلبات العميل" at bounding box center [298, 95] width 182 height 28
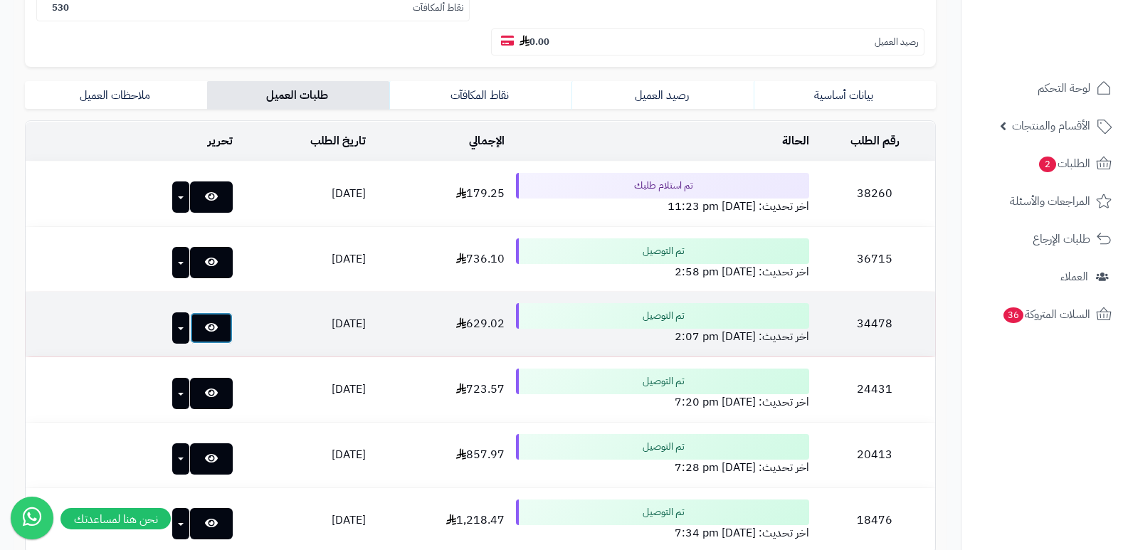
click at [205, 325] on icon at bounding box center [211, 327] width 13 height 11
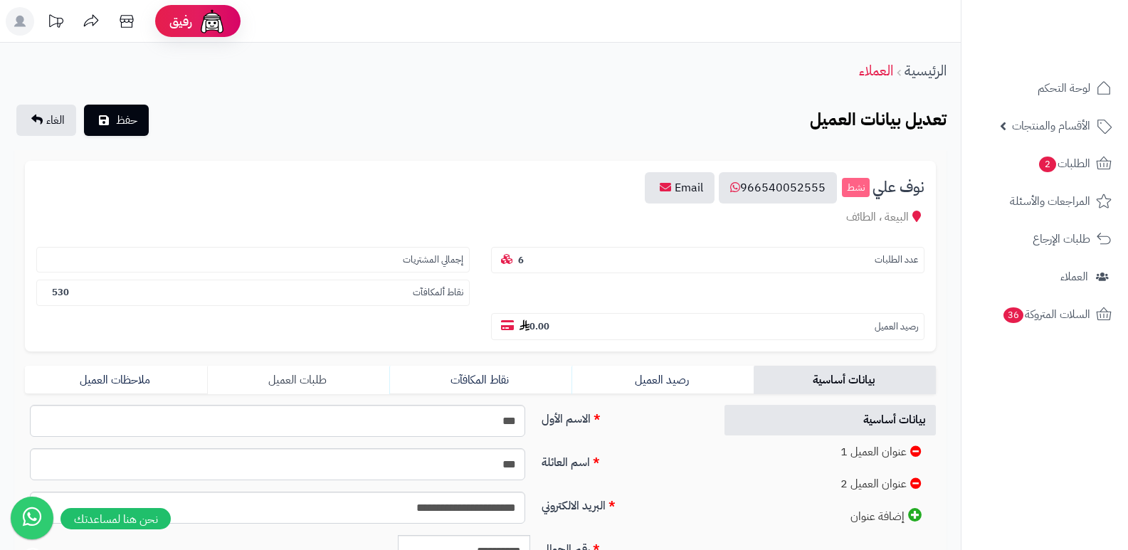
scroll to position [285, 0]
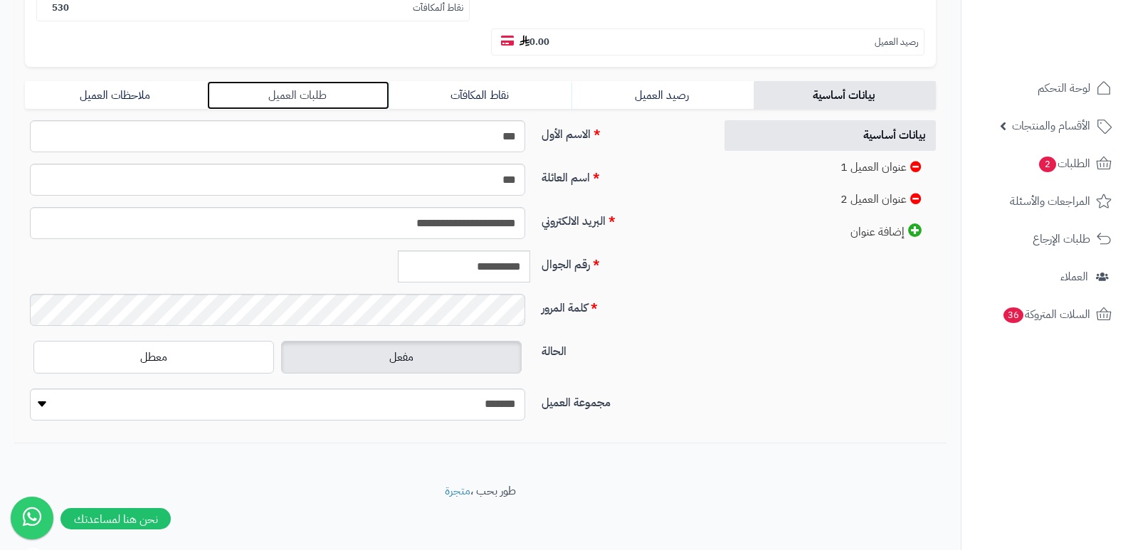
click at [318, 89] on link "طلبات العميل" at bounding box center [298, 95] width 182 height 28
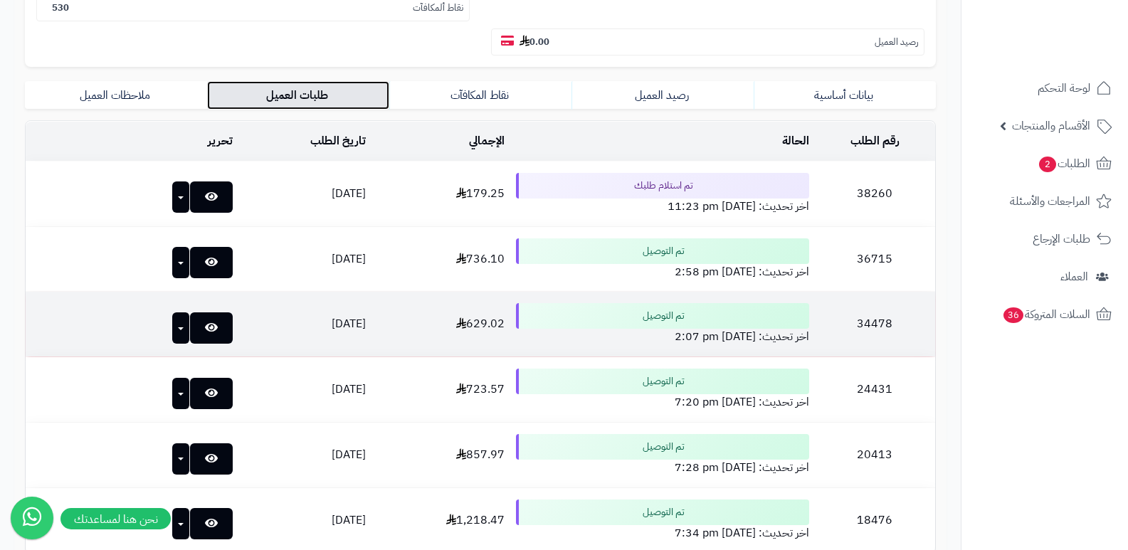
scroll to position [427, 0]
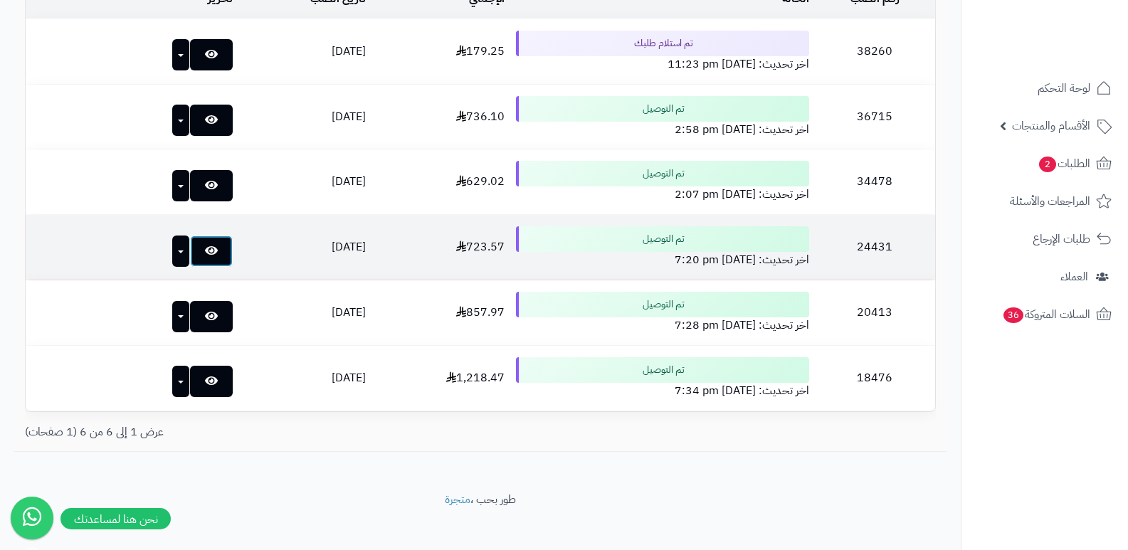
click at [190, 242] on link at bounding box center [211, 251] width 43 height 31
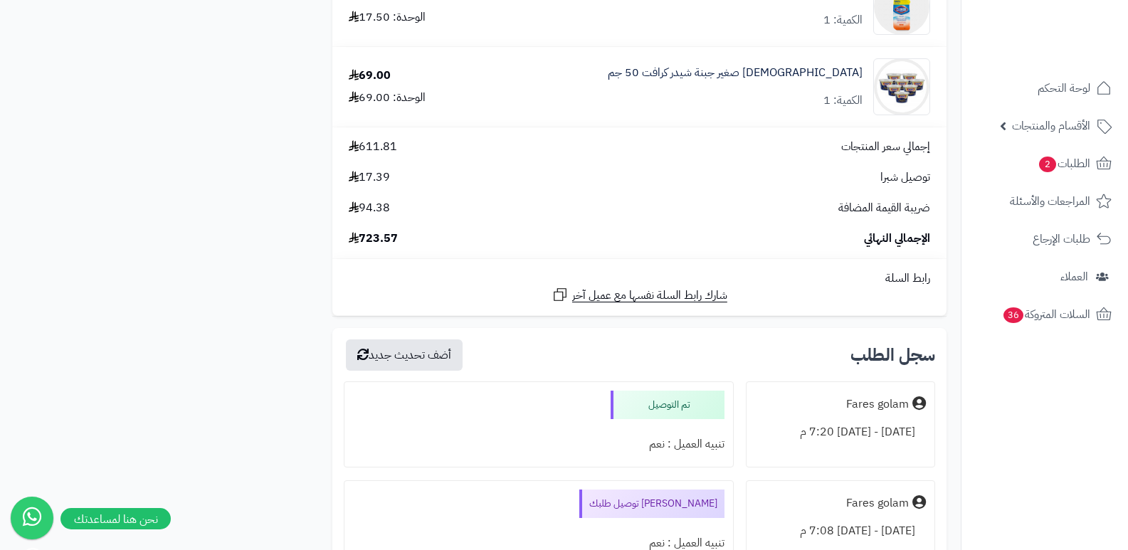
scroll to position [1780, 0]
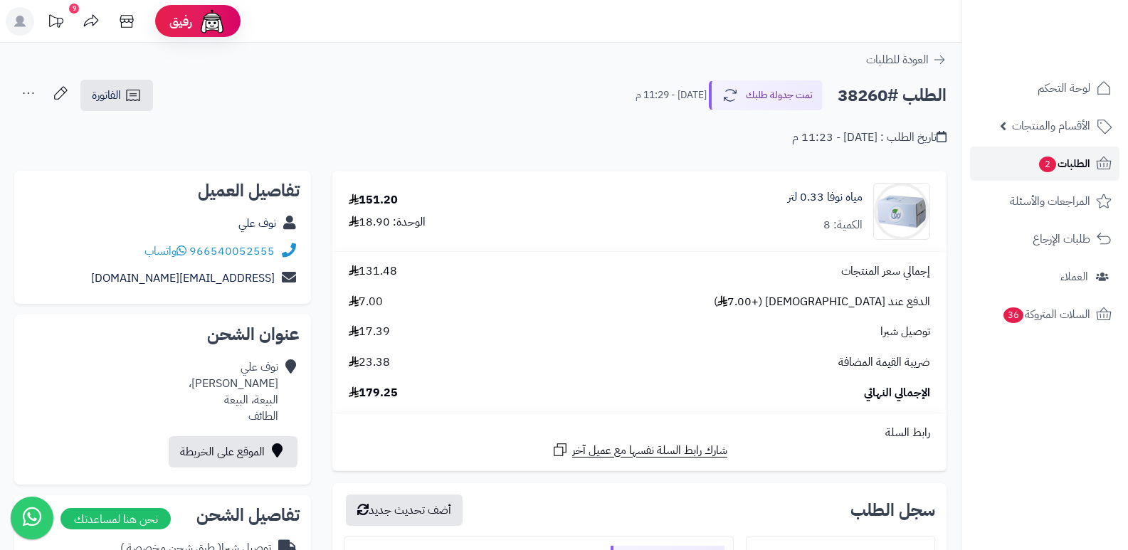
click at [1059, 160] on span "الطلبات 2" at bounding box center [1064, 164] width 53 height 20
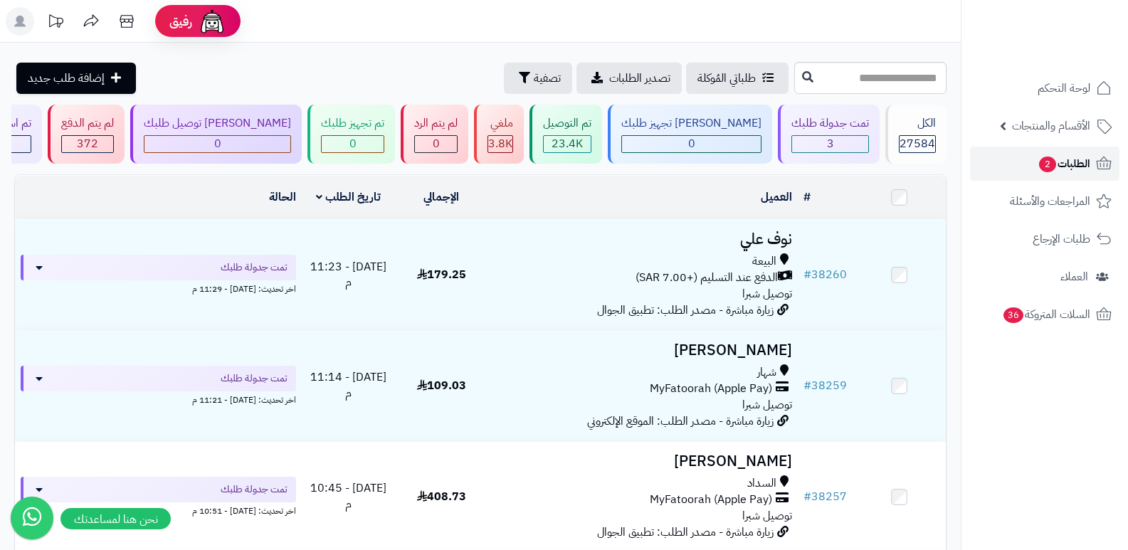
click at [1064, 152] on link "الطلبات 2" at bounding box center [1044, 164] width 149 height 34
click at [1080, 83] on span "لوحة التحكم" at bounding box center [1065, 88] width 52 height 20
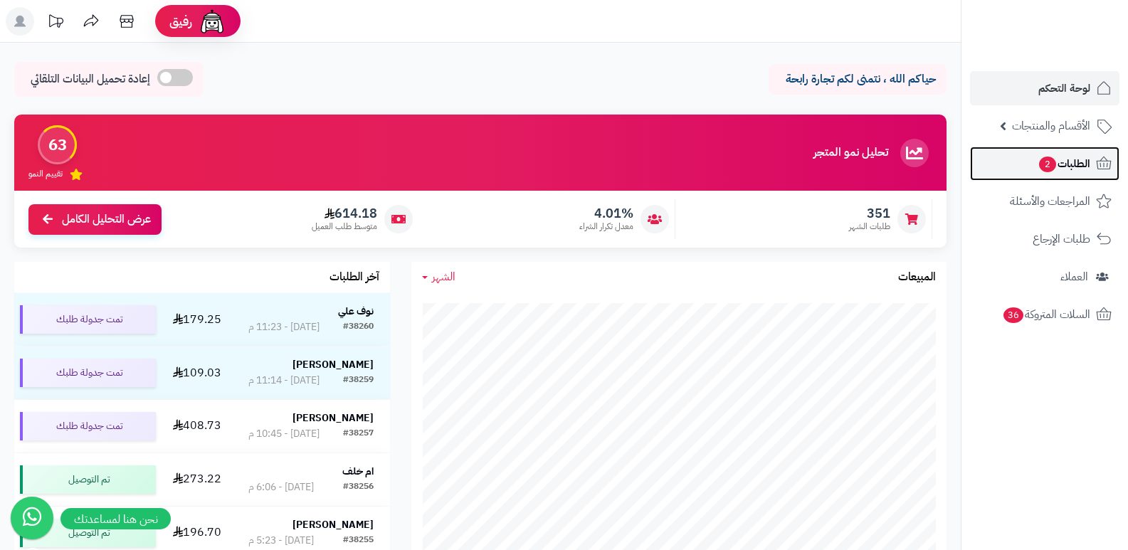
click at [1086, 170] on span "الطلبات 2" at bounding box center [1064, 164] width 53 height 20
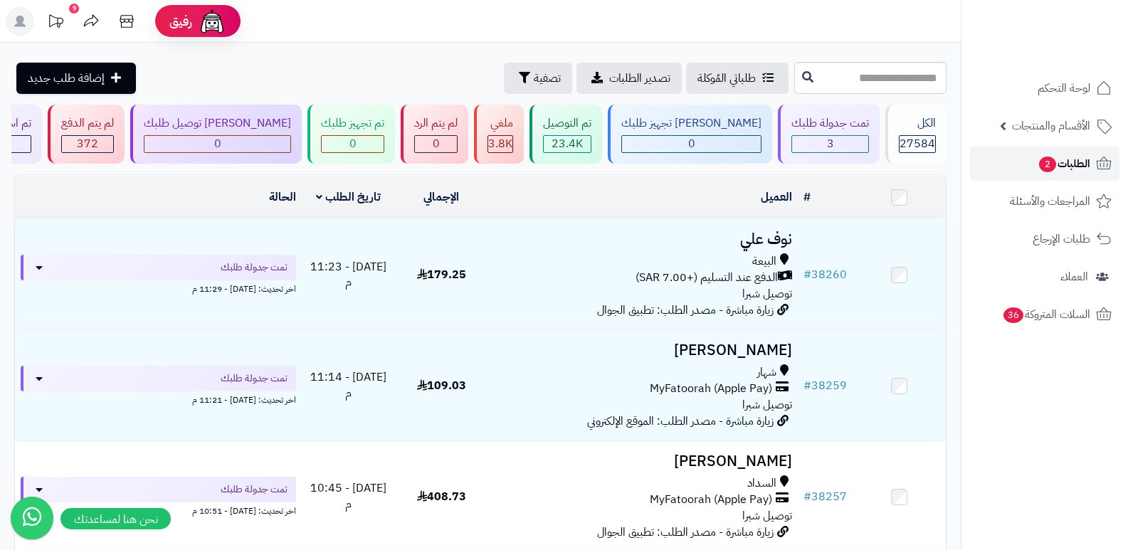
click at [1061, 165] on span "الطلبات 2" at bounding box center [1064, 164] width 53 height 20
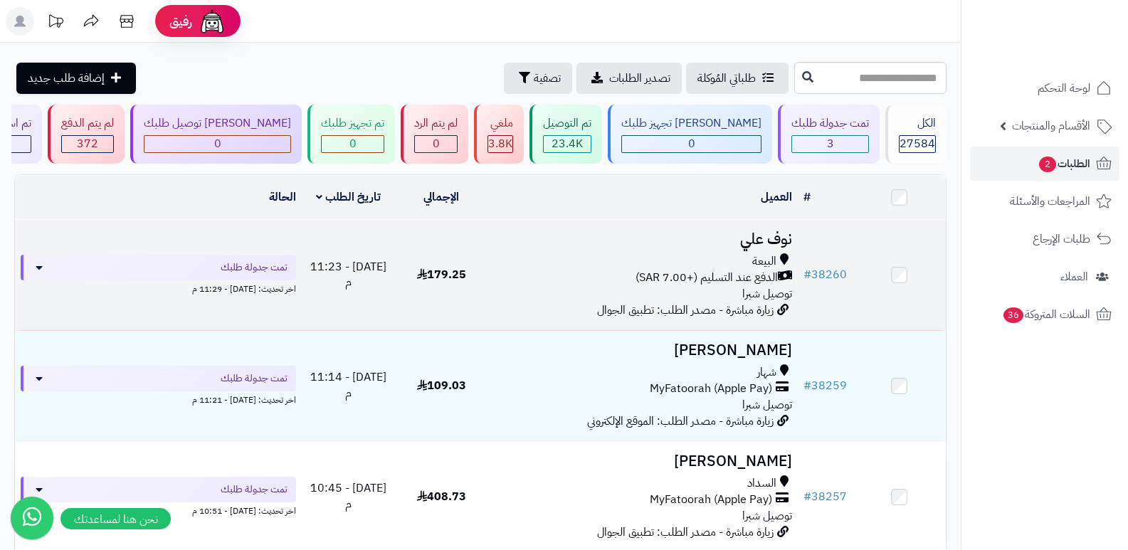
click at [780, 231] on h3 "نوف علي" at bounding box center [643, 239] width 299 height 16
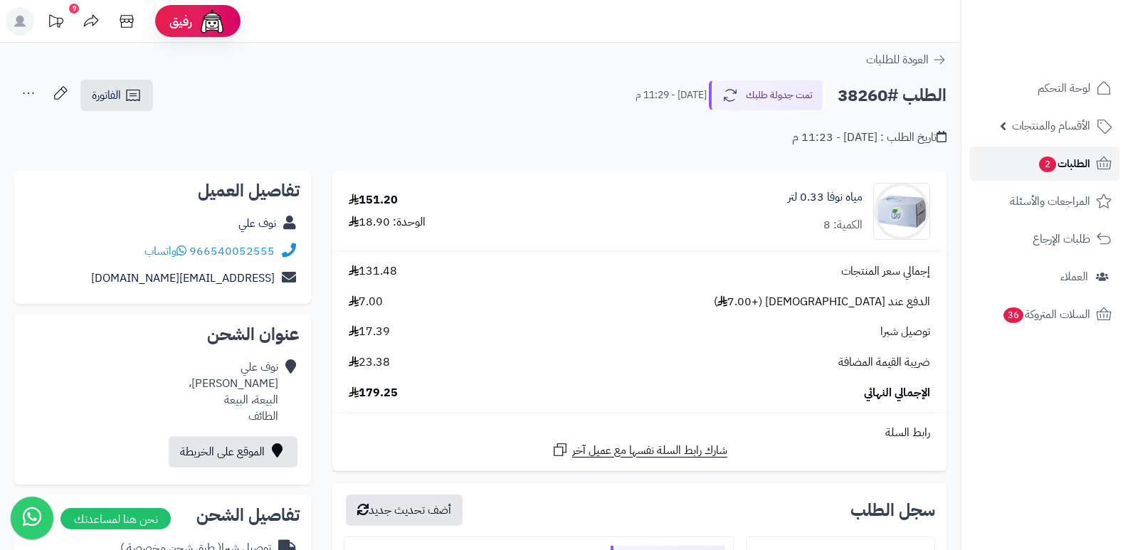
click at [1069, 159] on span "الطلبات 2" at bounding box center [1064, 164] width 53 height 20
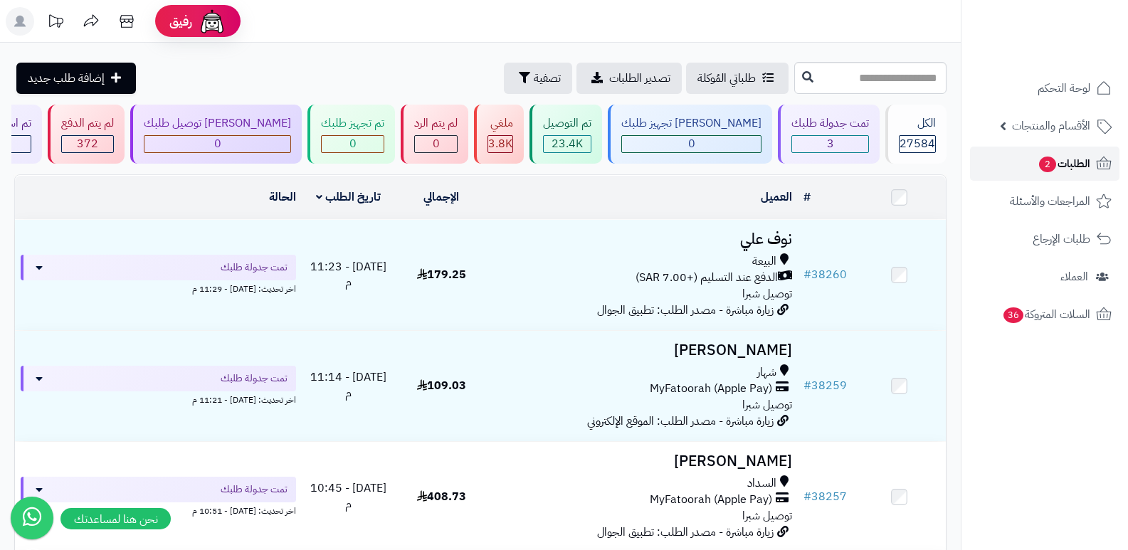
click at [1085, 153] on link "الطلبات 2" at bounding box center [1044, 164] width 149 height 34
click at [1084, 154] on span "الطلبات 2" at bounding box center [1064, 164] width 53 height 20
click at [1069, 169] on span "الطلبات 2" at bounding box center [1064, 164] width 53 height 20
click at [1064, 159] on span "الطلبات 2" at bounding box center [1064, 164] width 53 height 20
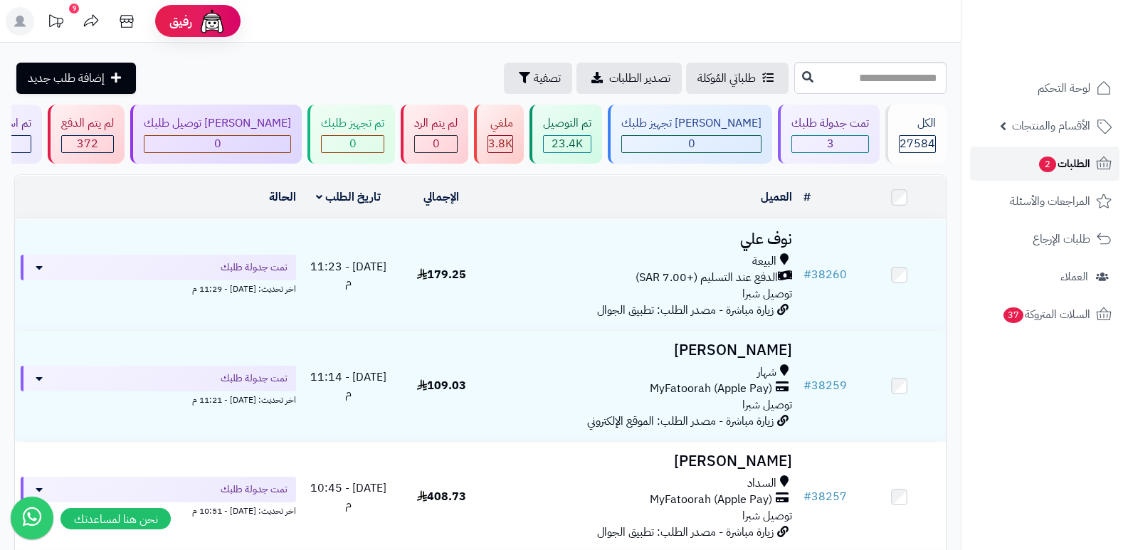
click at [1056, 163] on span "الطلبات 2" at bounding box center [1064, 164] width 53 height 20
click at [1061, 164] on span "الطلبات 2" at bounding box center [1064, 164] width 53 height 20
click at [1074, 157] on span "الطلبات 2" at bounding box center [1064, 164] width 53 height 20
click at [1066, 159] on span "الطلبات 2" at bounding box center [1064, 164] width 53 height 20
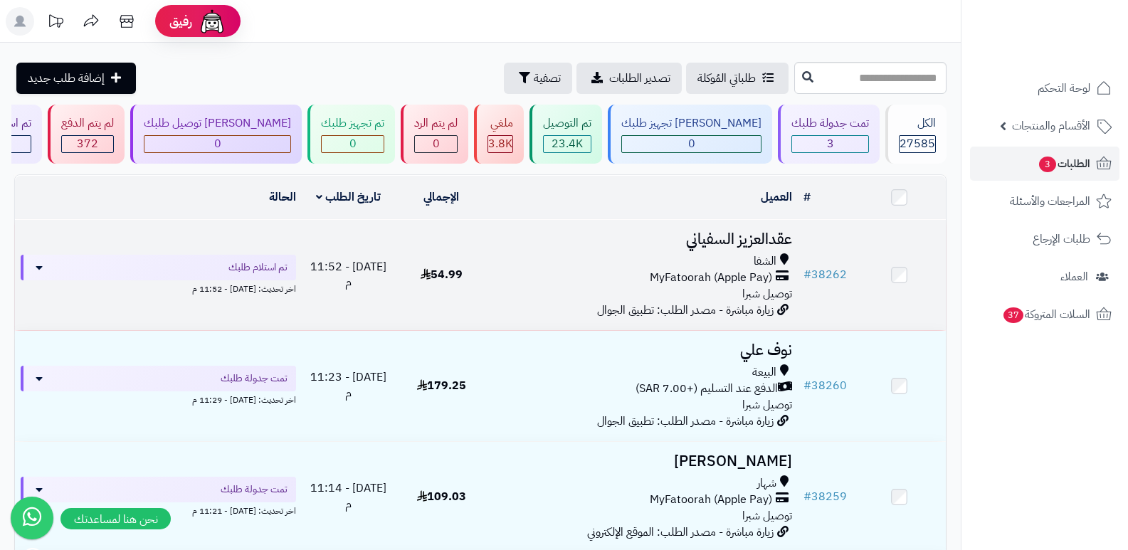
click at [730, 231] on h3 "عقدالعزيز السفياني" at bounding box center [643, 239] width 299 height 16
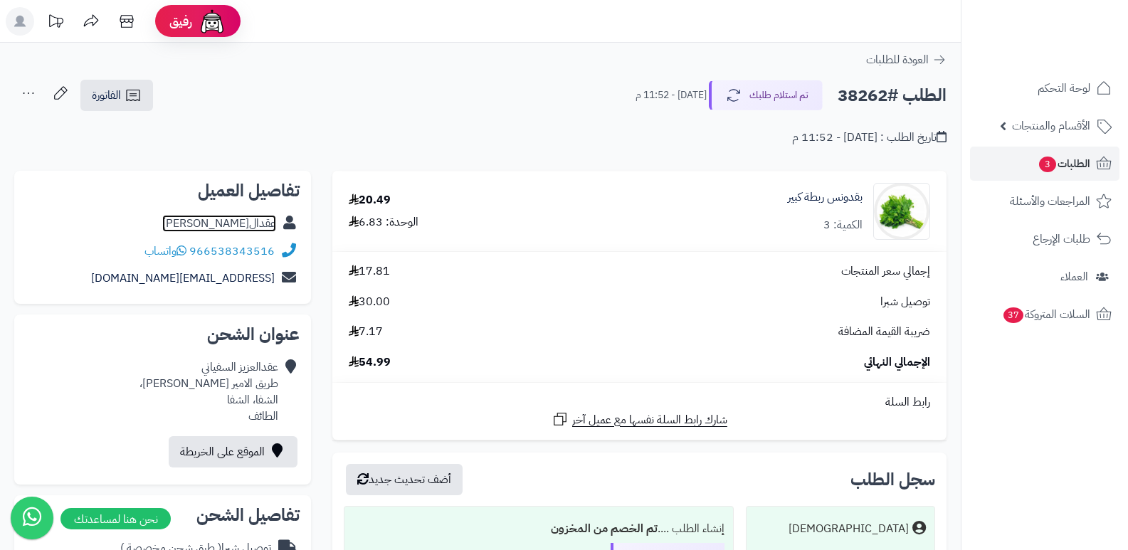
click at [261, 227] on link "عقدالعزيز السفياني" at bounding box center [219, 223] width 114 height 17
click at [866, 100] on h2 "الطلب #38262" at bounding box center [892, 95] width 109 height 29
copy h2 "38262"
click at [767, 99] on button "تم استلام طلبك" at bounding box center [766, 95] width 114 height 30
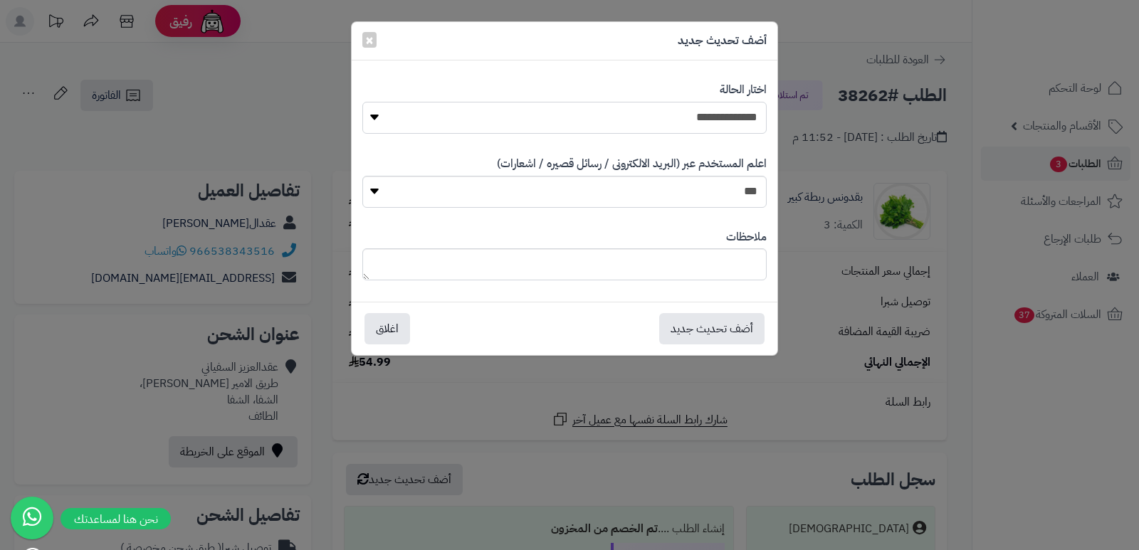
click at [713, 111] on select "**********" at bounding box center [564, 118] width 404 height 32
click at [260, 77] on div "**********" at bounding box center [569, 275] width 1139 height 550
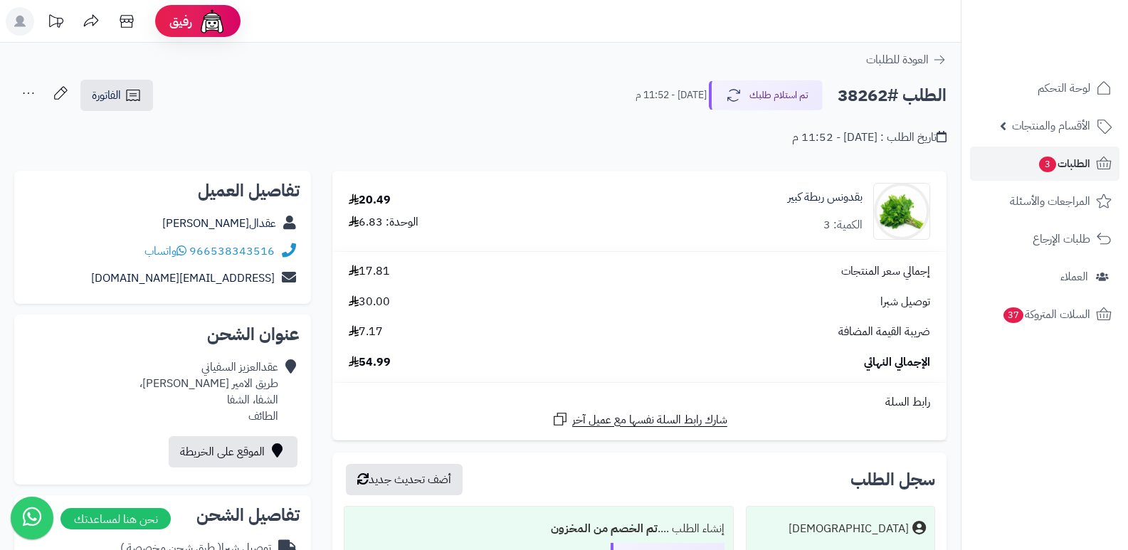
click at [1102, 406] on nav "لوحة التحكم الأقسام والمنتجات المنتجات الأقسام الماركات مواصفات المنتجات مواصفا…" at bounding box center [1044, 293] width 167 height 550
click at [9, 22] on rect at bounding box center [20, 21] width 28 height 28
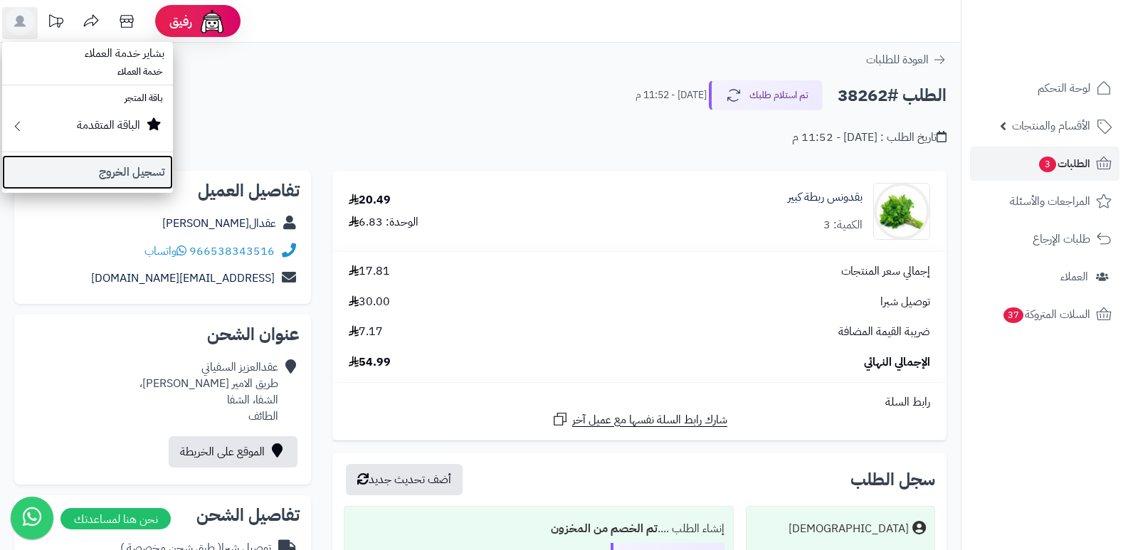
click at [107, 179] on link "تسجيل الخروج" at bounding box center [87, 172] width 171 height 34
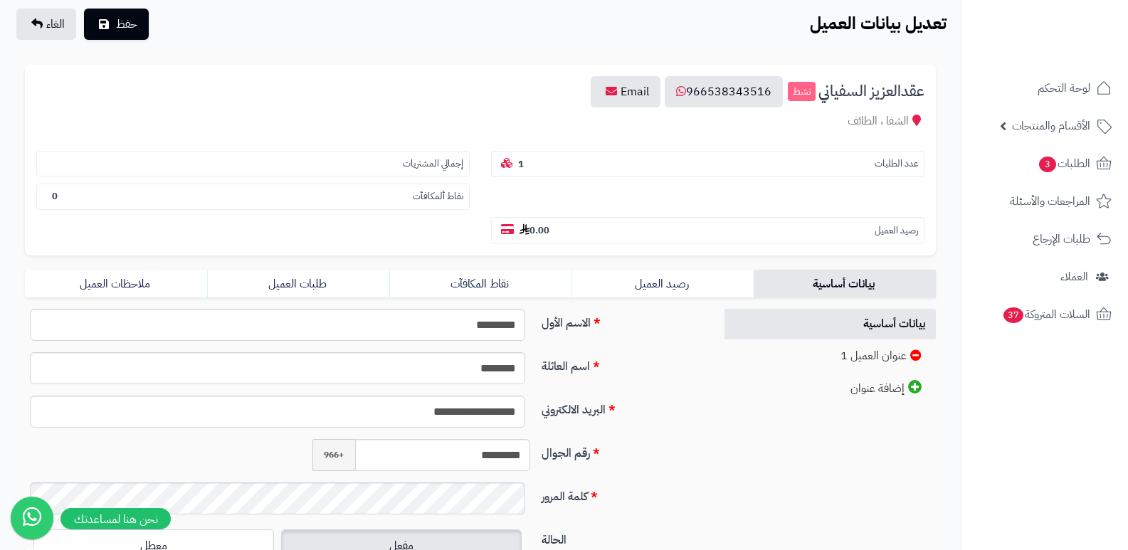
scroll to position [214, 0]
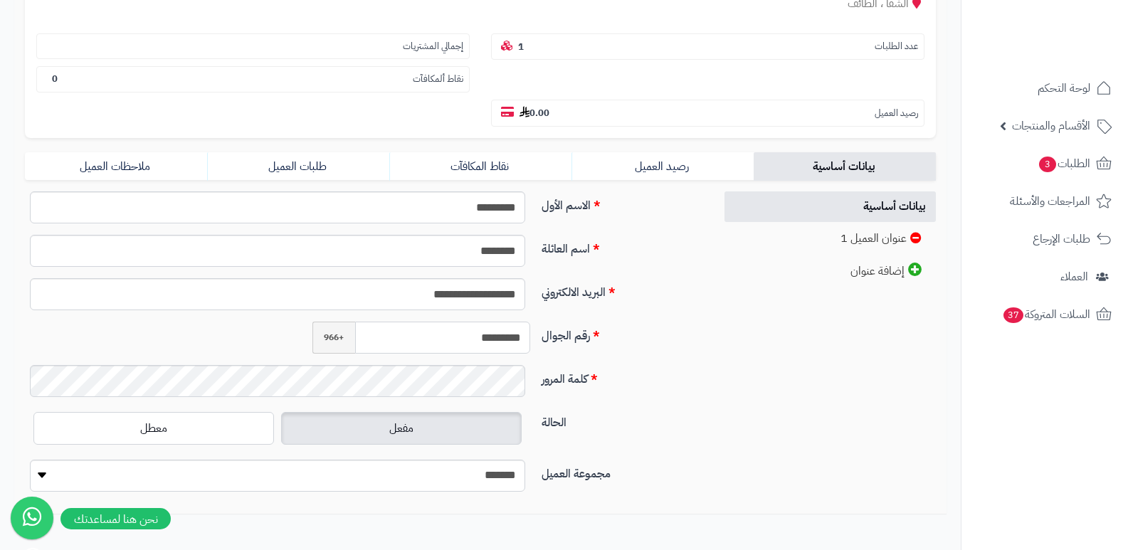
click at [478, 335] on input "*********" at bounding box center [443, 338] width 176 height 32
